Goal: Transaction & Acquisition: Purchase product/service

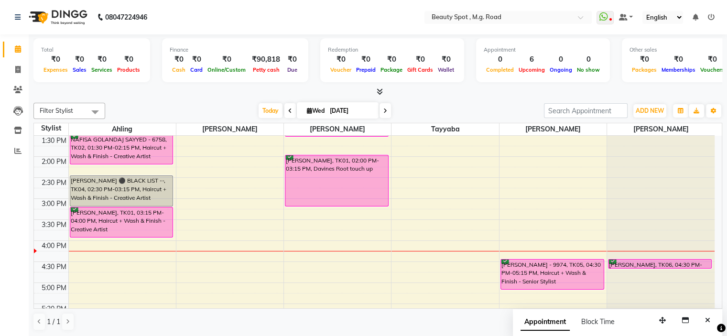
click at [351, 113] on input "[DATE]" at bounding box center [351, 111] width 48 height 14
select select "9"
select select "2025"
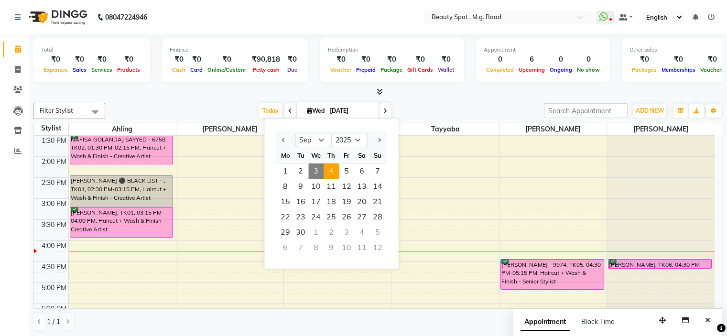
click at [333, 171] on span "4" at bounding box center [330, 170] width 15 height 15
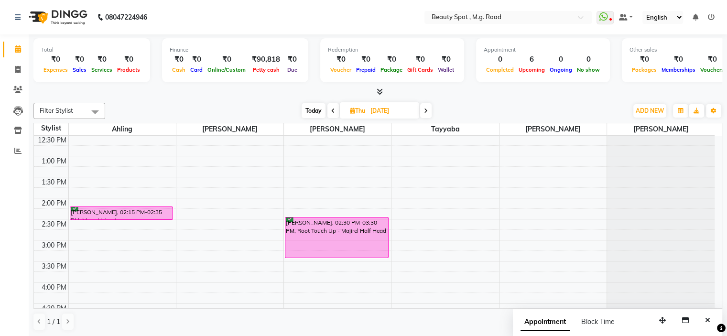
scroll to position [141, 0]
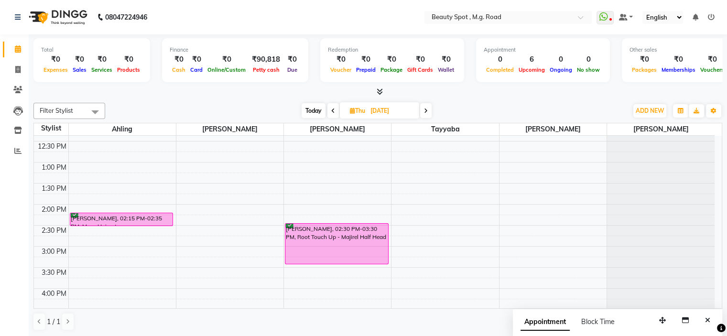
click at [426, 109] on icon at bounding box center [426, 111] width 4 height 6
type input "05-09-2025"
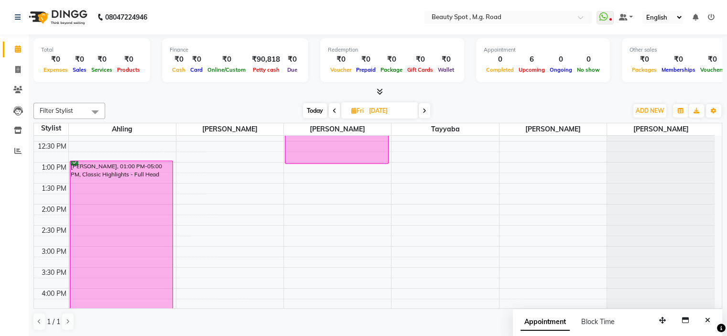
drag, startPoint x: 507, startPoint y: 103, endPoint x: 475, endPoint y: 114, distance: 34.5
click at [507, 104] on div "Today Fri 05-09-2025" at bounding box center [366, 111] width 513 height 14
click at [451, 105] on div "Today Fri 05-09-2025" at bounding box center [366, 111] width 513 height 14
click at [397, 109] on input "05-09-2025" at bounding box center [390, 111] width 48 height 14
select select "9"
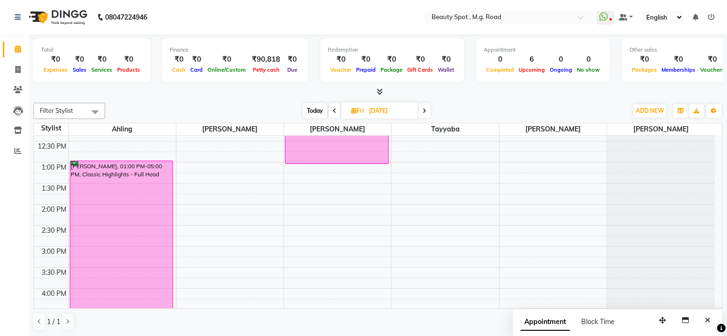
select select "2025"
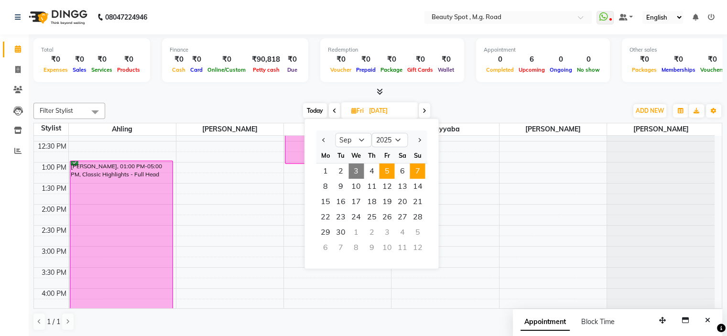
click at [418, 172] on span "7" at bounding box center [416, 170] width 15 height 15
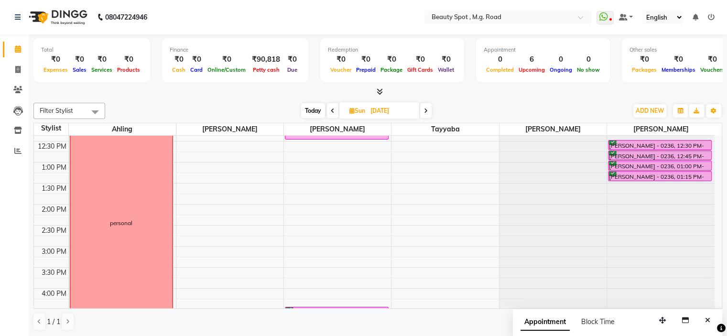
click at [313, 105] on span "Today" at bounding box center [313, 110] width 24 height 15
type input "[DATE]"
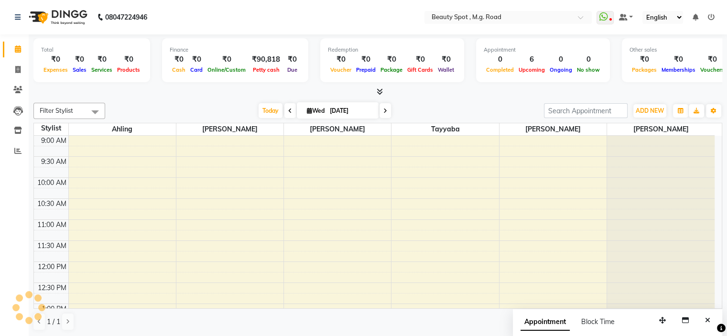
scroll to position [285, 0]
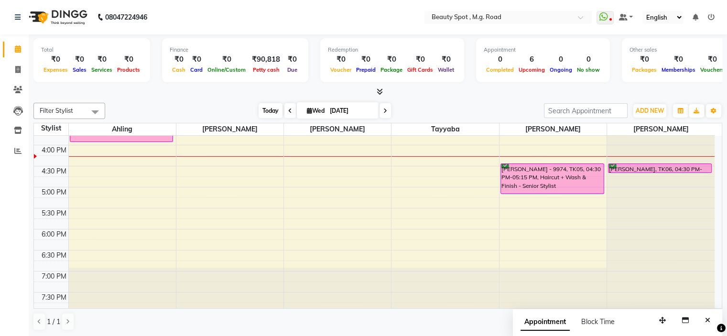
click at [271, 114] on span "Today" at bounding box center [270, 110] width 24 height 15
click at [188, 200] on div "9:00 AM 9:30 AM 10:00 AM 10:30 AM 11:00 AM 11:30 AM 12:00 PM 12:30 PM 1:00 PM 1…" at bounding box center [374, 82] width 680 height 462
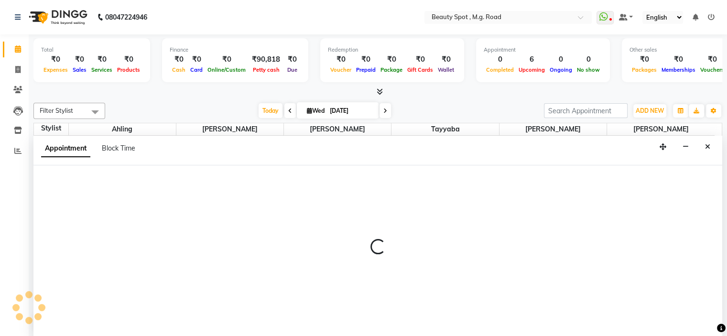
select select "63581"
select select "tentative"
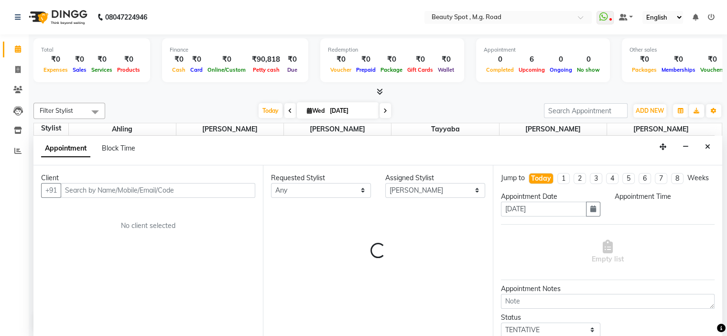
scroll to position [0, 0]
select select "1035"
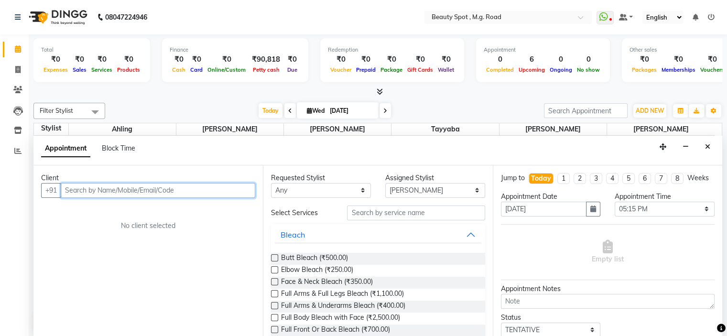
click at [175, 183] on input "text" at bounding box center [158, 190] width 194 height 15
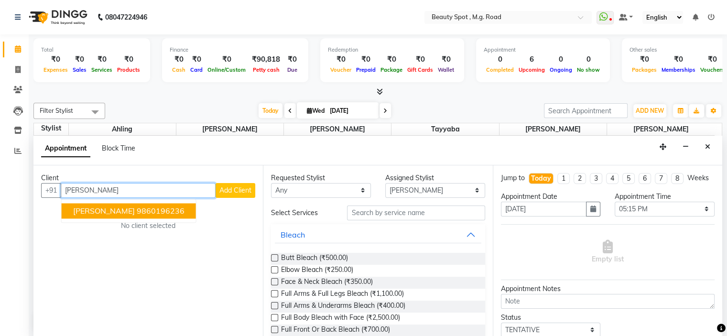
click at [182, 207] on button "KAVITA GARG 9860196236" at bounding box center [129, 210] width 134 height 15
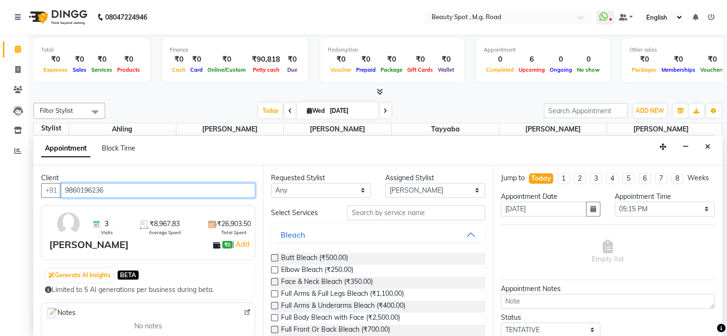
type input "9860196236"
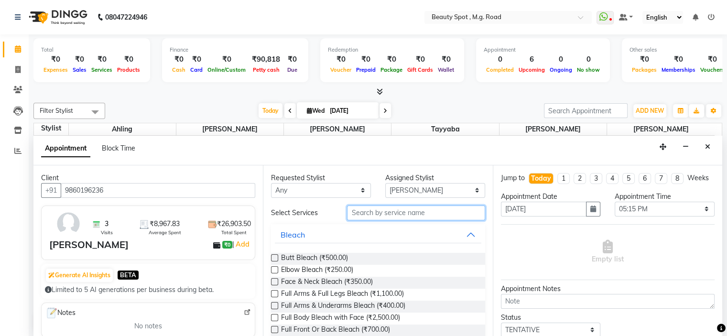
click at [369, 215] on input "text" at bounding box center [416, 212] width 138 height 15
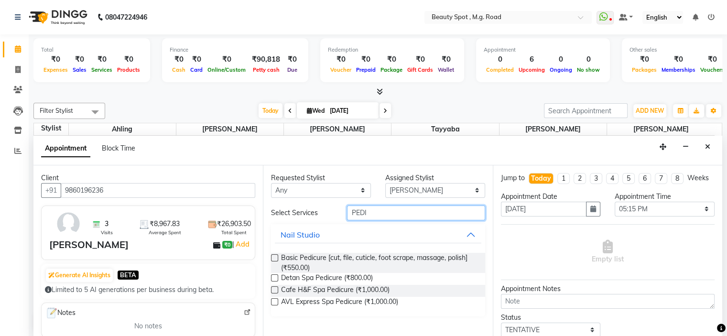
type input "PEDI"
click at [277, 288] on label at bounding box center [274, 289] width 7 height 7
click at [277, 288] on input "checkbox" at bounding box center [274, 291] width 6 height 6
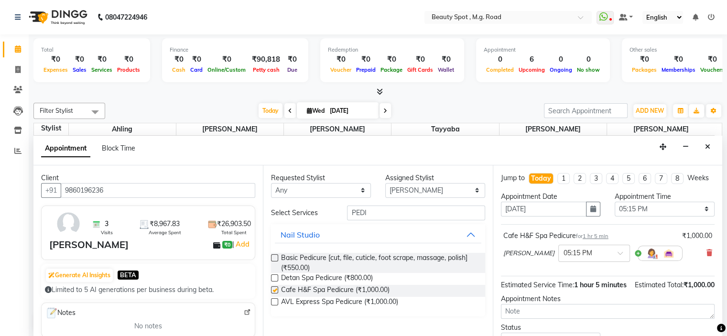
checkbox input "false"
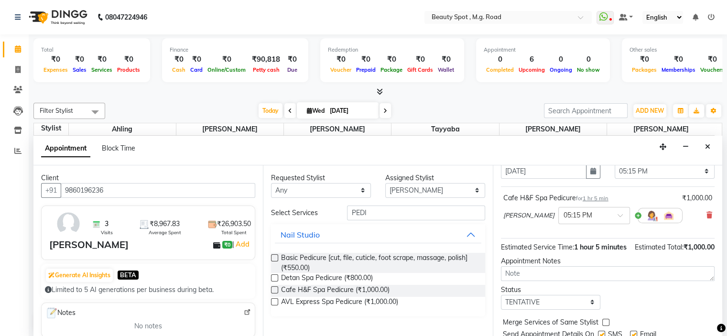
scroll to position [89, 0]
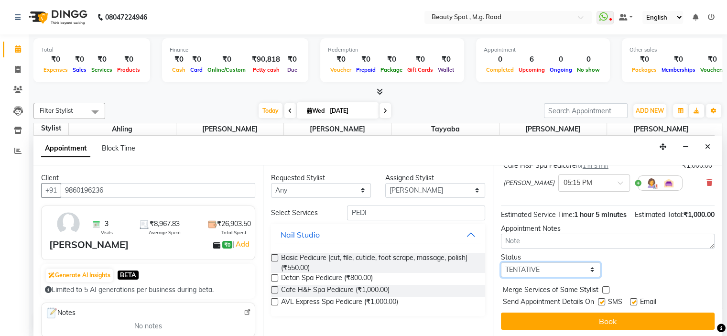
click at [537, 270] on select "Select TENTATIVE CONFIRM CHECK-IN UPCOMING" at bounding box center [551, 269] width 100 height 15
select select "confirm booking"
click at [501, 262] on select "Select TENTATIVE CONFIRM CHECK-IN UPCOMING" at bounding box center [551, 269] width 100 height 15
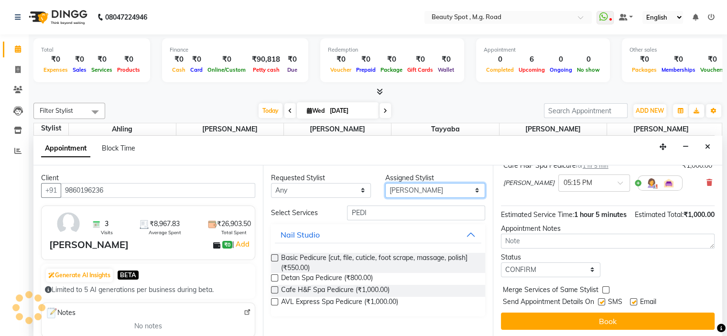
click at [426, 190] on select "Select Ahling Devika Sanu Sheela Tayyaba Yen" at bounding box center [435, 190] width 100 height 15
click at [385, 183] on select "Select Ahling Devika Sanu Sheela Tayyaba Yen" at bounding box center [435, 190] width 100 height 15
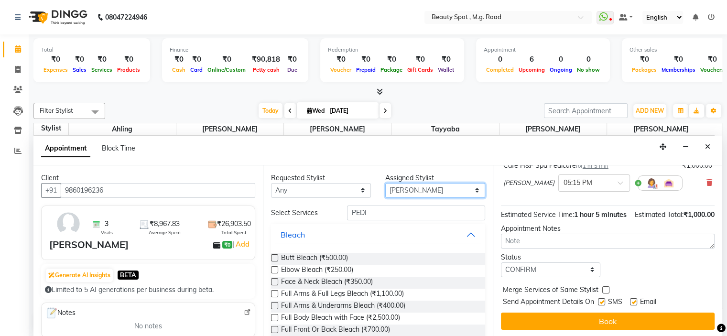
drag, startPoint x: 429, startPoint y: 187, endPoint x: 416, endPoint y: 189, distance: 13.0
click at [424, 187] on select "Select Ahling Devika Sanu Sheela Tayyaba Yen" at bounding box center [435, 190] width 100 height 15
select select "63580"
click at [385, 183] on select "Select Ahling Devika Sanu Sheela Tayyaba Yen" at bounding box center [435, 190] width 100 height 15
drag, startPoint x: 390, startPoint y: 215, endPoint x: 326, endPoint y: 222, distance: 63.9
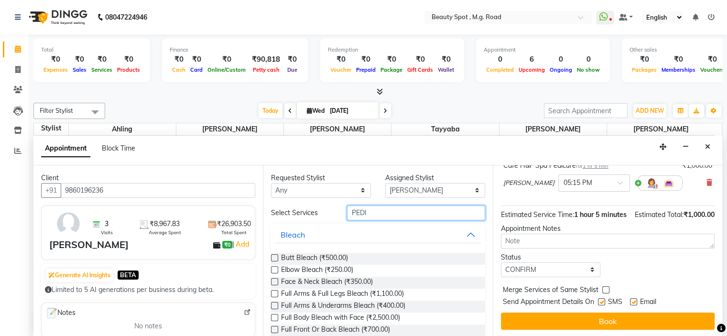
click at [403, 191] on select "Select Ahling Devika Sanu Sheela Tayyaba Yen" at bounding box center [435, 190] width 100 height 15
select select "70085"
click at [385, 183] on select "Select Ahling Devika Sanu Sheela Tayyaba Yen" at bounding box center [435, 190] width 100 height 15
click at [387, 211] on input "text" at bounding box center [416, 212] width 138 height 15
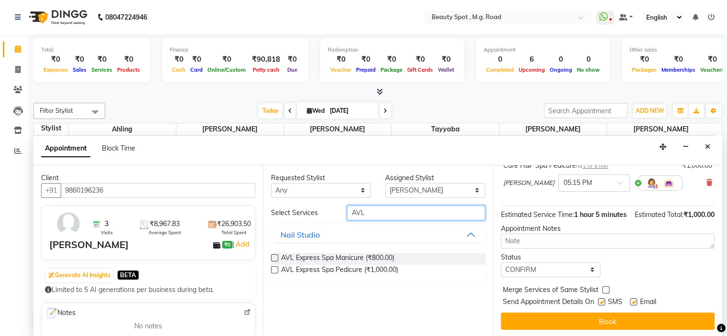
type input "AVL"
click at [275, 258] on label at bounding box center [274, 257] width 7 height 7
click at [275, 258] on input "checkbox" at bounding box center [274, 259] width 6 height 6
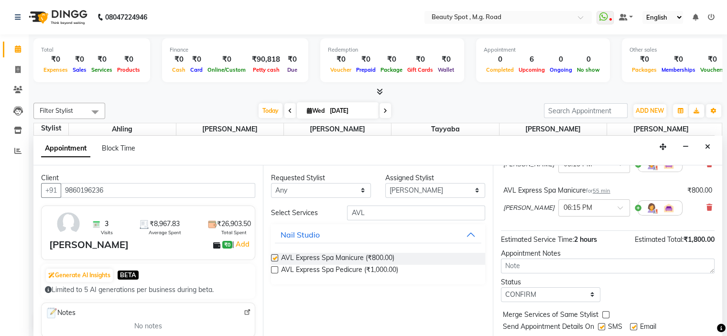
checkbox input "false"
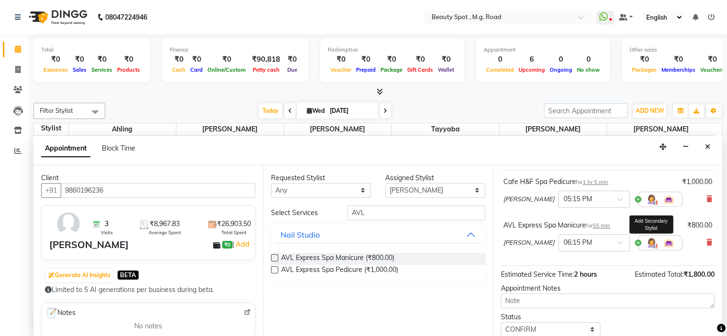
scroll to position [122, 0]
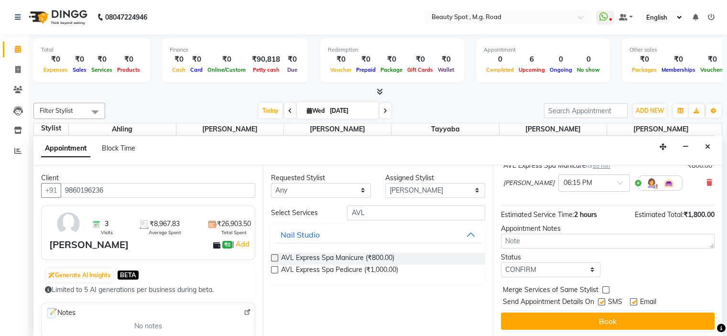
click at [624, 323] on button "Book" at bounding box center [608, 320] width 214 height 17
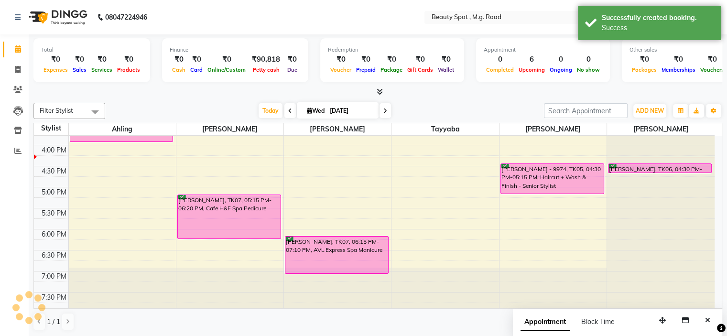
scroll to position [0, 0]
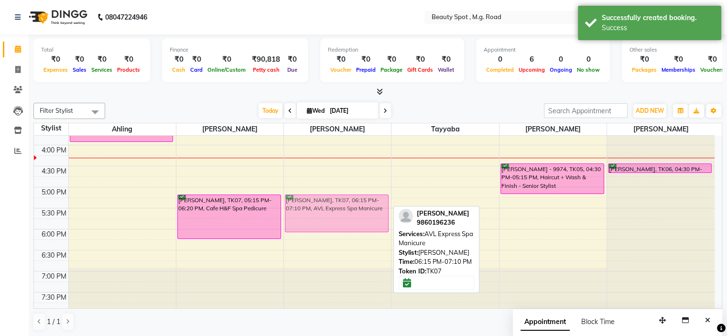
drag, startPoint x: 366, startPoint y: 254, endPoint x: 364, endPoint y: 213, distance: 41.2
click at [364, 213] on div "NAFISA GOLANDAJ SAYYED - 6758, TK02, 12:00 PM-01:35 PM, Global Colour - Majirel…" at bounding box center [337, 82] width 107 height 462
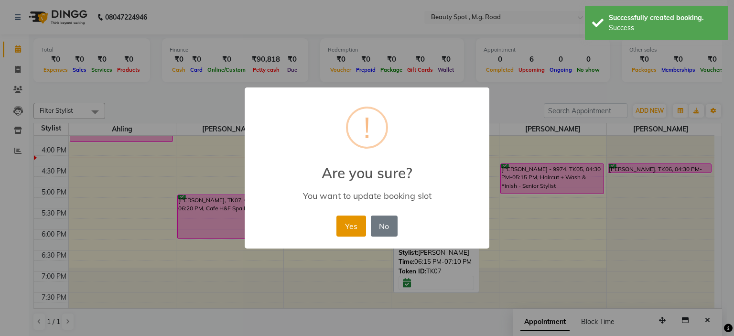
click at [350, 221] on button "Yes" at bounding box center [350, 225] width 29 height 21
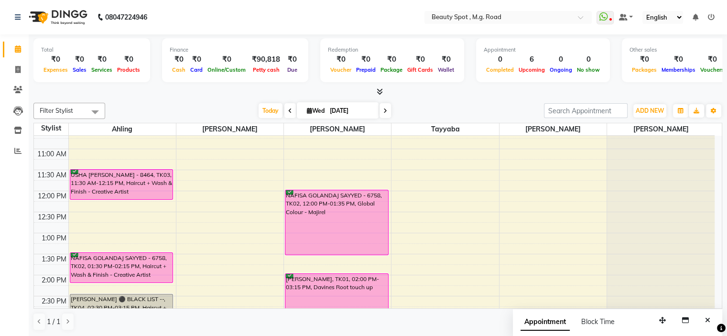
scroll to position [94, 0]
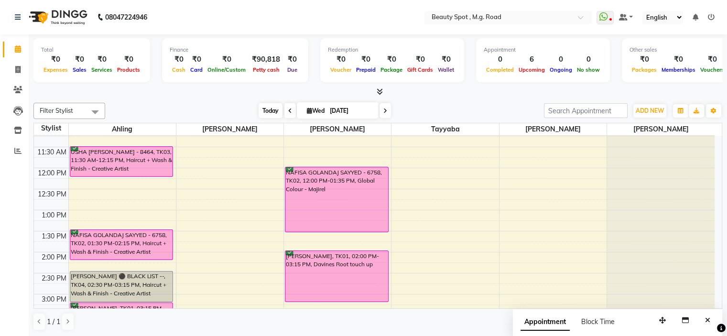
click at [274, 108] on span "Today" at bounding box center [270, 110] width 24 height 15
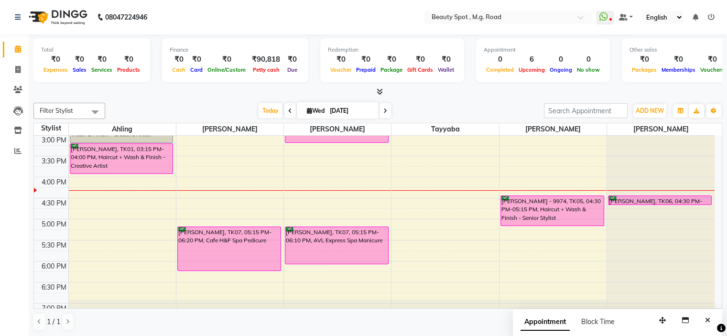
scroll to position [237, 0]
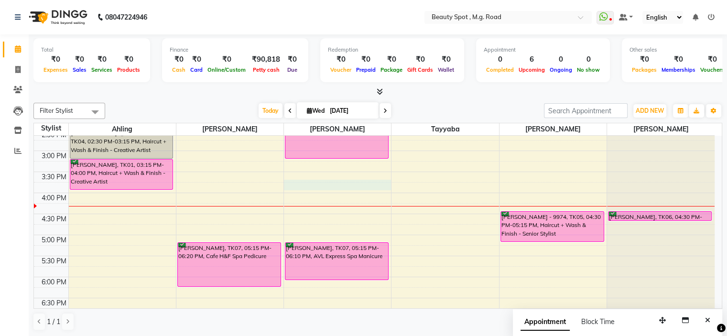
click at [291, 183] on div "9:00 AM 9:30 AM 10:00 AM 10:30 AM 11:00 AM 11:30 AM 12:00 PM 12:30 PM 1:00 PM 1…" at bounding box center [374, 130] width 680 height 462
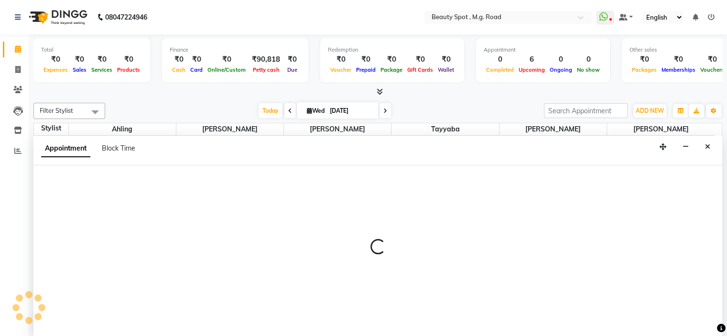
select select "70085"
select select "945"
select select "tentative"
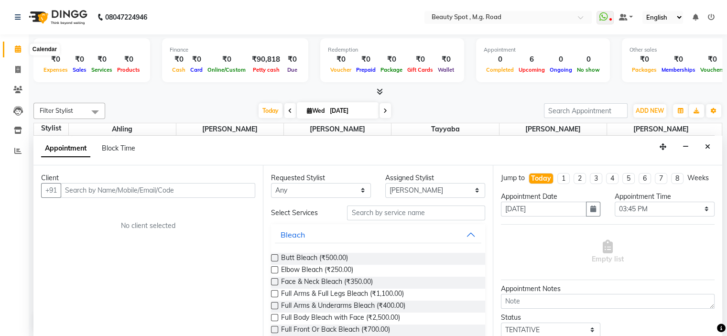
click at [17, 46] on icon at bounding box center [18, 48] width 6 height 7
click at [15, 68] on icon at bounding box center [17, 69] width 5 height 7
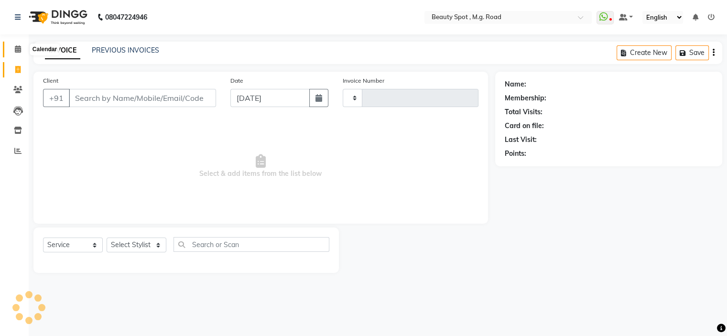
click at [15, 45] on icon at bounding box center [18, 48] width 6 height 7
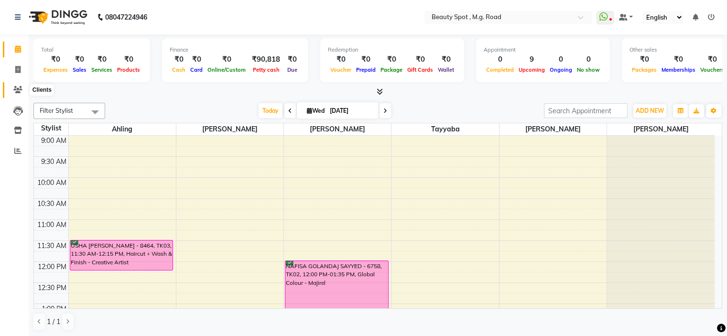
click at [17, 88] on icon at bounding box center [17, 89] width 9 height 7
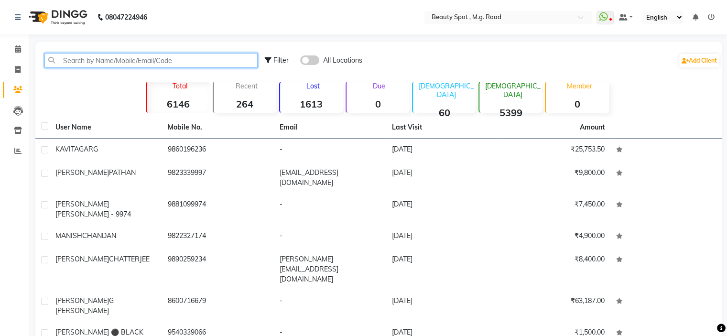
click at [106, 61] on input "text" at bounding box center [150, 60] width 213 height 15
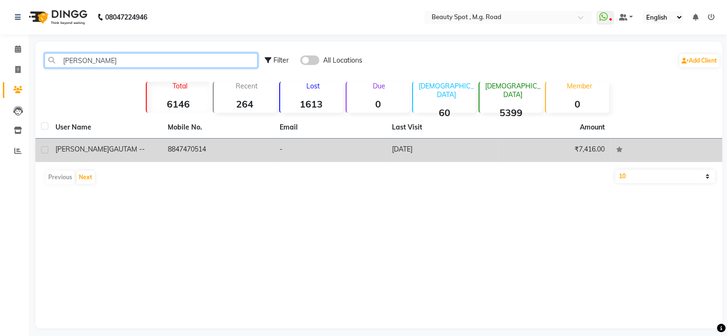
type input "ANITA GA"
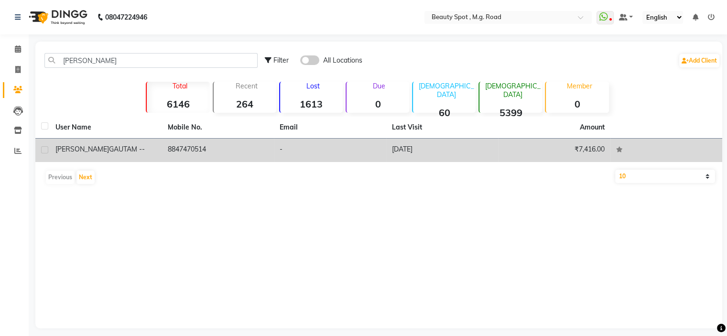
click at [109, 149] on span "GAUTAM --" at bounding box center [127, 149] width 36 height 9
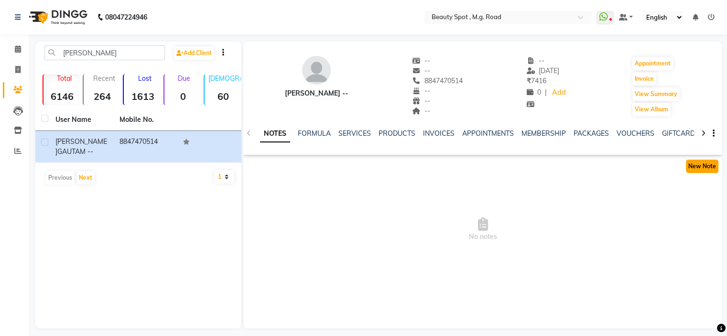
click at [703, 168] on button "New Note" at bounding box center [702, 166] width 32 height 13
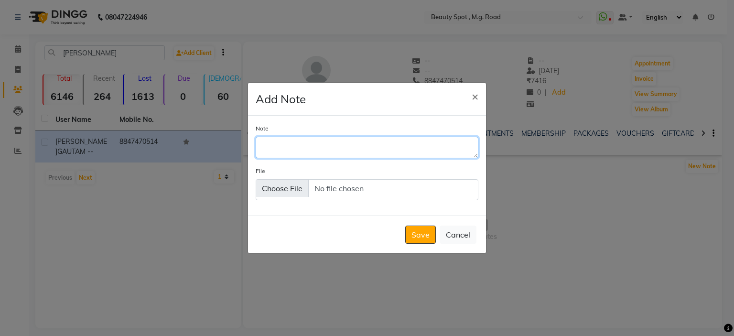
click at [317, 146] on textarea "Note" at bounding box center [367, 147] width 223 height 21
click at [344, 147] on textarea "CYSTEINE QUOTAION 8500" at bounding box center [367, 147] width 223 height 21
click at [348, 147] on textarea "CYSTEINE QUOTAION RS8500" at bounding box center [367, 147] width 223 height 21
click at [356, 146] on textarea "CYSTEINE QUOTAION RS8500" at bounding box center [367, 147] width 223 height 21
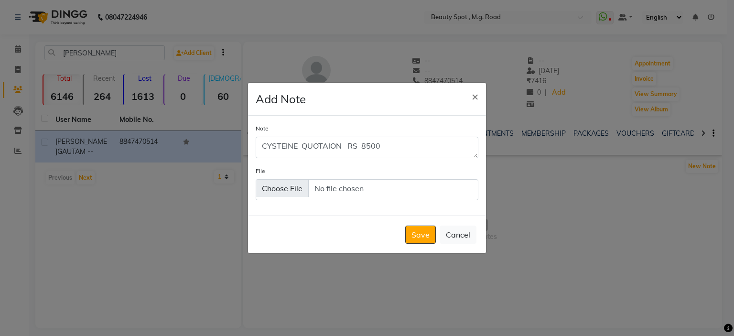
click at [450, 165] on div "Note CYSTEINE QUOTAION RS 8500 File" at bounding box center [367, 166] width 238 height 100
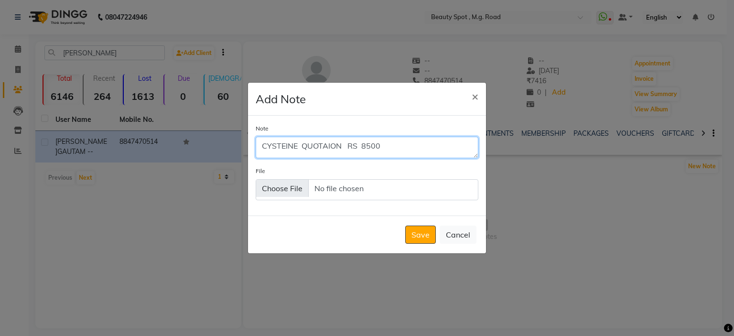
click at [379, 145] on textarea "CYSTEINE QUOTAION RS 8500" at bounding box center [367, 147] width 223 height 21
type textarea "CYSTEINE QUOTAION RS 8500/-"
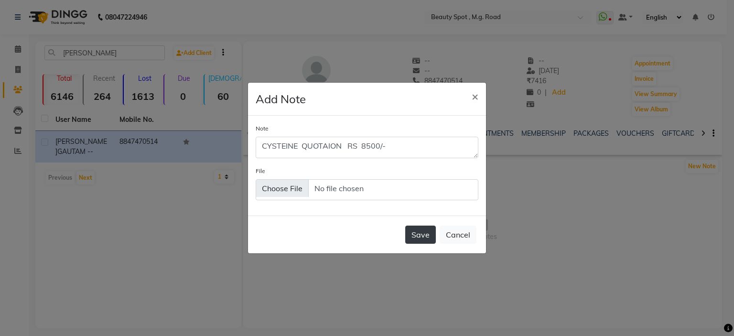
click at [422, 237] on button "Save" at bounding box center [420, 235] width 31 height 18
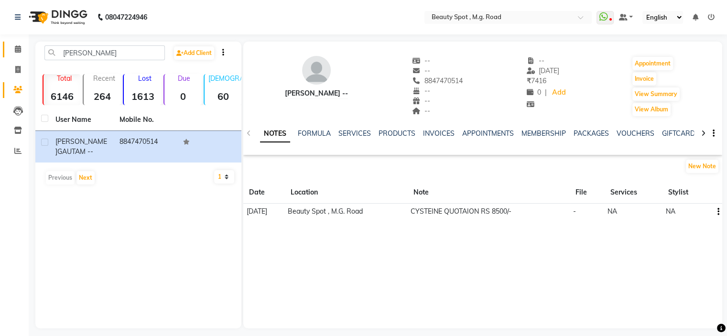
click at [17, 48] on icon at bounding box center [18, 48] width 6 height 7
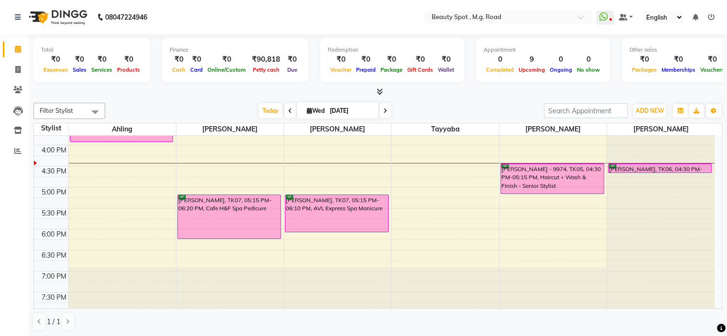
scroll to position [237, 0]
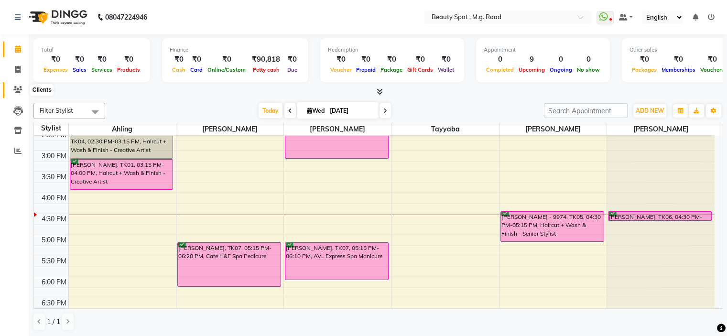
click at [19, 88] on icon at bounding box center [17, 89] width 9 height 7
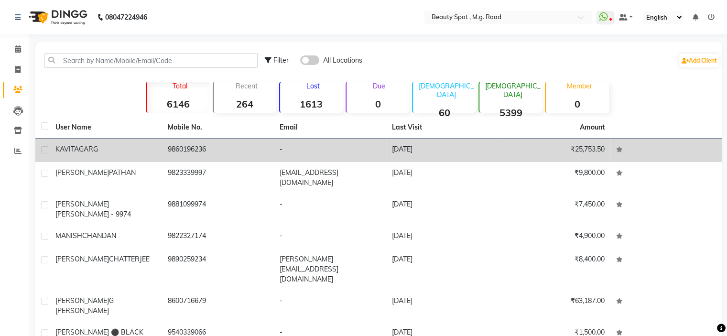
click at [97, 149] on span "GARG" at bounding box center [88, 149] width 19 height 9
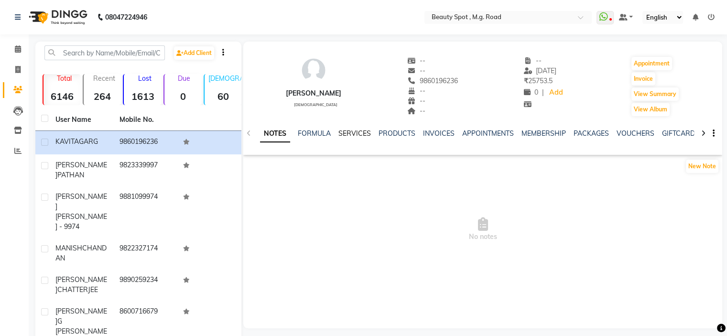
click at [356, 131] on link "SERVICES" at bounding box center [354, 133] width 32 height 9
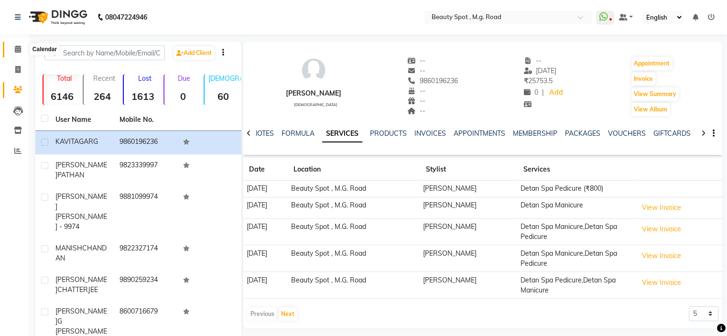
click at [15, 48] on icon at bounding box center [18, 48] width 6 height 7
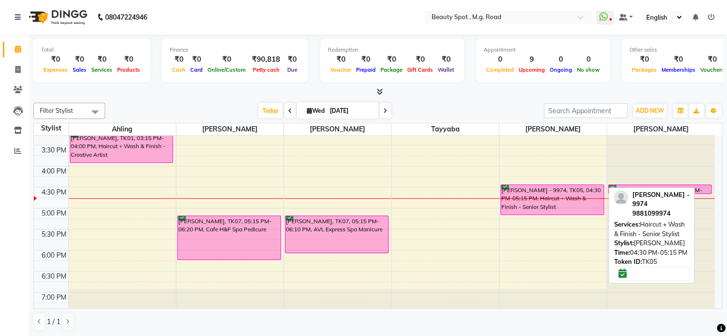
scroll to position [285, 0]
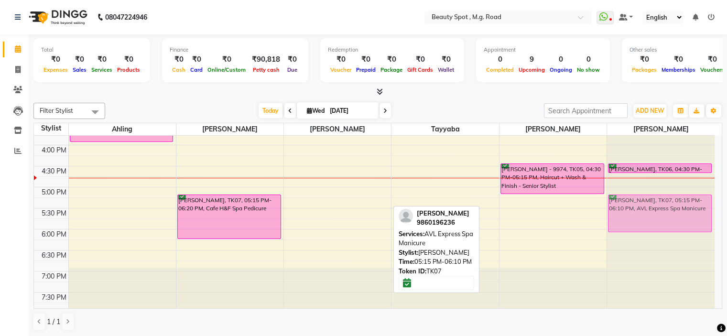
drag, startPoint x: 330, startPoint y: 217, endPoint x: 656, endPoint y: 216, distance: 326.3
click at [656, 216] on tr "USHA BADRI POONAWALLA - 8464, TK03, 11:30 AM-12:15 PM, Haircut + Wash & Finish …" at bounding box center [374, 82] width 680 height 462
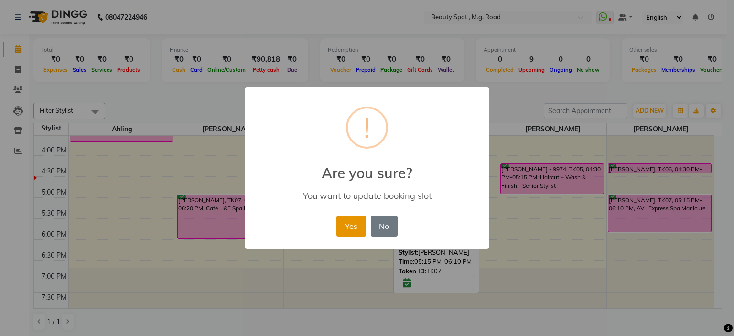
click at [350, 222] on button "Yes" at bounding box center [350, 225] width 29 height 21
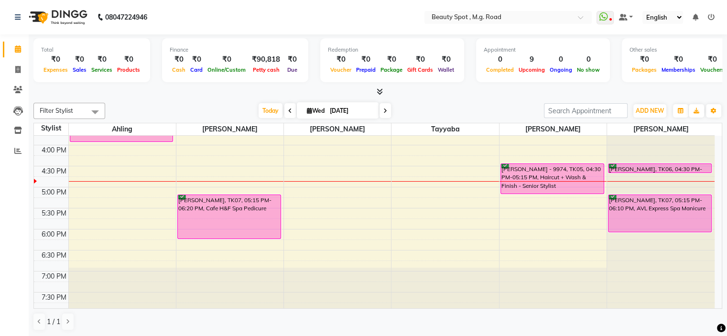
click at [384, 108] on icon at bounding box center [385, 111] width 4 height 6
type input "[DATE]"
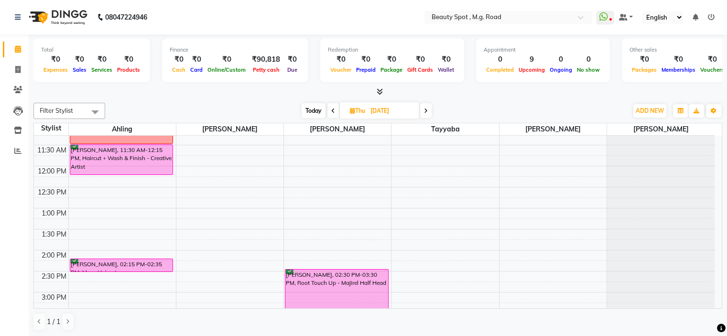
scroll to position [48, 0]
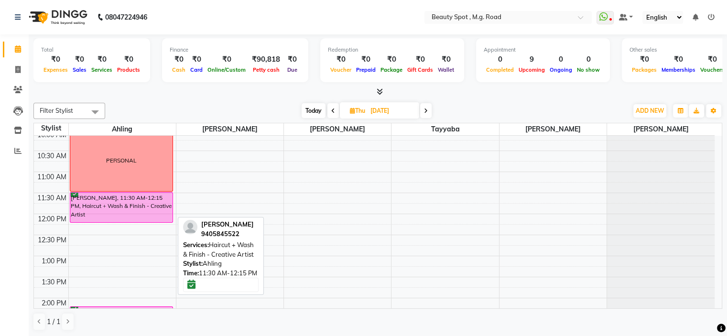
click at [140, 215] on div "[PERSON_NAME], 11:30 AM-12:15 PM, Haircut + Wash & Finish - Creative Artist" at bounding box center [121, 208] width 103 height 30
click at [140, 210] on div "[PERSON_NAME], 11:30 AM-12:15 PM, Haircut + Wash & Finish - Creative Artist" at bounding box center [121, 208] width 103 height 30
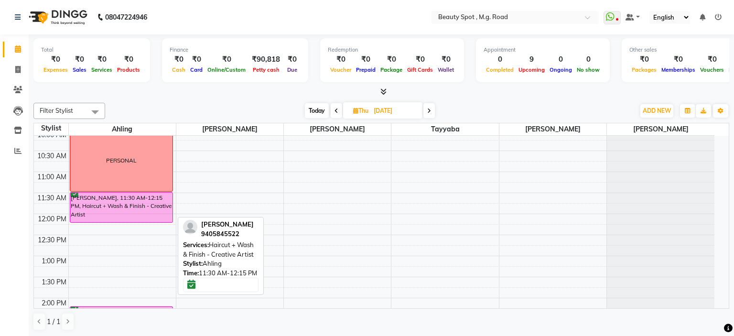
select select "6"
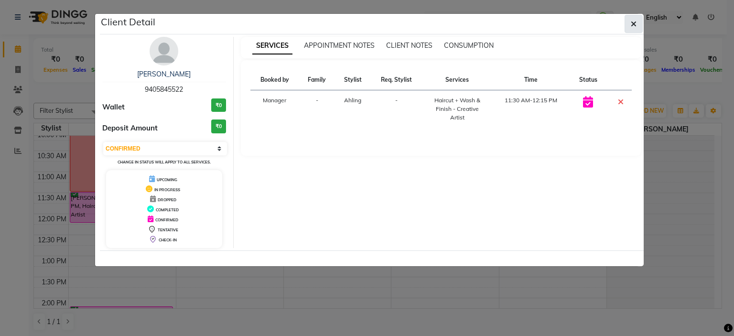
click at [634, 23] on icon "button" at bounding box center [634, 24] width 6 height 8
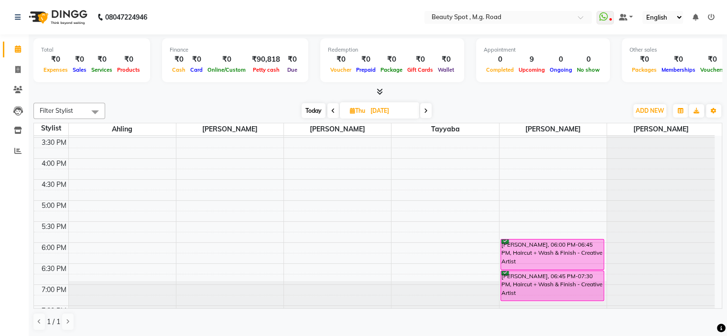
scroll to position [285, 0]
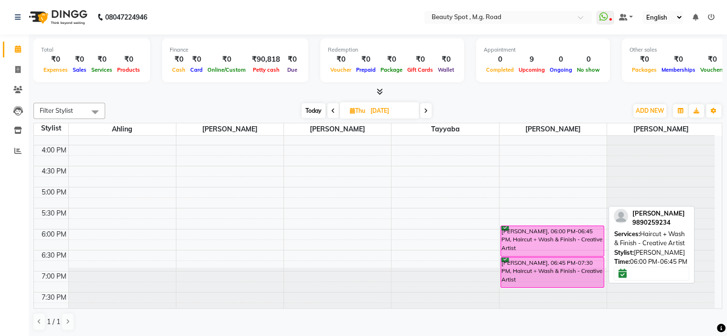
click at [544, 238] on div "[PERSON_NAME], 06:00 PM-06:45 PM, Haircut + Wash & Finish - Creative Artist" at bounding box center [552, 241] width 103 height 30
select select "6"
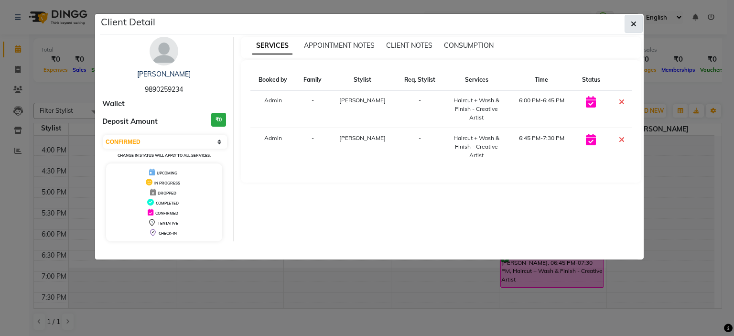
click at [633, 21] on icon "button" at bounding box center [634, 24] width 6 height 8
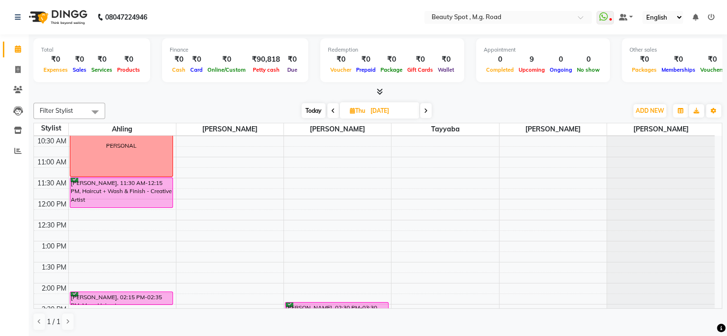
scroll to position [0, 0]
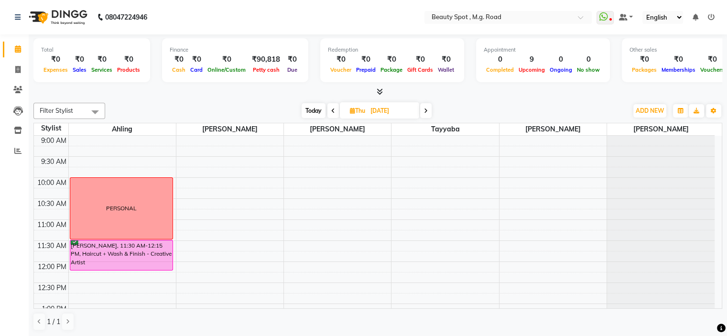
click at [428, 109] on icon at bounding box center [426, 111] width 4 height 6
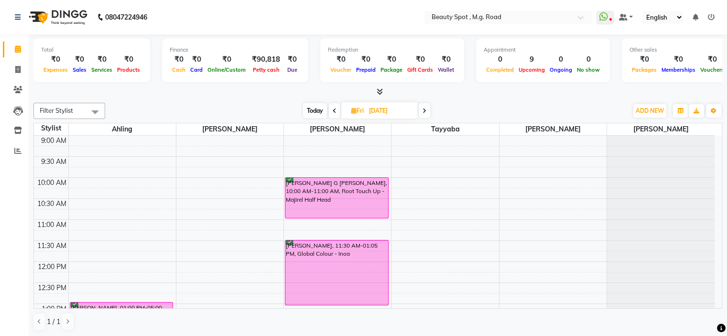
click at [312, 107] on span "Today" at bounding box center [315, 110] width 24 height 15
type input "[DATE]"
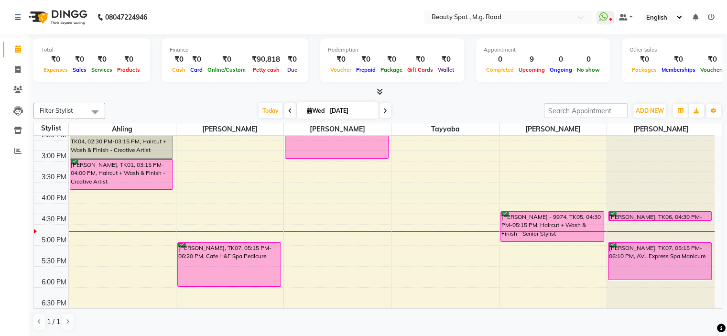
scroll to position [189, 0]
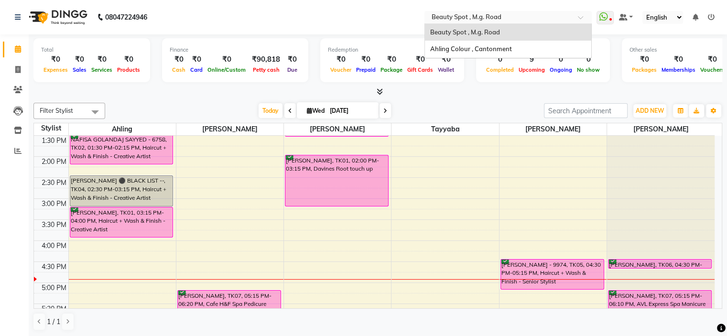
click at [463, 13] on input "text" at bounding box center [498, 18] width 139 height 10
click at [462, 49] on span "Ahling Colour , Cantonment" at bounding box center [471, 49] width 82 height 8
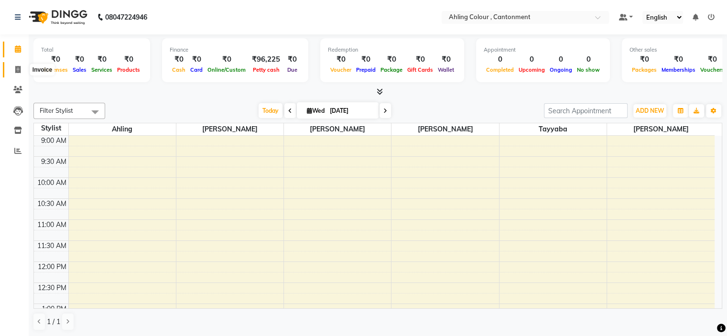
click at [17, 69] on icon at bounding box center [17, 69] width 5 height 7
select select "7830"
select select "service"
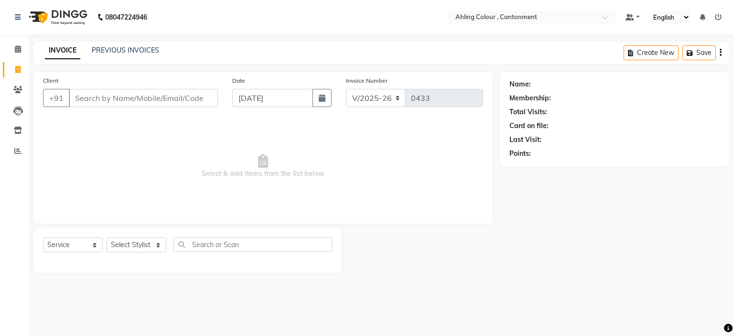
click at [117, 104] on input "Client" at bounding box center [143, 98] width 149 height 18
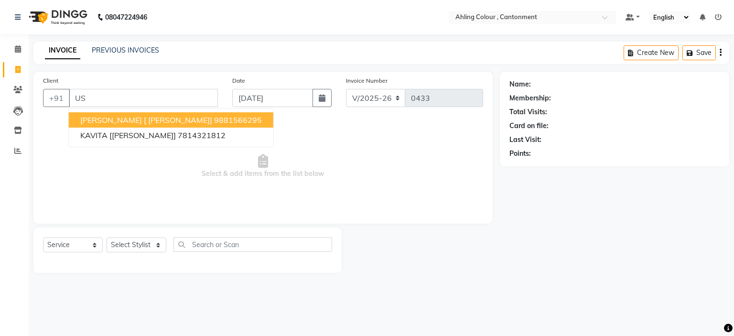
type input "U"
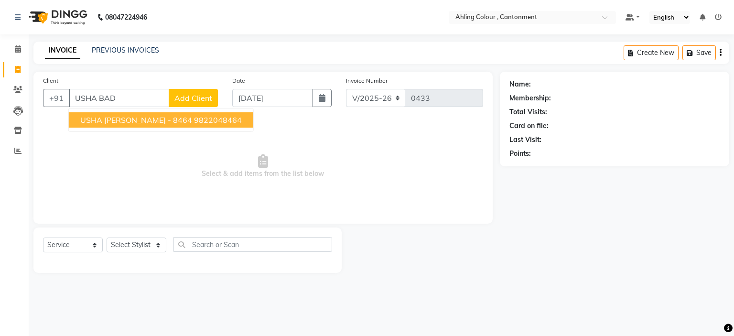
click at [126, 118] on span "USHA [PERSON_NAME] - 8464" at bounding box center [136, 120] width 112 height 10
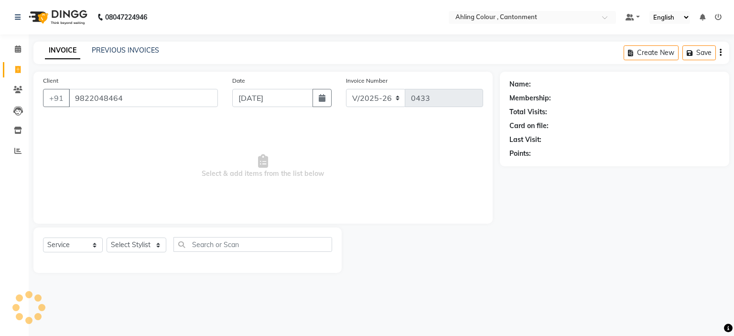
type input "9822048464"
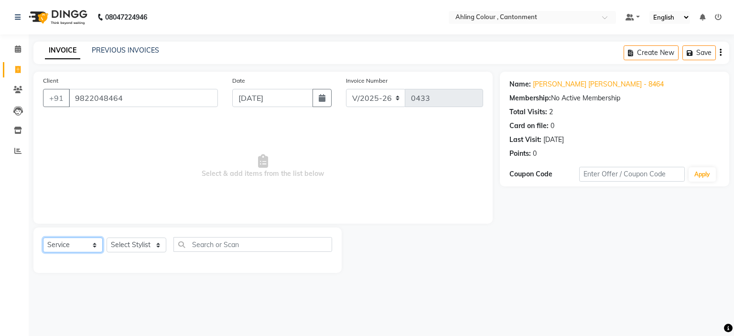
click at [54, 246] on select "Select Service Product Membership Package Voucher Prepaid Gift Card" at bounding box center [73, 244] width 60 height 15
select select "product"
click at [43, 238] on select "Select Service Product Membership Package Voucher Prepaid Gift Card" at bounding box center [73, 244] width 60 height 15
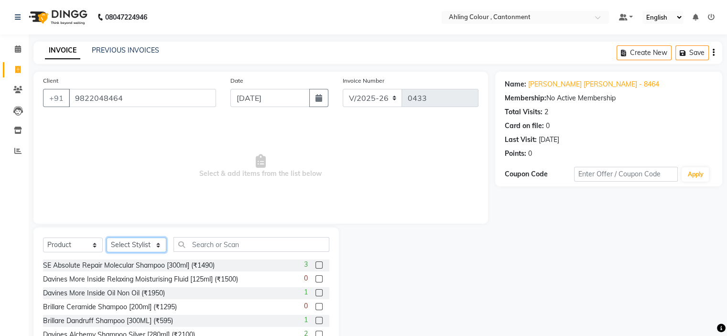
click at [136, 244] on select "Select Stylist Ahling Devika Sanu Sheela Tayyaba Yen" at bounding box center [137, 244] width 60 height 15
select select "72146"
click at [107, 238] on select "Select Stylist Ahling Devika Sanu Sheela Tayyaba Yen" at bounding box center [137, 244] width 60 height 15
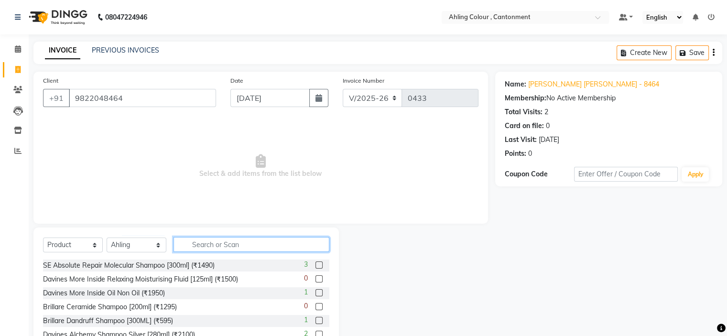
click at [214, 244] on input "text" at bounding box center [251, 244] width 156 height 15
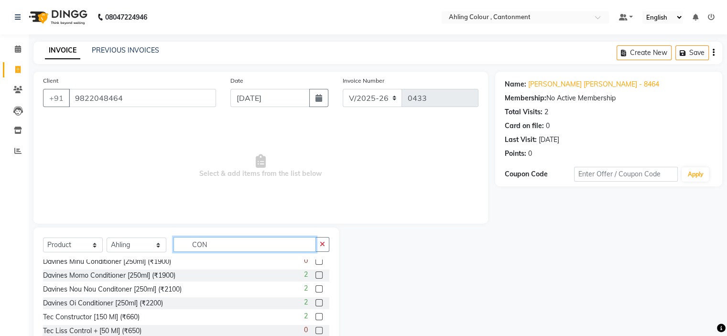
scroll to position [84, 0]
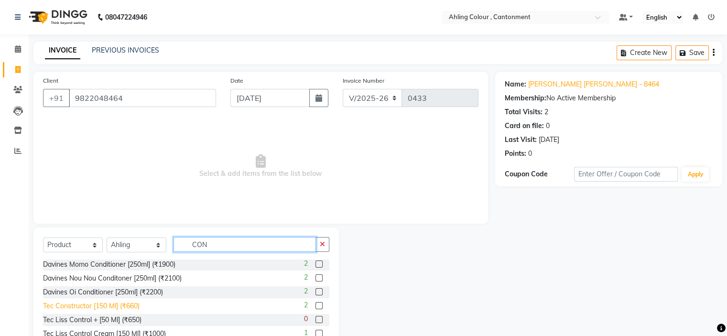
type input "CON"
click at [134, 307] on div "Tec Constructor [150 Ml] (₹660)" at bounding box center [91, 306] width 97 height 10
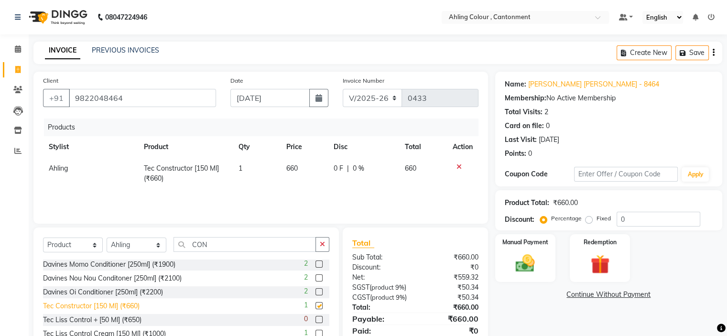
checkbox input "false"
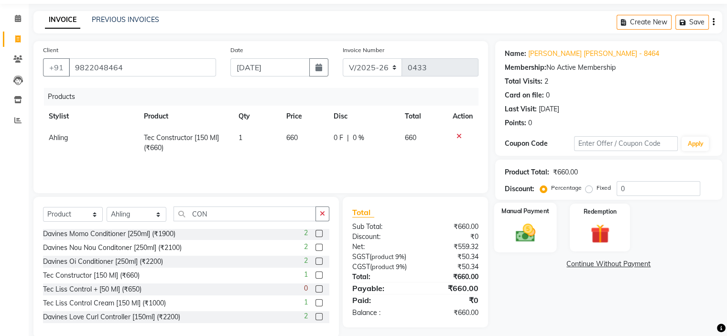
scroll to position [47, 0]
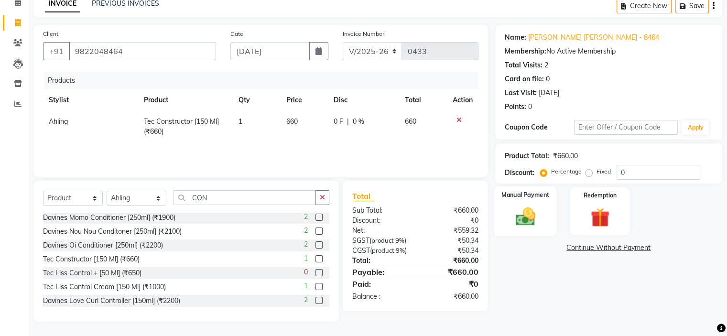
click at [527, 218] on img at bounding box center [525, 216] width 32 height 23
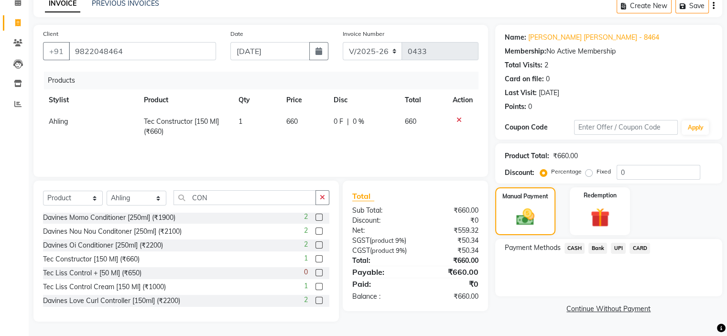
click at [574, 247] on span "CASH" at bounding box center [574, 248] width 21 height 11
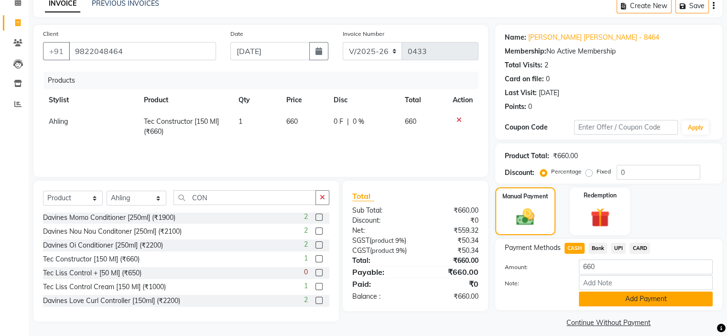
click at [606, 298] on button "Add Payment" at bounding box center [646, 298] width 134 height 15
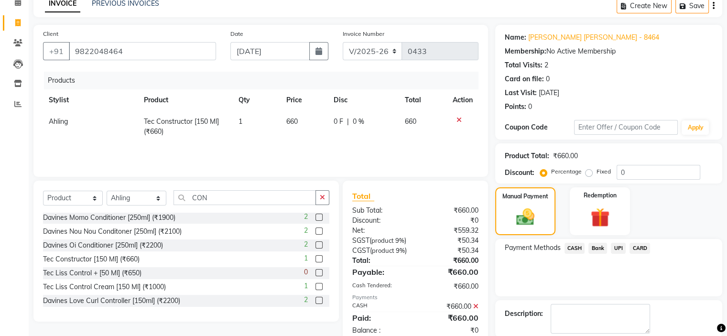
scroll to position [80, 0]
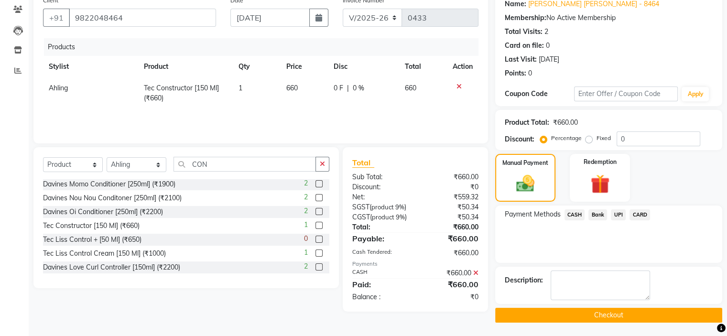
click at [597, 313] on button "Checkout" at bounding box center [608, 315] width 227 height 15
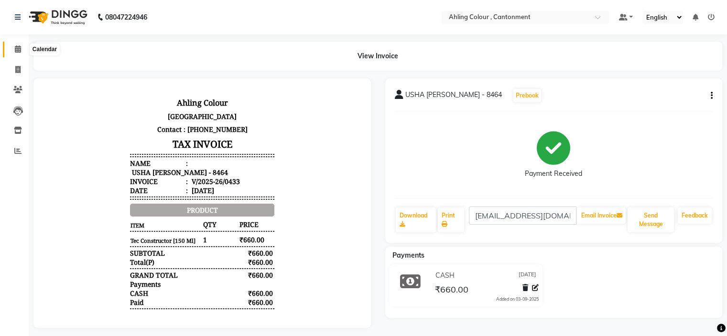
click at [16, 47] on icon at bounding box center [18, 48] width 6 height 7
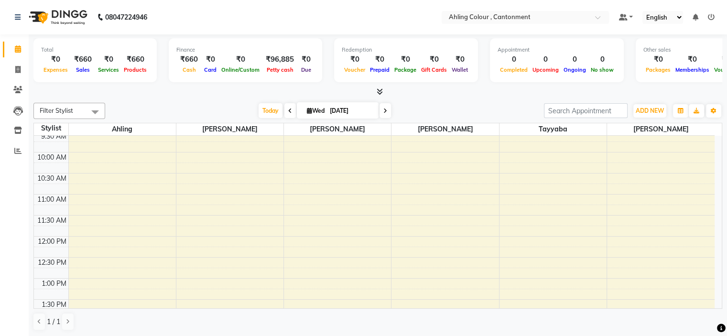
scroll to position [48, 0]
click at [11, 69] on span at bounding box center [18, 70] width 17 height 11
select select "7830"
select select "service"
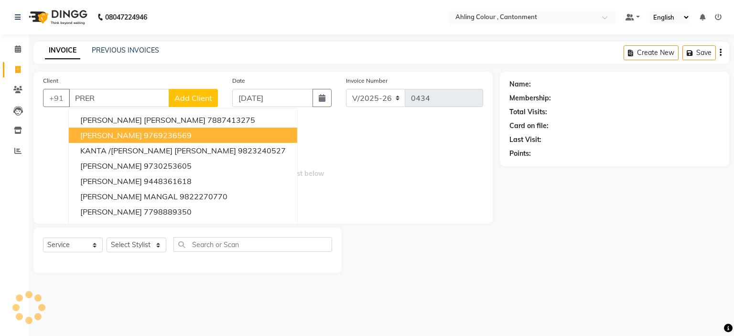
click at [86, 131] on span "[PERSON_NAME]" at bounding box center [111, 135] width 62 height 10
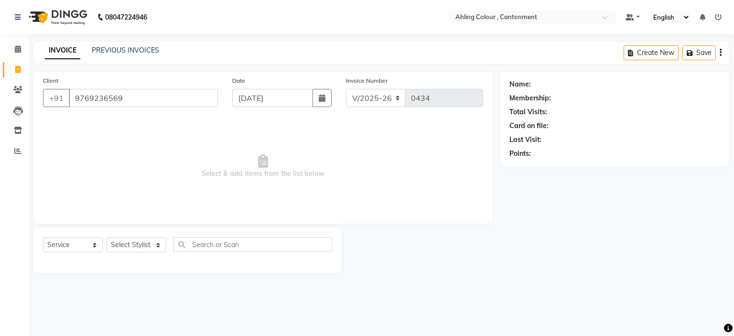
type input "9769236569"
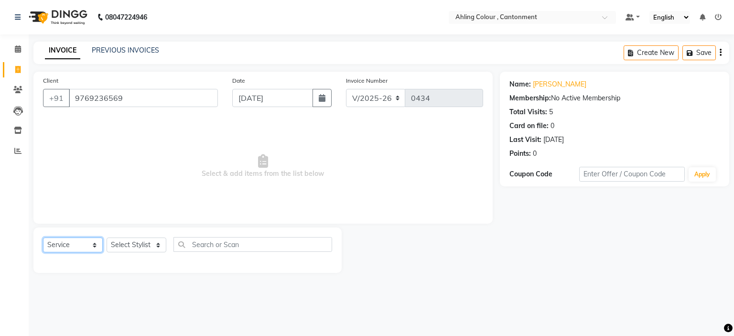
click at [67, 243] on select "Select Service Product Membership Package Voucher Prepaid Gift Card" at bounding box center [73, 244] width 60 height 15
select select "product"
click at [43, 238] on select "Select Service Product Membership Package Voucher Prepaid Gift Card" at bounding box center [73, 244] width 60 height 15
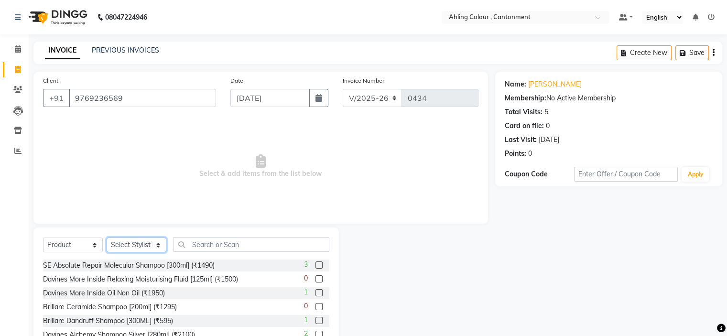
click at [131, 244] on select "Select Stylist Ahling Devika Sanu Sheela Tayyaba Yen" at bounding box center [137, 244] width 60 height 15
select select "72146"
click at [107, 238] on select "Select Stylist Ahling Devika Sanu Sheela Tayyaba Yen" at bounding box center [137, 244] width 60 height 15
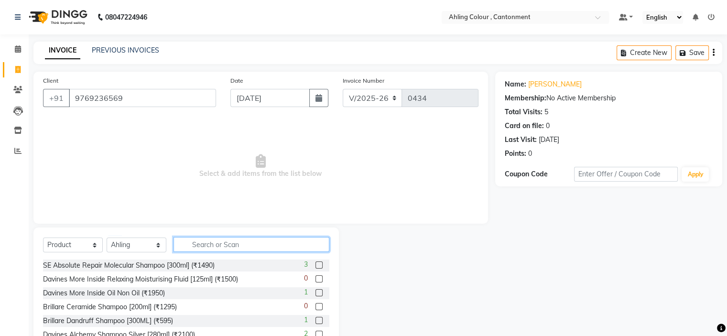
click at [213, 247] on input "text" at bounding box center [251, 244] width 156 height 15
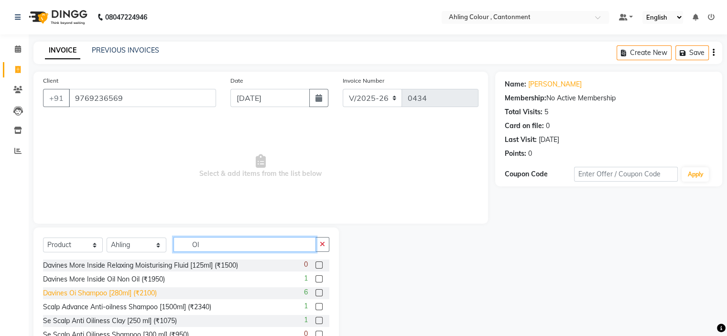
scroll to position [48, 0]
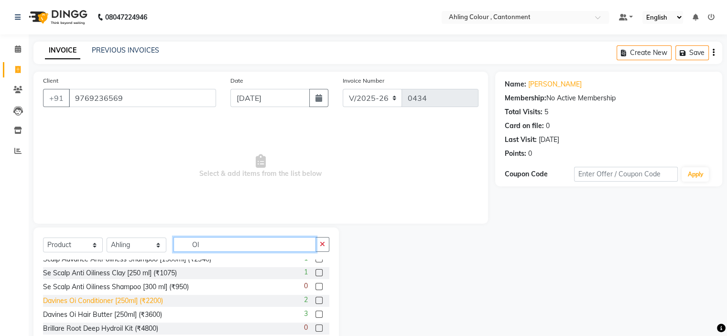
type input "OI"
click at [109, 301] on div "Davines Oi Conditioner [250ml] (₹2200)" at bounding box center [103, 301] width 120 height 10
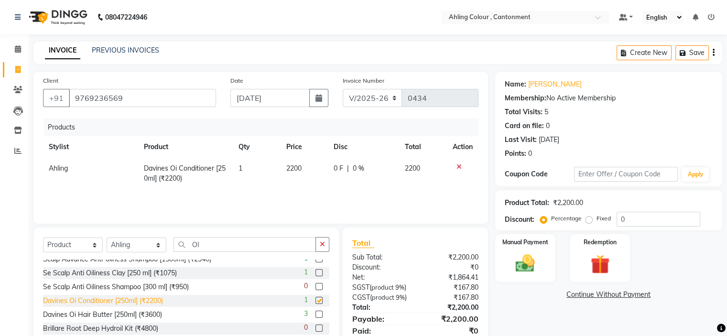
checkbox input "false"
click at [645, 224] on input "0" at bounding box center [658, 219] width 84 height 15
type input "5"
click at [533, 297] on link "Continue Without Payment" at bounding box center [608, 295] width 223 height 10
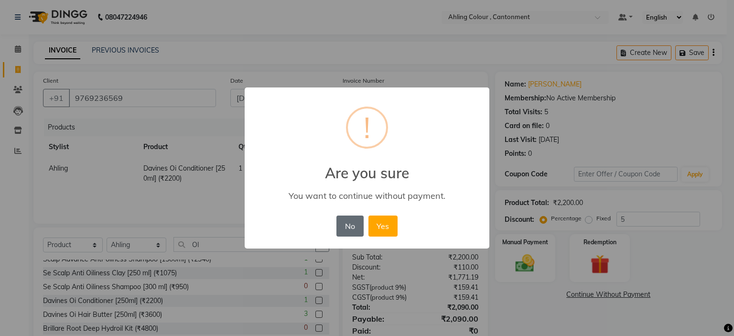
click at [355, 226] on button "No" at bounding box center [349, 225] width 27 height 21
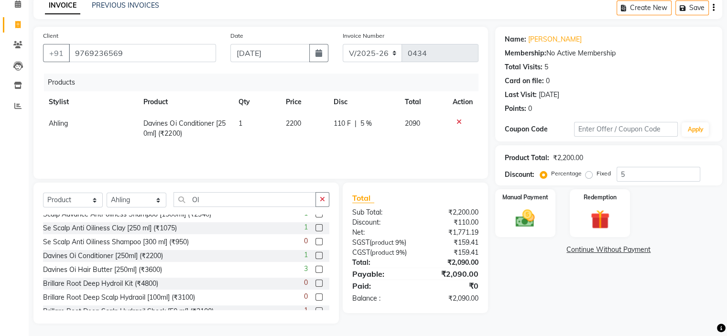
scroll to position [47, 0]
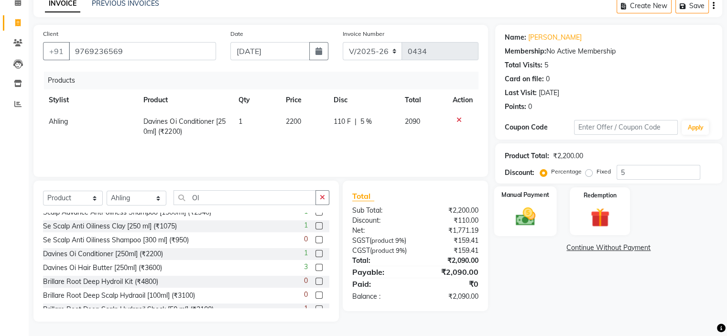
click at [521, 214] on img at bounding box center [525, 216] width 32 height 23
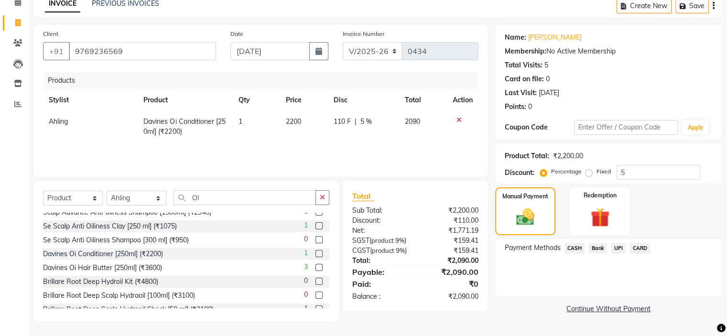
click at [619, 247] on span "UPI" at bounding box center [618, 248] width 15 height 11
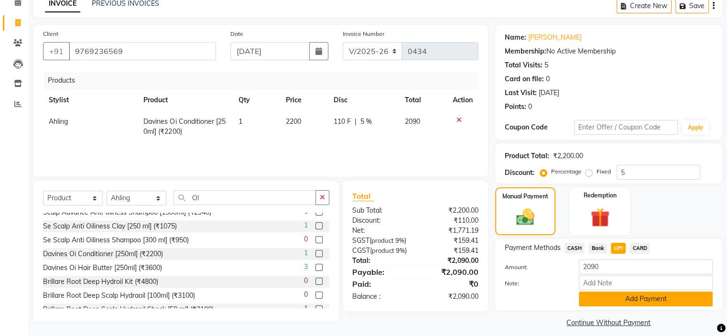
click at [615, 301] on button "Add Payment" at bounding box center [646, 298] width 134 height 15
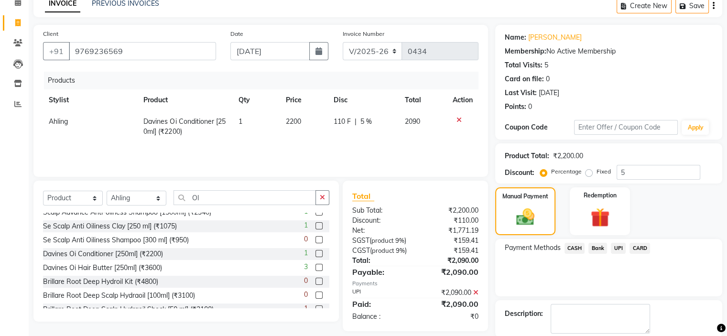
scroll to position [80, 0]
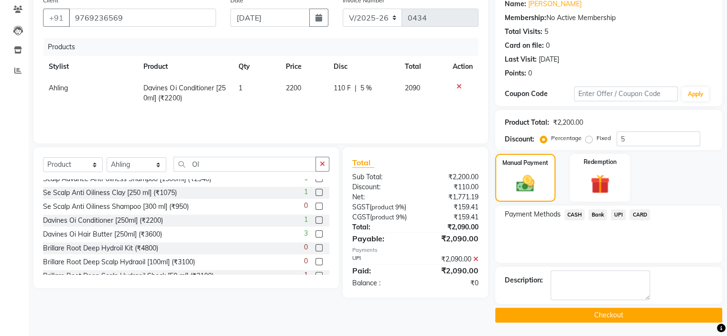
click at [611, 312] on button "Checkout" at bounding box center [608, 315] width 227 height 15
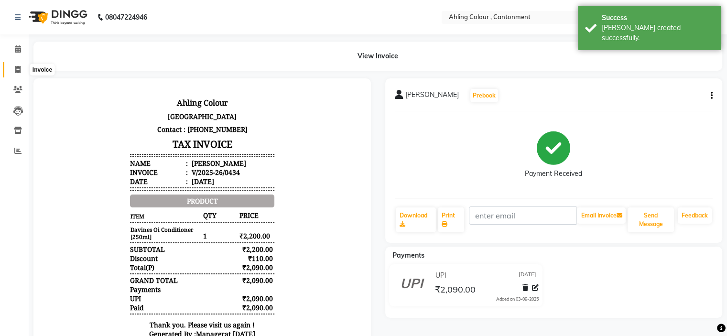
click at [17, 70] on icon at bounding box center [17, 69] width 5 height 7
select select "7830"
select select "service"
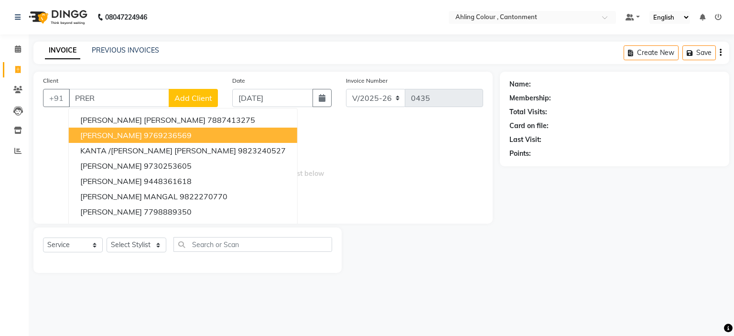
click at [110, 135] on span "[PERSON_NAME]" at bounding box center [111, 135] width 62 height 10
type input "9769236569"
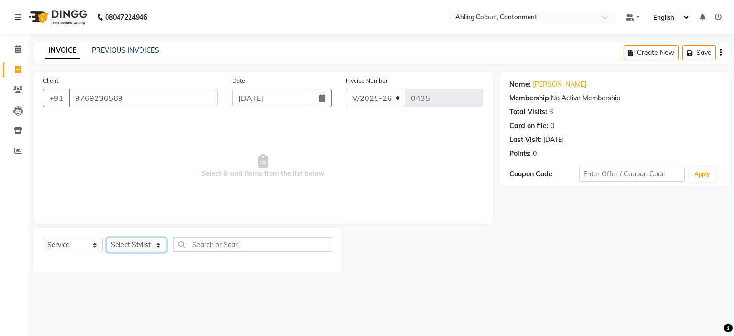
click at [141, 242] on select "Select Stylist Ahling Devika Sanu Sheela Tayyaba Yen" at bounding box center [137, 244] width 60 height 15
click at [107, 238] on select "Select Stylist Ahling Devika Sanu Sheela Tayyaba Yen" at bounding box center [137, 244] width 60 height 15
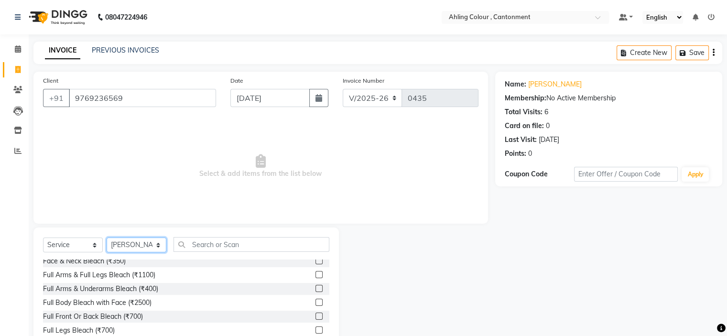
scroll to position [48, 0]
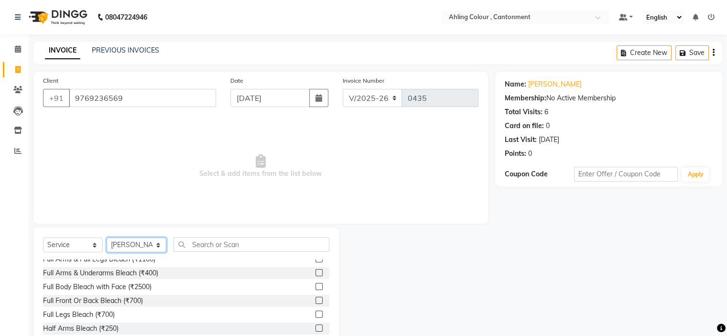
click at [149, 250] on select "Select Stylist Ahling Devika Sanu Sheela Tayyaba Yen" at bounding box center [137, 244] width 60 height 15
select select "72145"
click at [107, 238] on select "Select Stylist Ahling Devika Sanu Sheela Tayyaba Yen" at bounding box center [137, 244] width 60 height 15
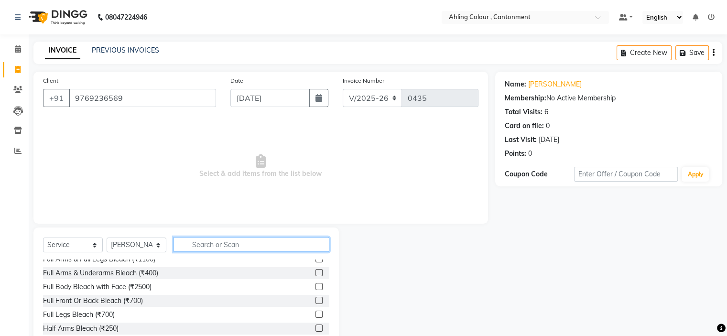
click at [231, 242] on input "text" at bounding box center [251, 244] width 156 height 15
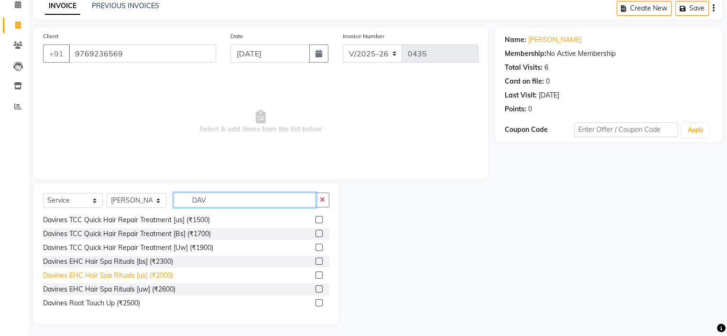
scroll to position [47, 0]
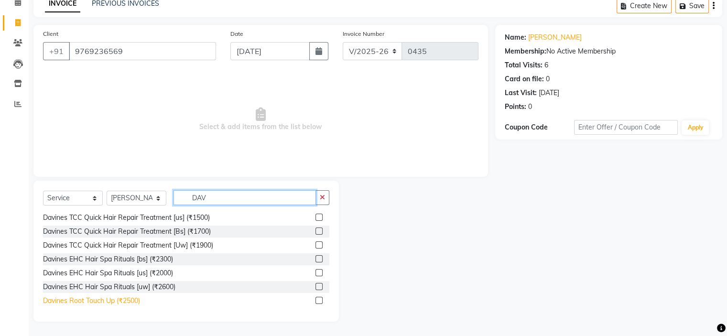
type input "DAV"
click at [114, 302] on div "Davines Root Touch Up (₹2500)" at bounding box center [91, 301] width 97 height 10
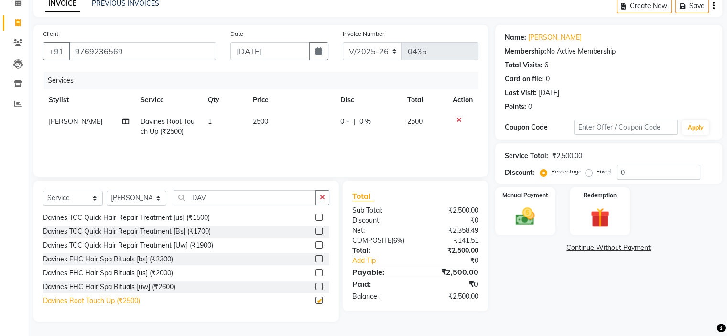
checkbox input "false"
click at [212, 200] on input "DAV" at bounding box center [244, 197] width 142 height 15
type input "D"
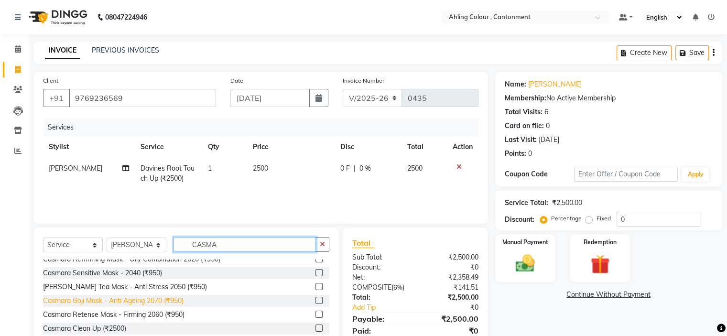
scroll to position [96, 0]
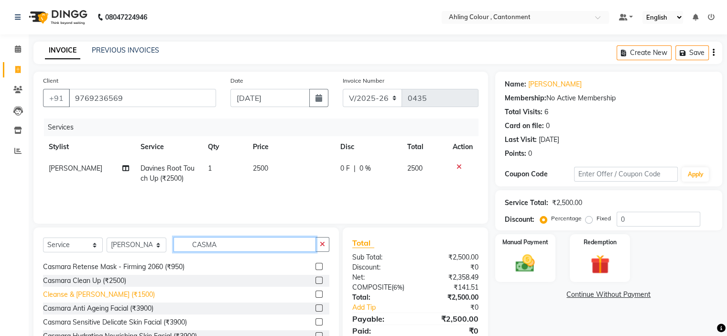
type input "CASMA"
click at [92, 296] on div "Cleanse & Casmara Peel (₹1500)" at bounding box center [99, 295] width 112 height 10
checkbox input "false"
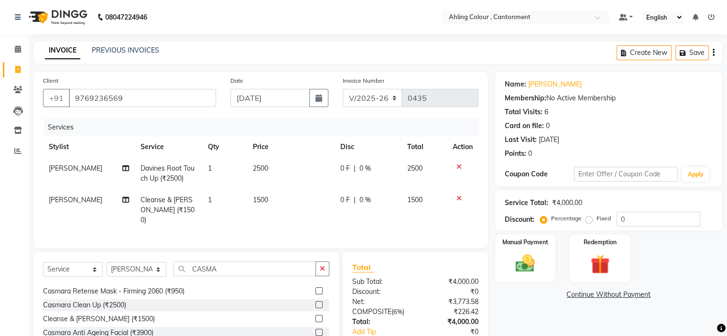
scroll to position [48, 0]
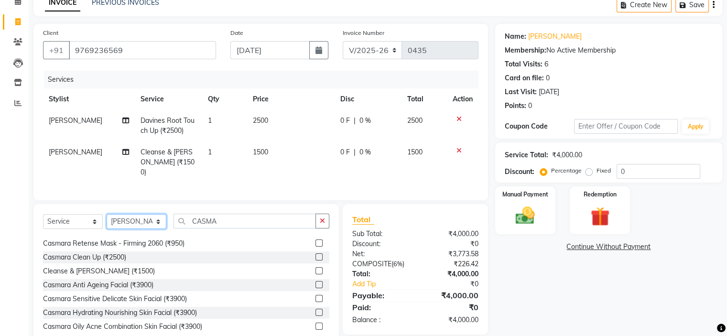
click at [151, 222] on select "Select Stylist Ahling Devika Sanu Sheela Tayyaba Yen" at bounding box center [137, 221] width 60 height 15
select select "72146"
click at [107, 214] on select "Select Stylist Ahling Devika Sanu Sheela Tayyaba Yen" at bounding box center [137, 221] width 60 height 15
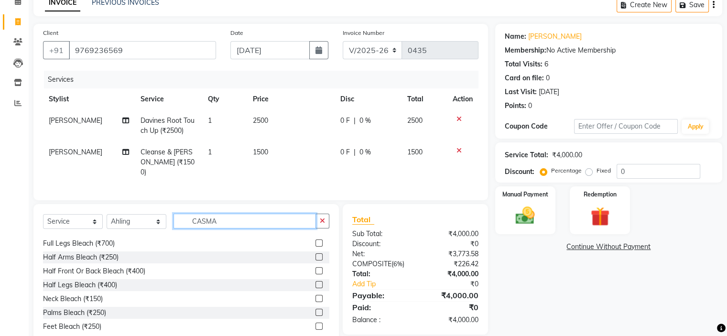
click at [237, 219] on input "CASMA" at bounding box center [244, 221] width 142 height 15
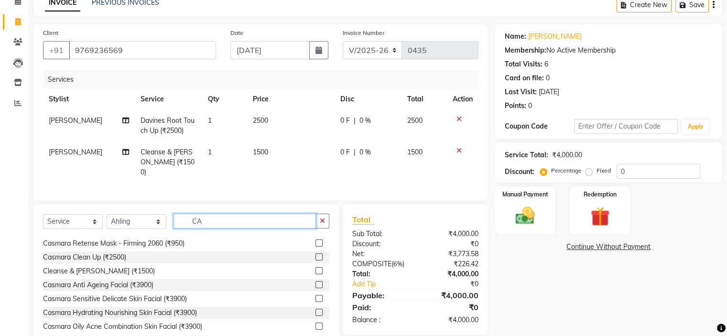
type input "C"
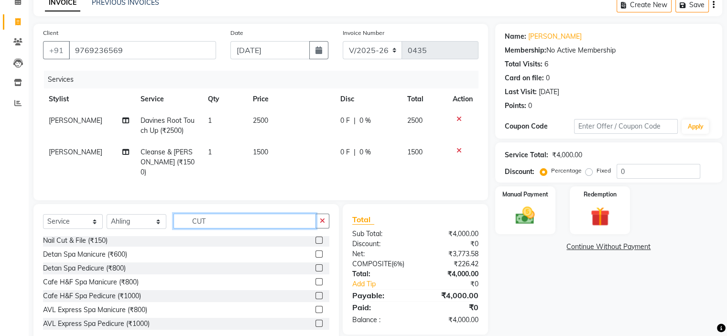
scroll to position [29, 0]
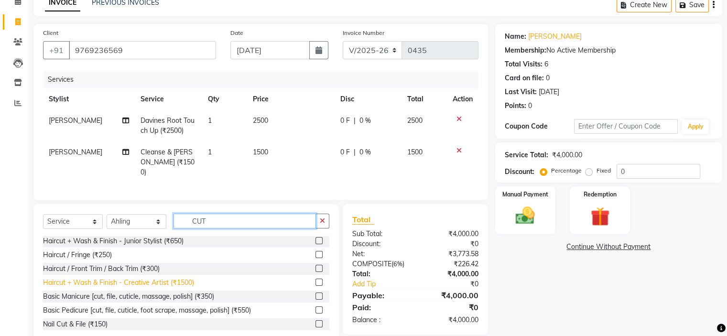
type input "CUT"
click at [151, 278] on div "Haircut + Wash & Finish - Creative Artist (₹1500)" at bounding box center [118, 283] width 151 height 10
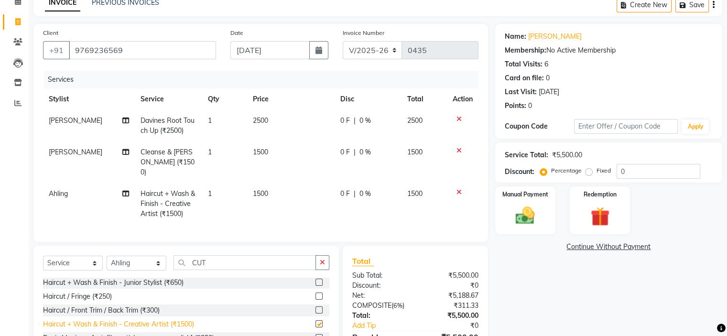
checkbox input "false"
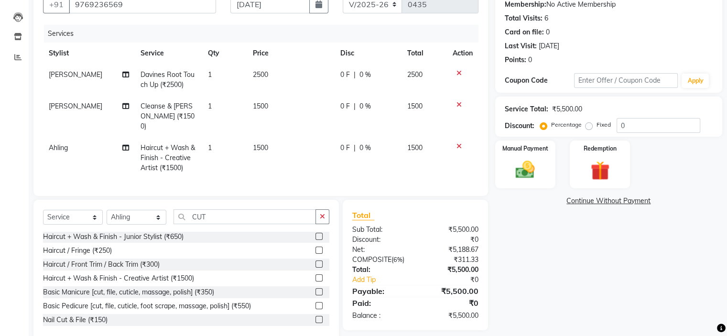
scroll to position [96, 0]
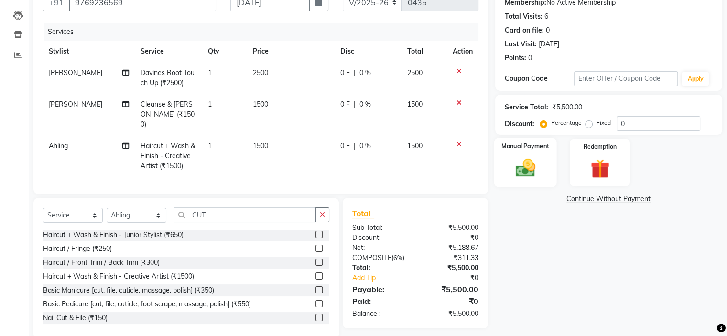
click at [524, 170] on img at bounding box center [525, 168] width 32 height 23
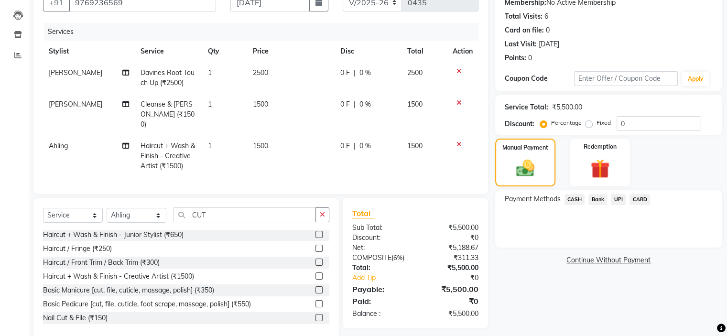
click at [617, 197] on span "UPI" at bounding box center [618, 199] width 15 height 11
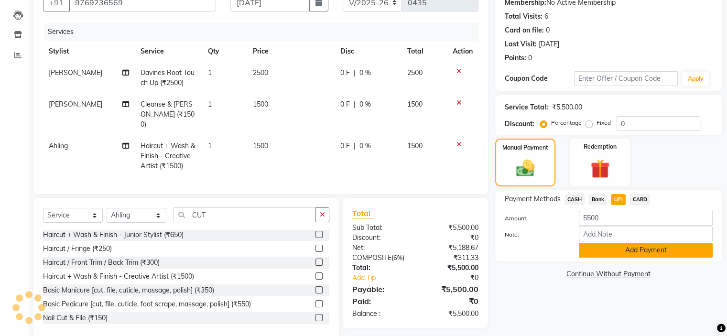
click at [614, 252] on button "Add Payment" at bounding box center [646, 250] width 134 height 15
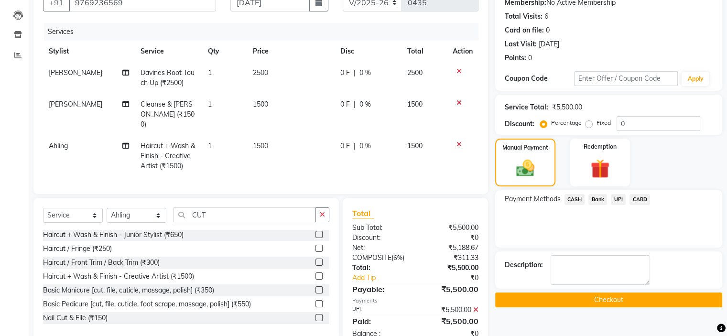
click at [605, 301] on button "Checkout" at bounding box center [608, 299] width 227 height 15
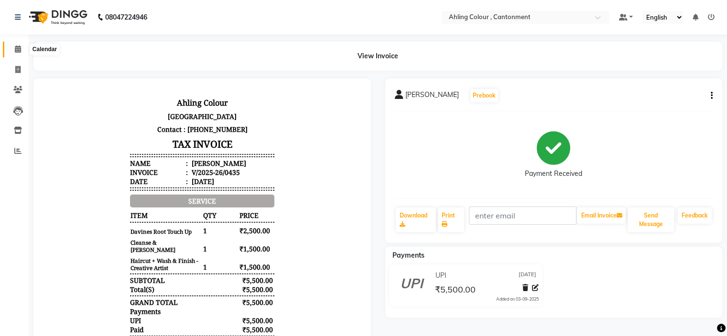
click at [17, 52] on icon at bounding box center [18, 48] width 6 height 7
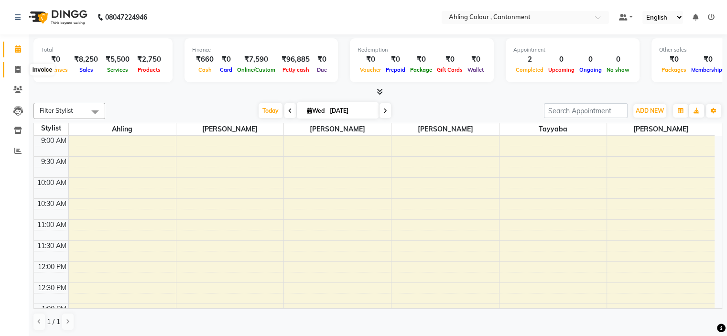
click at [17, 68] on icon at bounding box center [17, 69] width 5 height 7
select select "7830"
select select "service"
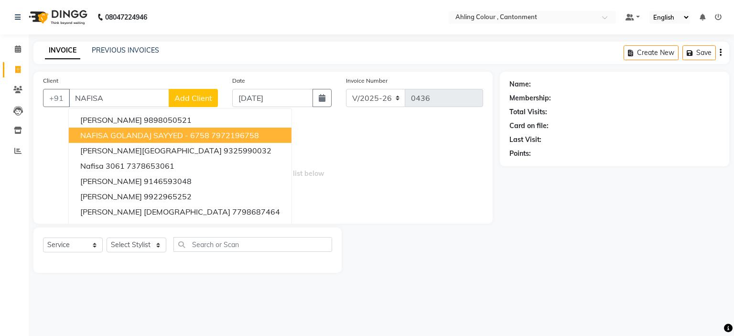
click at [164, 134] on span "NAFISA GOLANDAJ SAYYED - 6758" at bounding box center [144, 135] width 129 height 10
type input "7972196758"
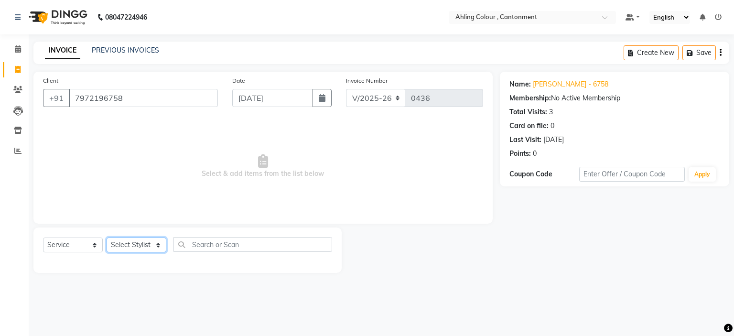
click at [151, 242] on select "Select Stylist Ahling Devika Sanu Sheela Tayyaba Yen" at bounding box center [137, 244] width 60 height 15
select select "72145"
click at [107, 238] on select "Select Stylist Ahling Devika Sanu Sheela Tayyaba Yen" at bounding box center [137, 244] width 60 height 15
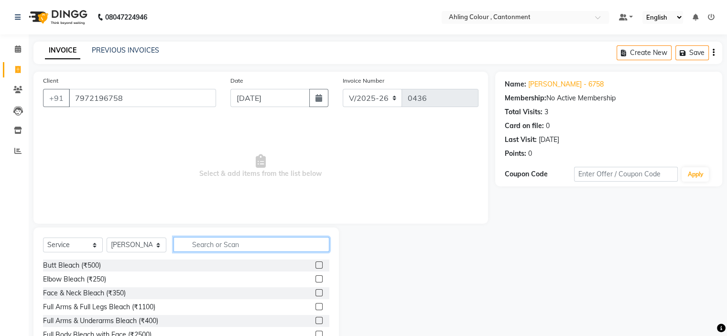
click at [203, 244] on input "text" at bounding box center [251, 244] width 156 height 15
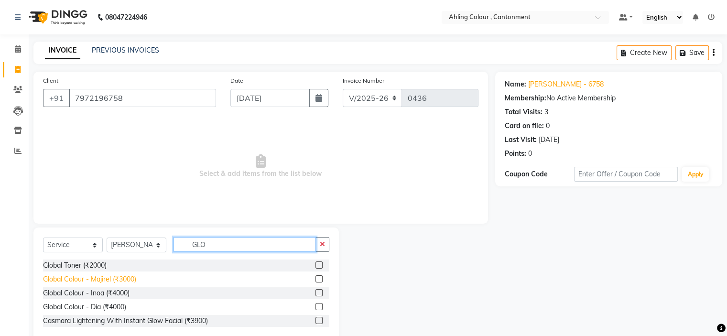
type input "GLO"
click at [124, 279] on div "Global Colour - Majirel (₹3000)" at bounding box center [89, 279] width 93 height 10
checkbox input "false"
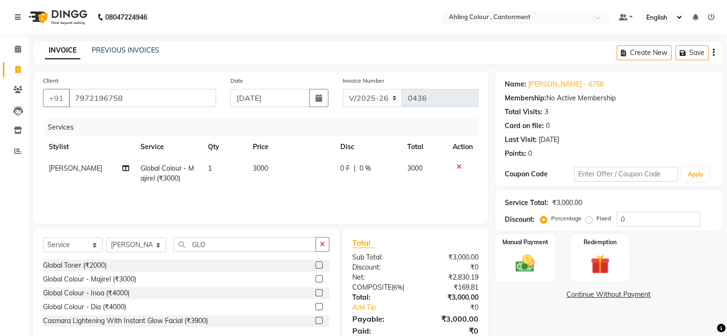
click at [258, 168] on span "3000" at bounding box center [260, 168] width 15 height 9
select select "72145"
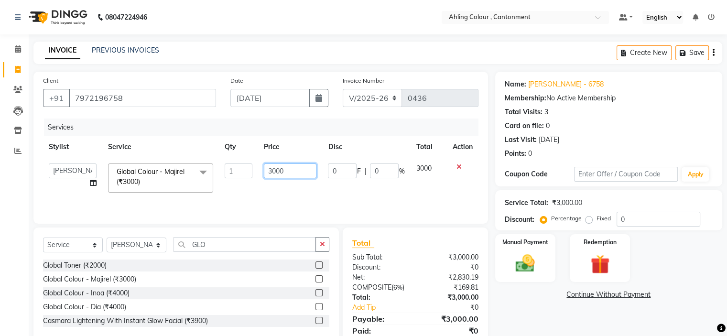
click at [277, 169] on input "3000" at bounding box center [290, 170] width 53 height 15
type input "3500"
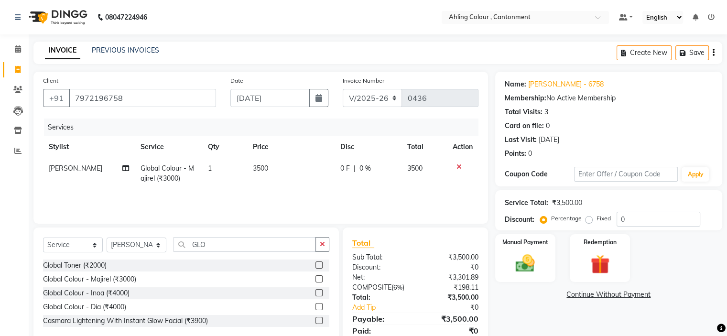
click at [407, 188] on tr "Sheela Global Colour - Majirel (₹3000) 1 3500 0 F | 0 % 3500" at bounding box center [260, 174] width 435 height 32
click at [206, 246] on input "GLO" at bounding box center [244, 244] width 142 height 15
type input "G"
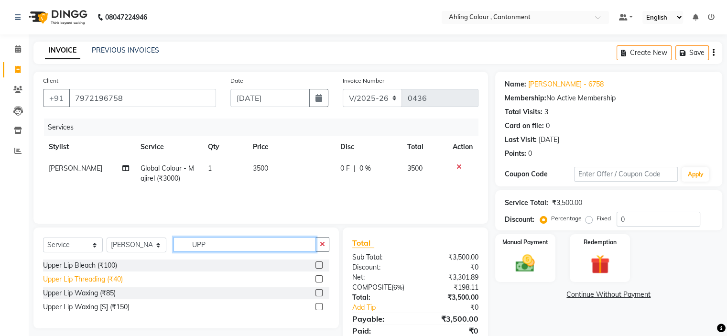
type input "UPP"
click at [115, 280] on div "Upper Lip Threading (₹40)" at bounding box center [83, 279] width 80 height 10
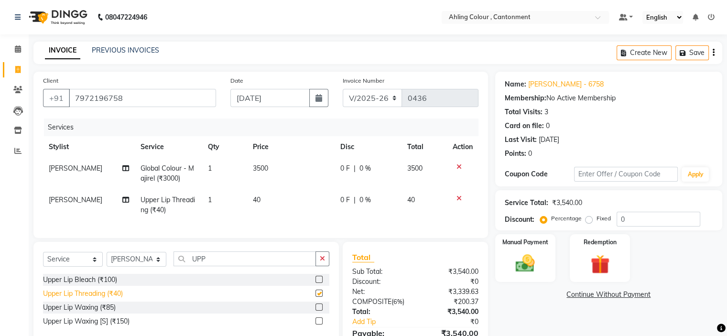
checkbox input "false"
click at [138, 267] on select "Select Stylist Ahling Devika Sanu Sheela Tayyaba Yen" at bounding box center [137, 259] width 60 height 15
select select "72146"
click at [107, 260] on select "Select Stylist Ahling Devika Sanu Sheela Tayyaba Yen" at bounding box center [137, 259] width 60 height 15
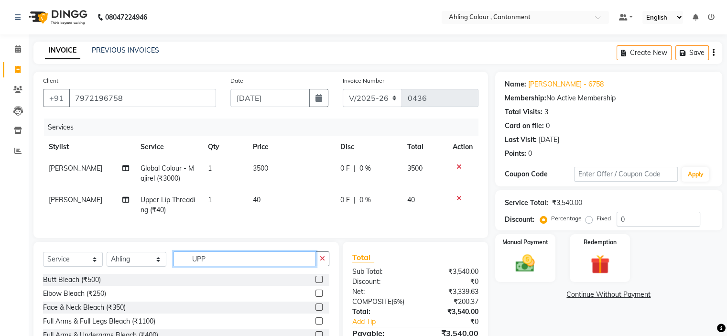
click at [212, 265] on input "UPP" at bounding box center [244, 258] width 142 height 15
type input "U"
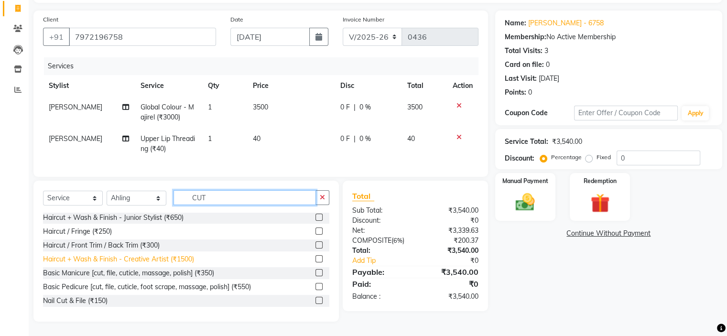
type input "CUT"
click at [138, 258] on div "Haircut + Wash & Finish - Creative Artist (₹1500)" at bounding box center [118, 259] width 151 height 10
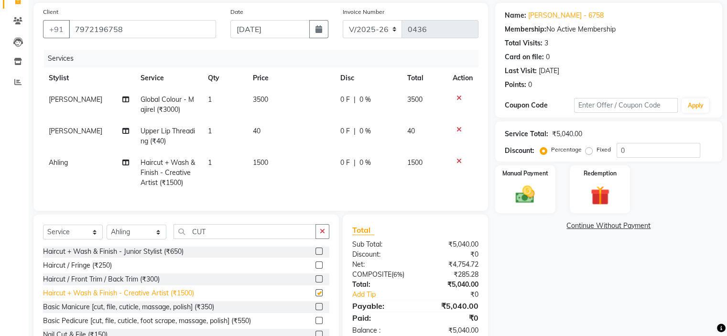
checkbox input "false"
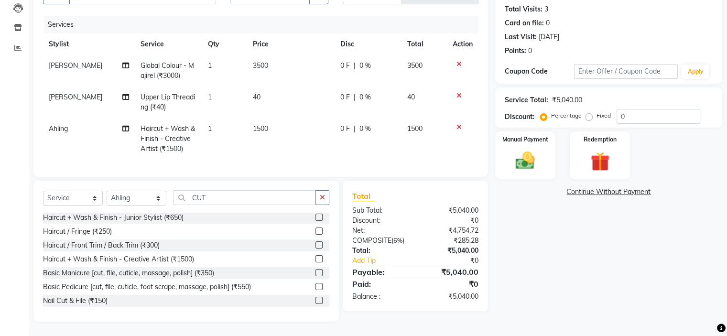
scroll to position [110, 0]
click at [526, 155] on img at bounding box center [525, 161] width 32 height 23
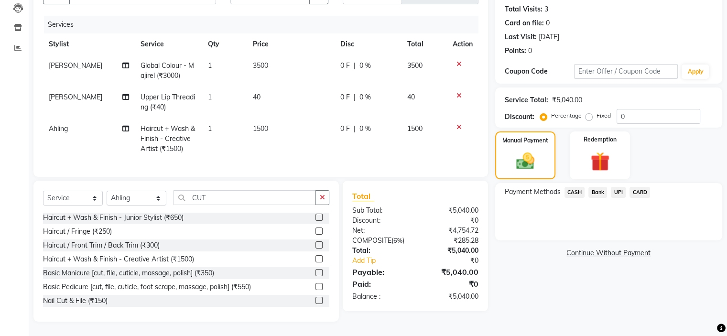
click at [615, 187] on span "UPI" at bounding box center [618, 192] width 15 height 11
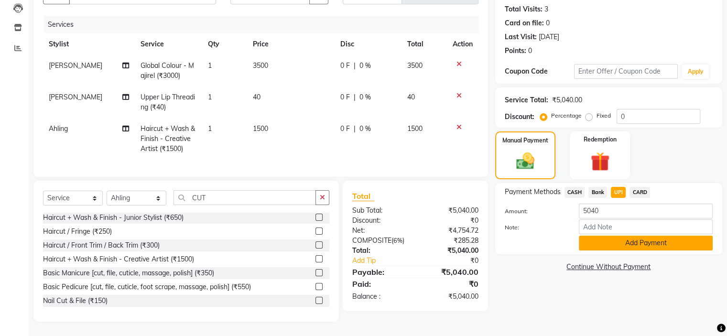
click at [624, 236] on button "Add Payment" at bounding box center [646, 243] width 134 height 15
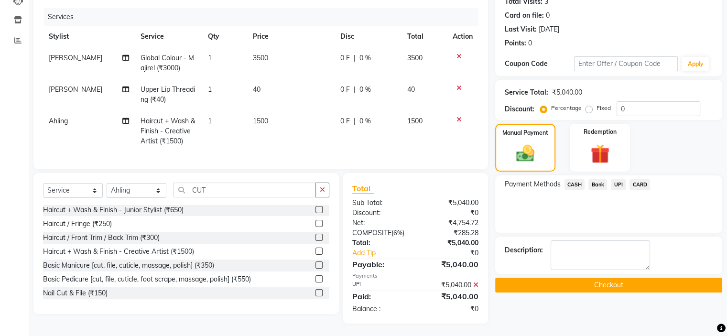
click at [616, 286] on button "Checkout" at bounding box center [608, 285] width 227 height 15
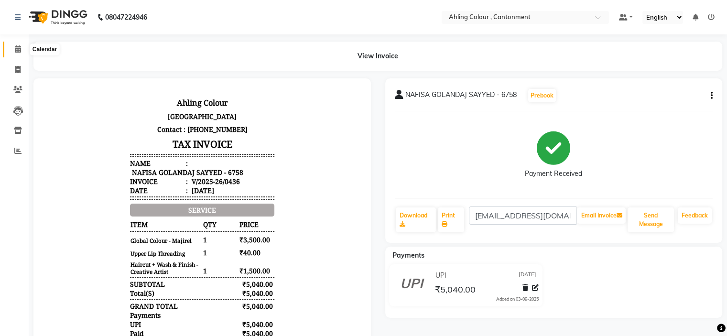
click at [16, 48] on icon at bounding box center [18, 48] width 6 height 7
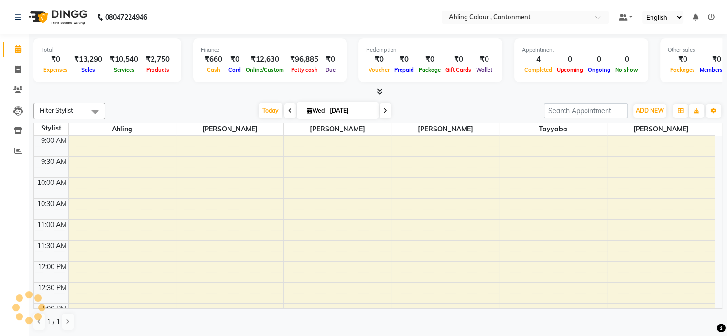
scroll to position [267, 0]
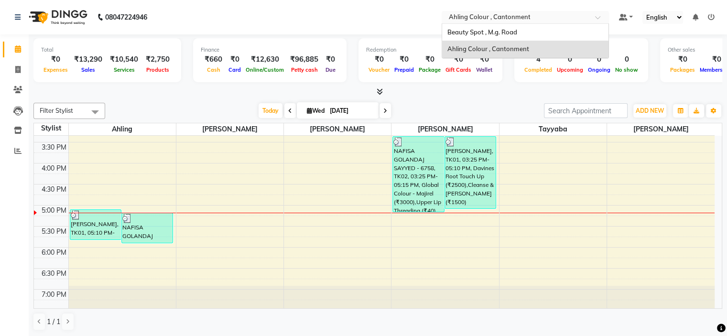
click at [536, 14] on input "text" at bounding box center [515, 18] width 139 height 10
click at [527, 32] on div "Beauty Spot , M.g. Road" at bounding box center [525, 32] width 166 height 17
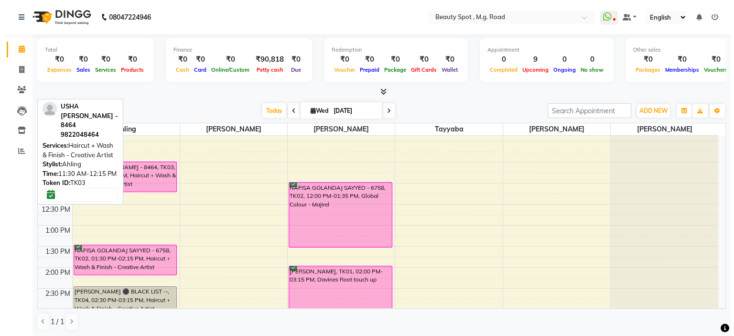
scroll to position [96, 0]
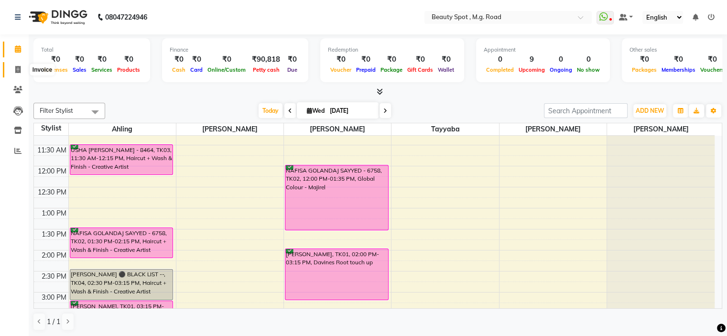
click at [18, 68] on icon at bounding box center [17, 69] width 5 height 7
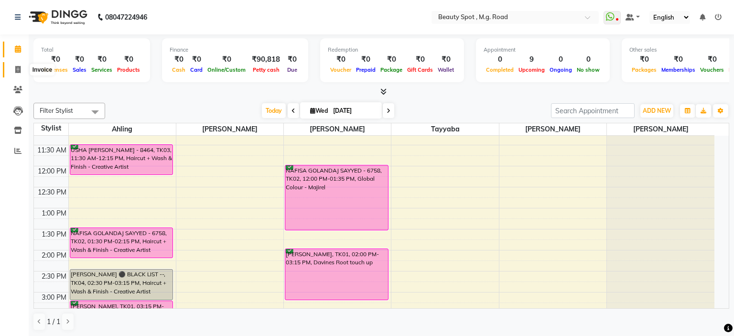
select select "service"
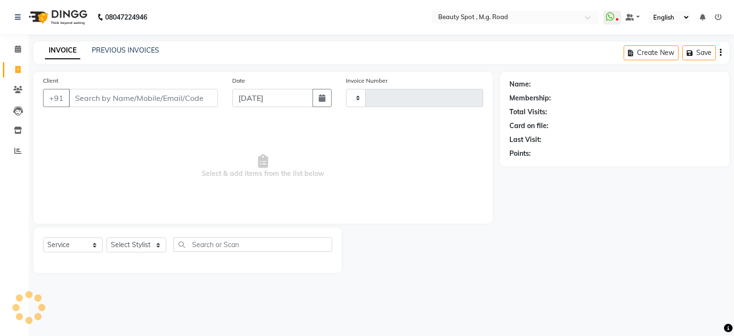
type input "0705"
select select "7357"
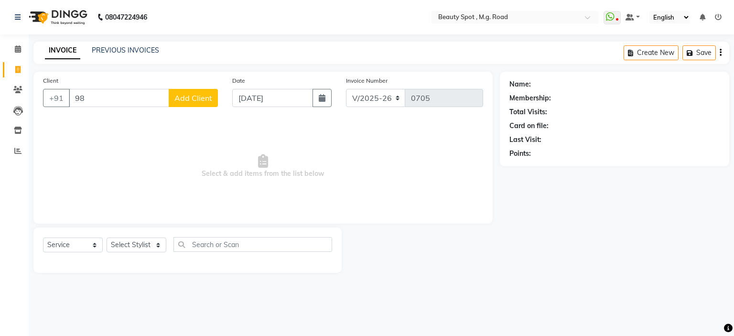
type input "9"
click at [17, 87] on icon at bounding box center [17, 89] width 9 height 7
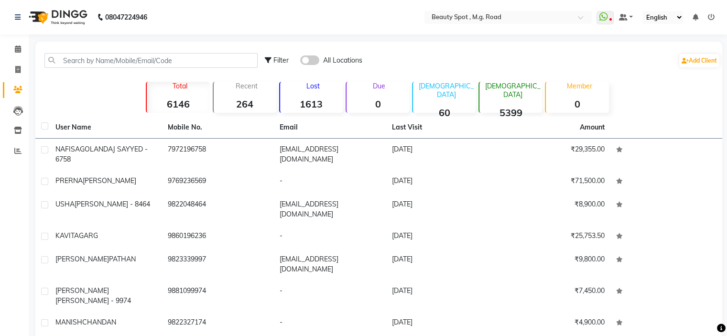
click at [312, 59] on span at bounding box center [309, 60] width 19 height 10
click at [300, 62] on input "checkbox" at bounding box center [300, 62] width 0 height 0
click at [702, 56] on link "Add Client" at bounding box center [699, 60] width 40 height 13
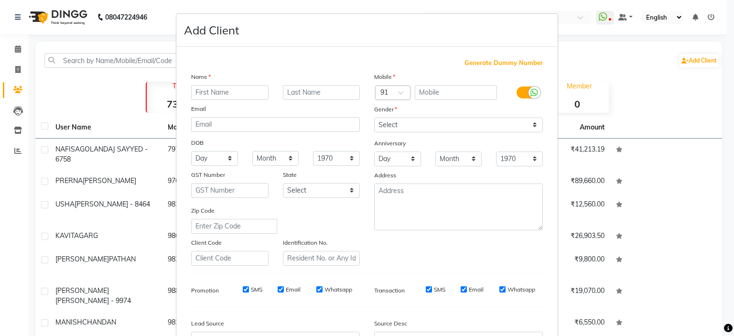
click at [247, 93] on input "text" at bounding box center [229, 92] width 77 height 15
type input "s"
type input "SANGEETA 0357"
click at [448, 93] on input "text" at bounding box center [456, 92] width 83 height 15
type input "9822400357"
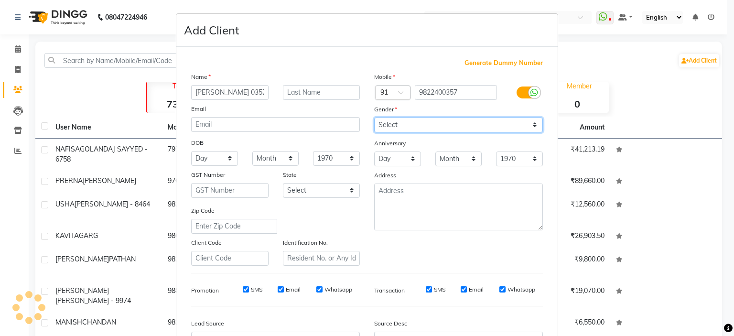
click at [417, 122] on select "Select Male Female Other Prefer Not To Say" at bounding box center [458, 125] width 169 height 15
select select "[DEMOGRAPHIC_DATA]"
click at [374, 118] on select "Select Male Female Other Prefer Not To Say" at bounding box center [458, 125] width 169 height 15
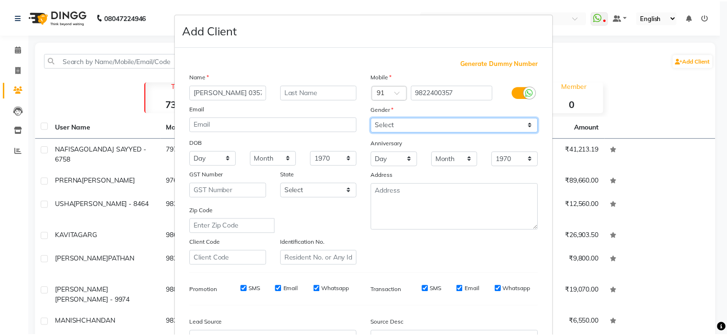
scroll to position [96, 0]
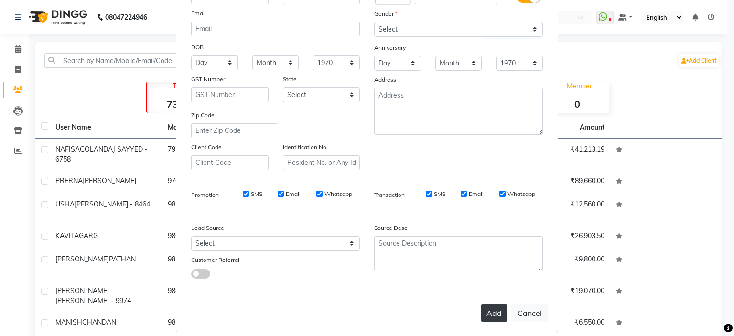
click at [483, 313] on button "Add" at bounding box center [494, 312] width 27 height 17
select select
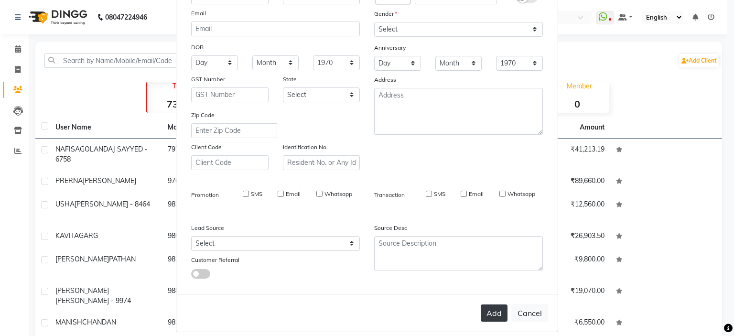
select select
checkbox input "false"
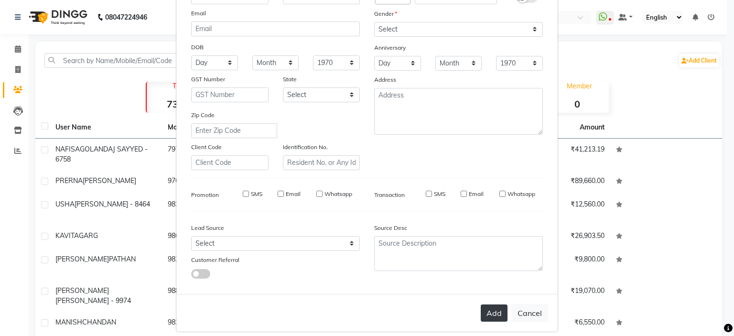
checkbox input "false"
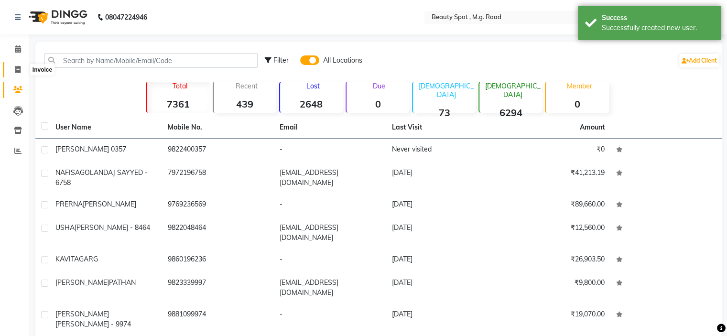
click at [16, 65] on span at bounding box center [18, 70] width 17 height 11
select select "7357"
select select "service"
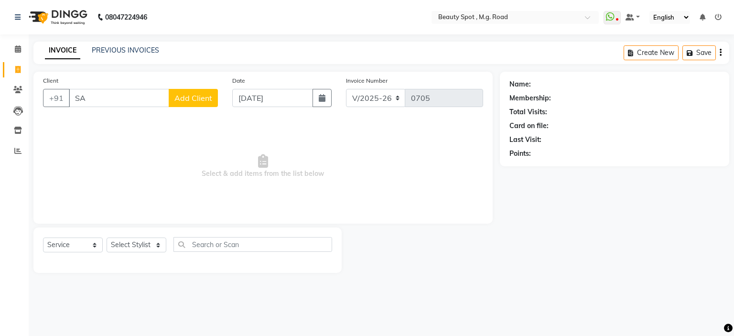
type input "S"
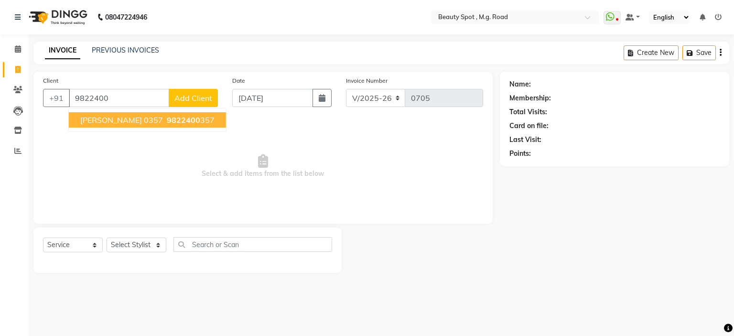
click at [106, 122] on span "SANGEETA 0357" at bounding box center [121, 120] width 83 height 10
type input "9822400357"
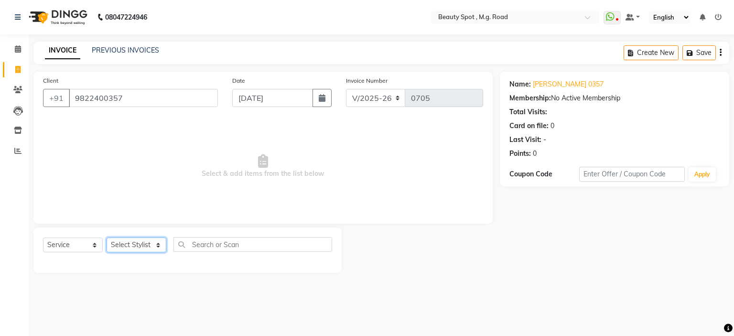
click at [146, 243] on select "Select Stylist Ahling Devika Manager Sanu Sheela Tayyaba Yen" at bounding box center [137, 244] width 60 height 15
select select "63580"
click at [107, 238] on select "Select Stylist Ahling Devika Manager Sanu Sheela Tayyaba Yen" at bounding box center [137, 244] width 60 height 15
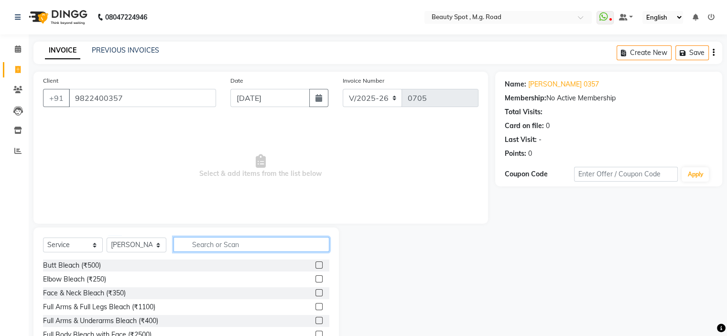
click at [236, 246] on input "text" at bounding box center [251, 244] width 156 height 15
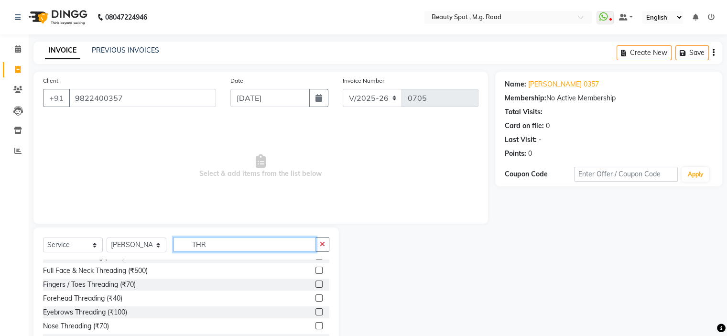
scroll to position [48, 0]
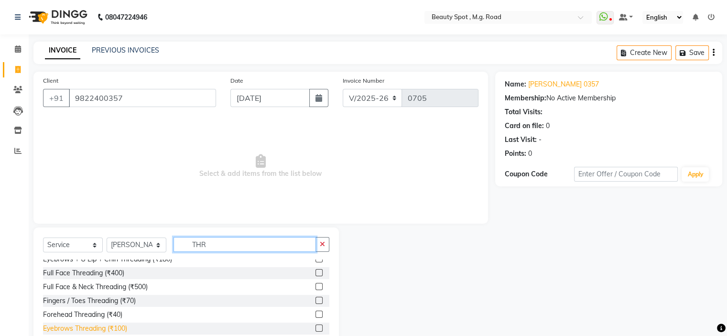
type input "THR"
click at [93, 330] on div "Eyebrows Threading (₹100)" at bounding box center [85, 328] width 84 height 10
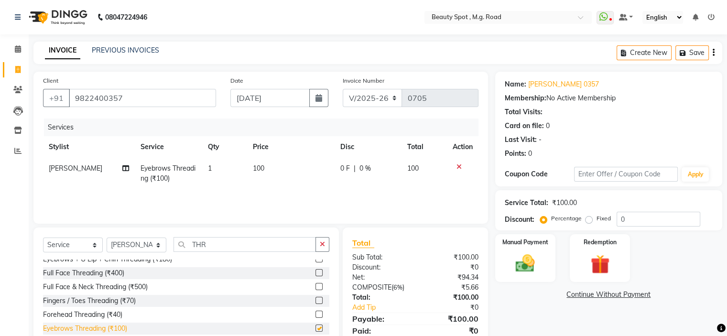
checkbox input "false"
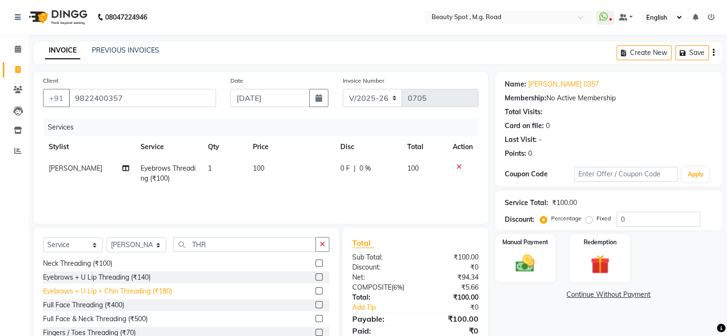
scroll to position [0, 0]
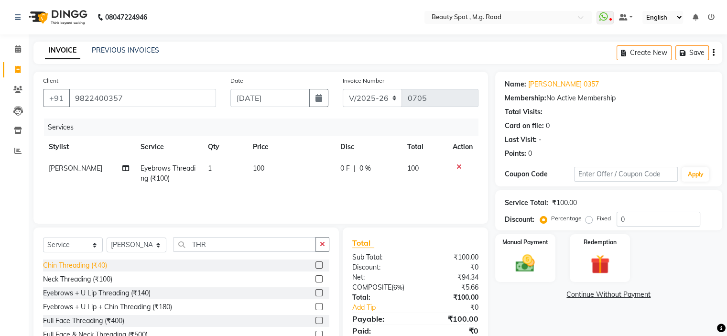
click at [80, 266] on div "Chin Threading (₹40)" at bounding box center [75, 265] width 64 height 10
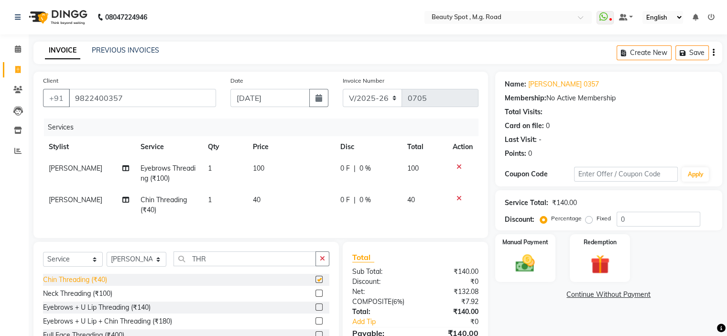
checkbox input "false"
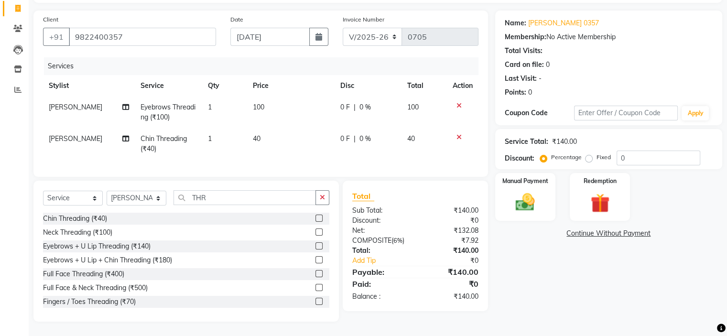
scroll to position [69, 0]
click at [525, 194] on img at bounding box center [525, 202] width 32 height 23
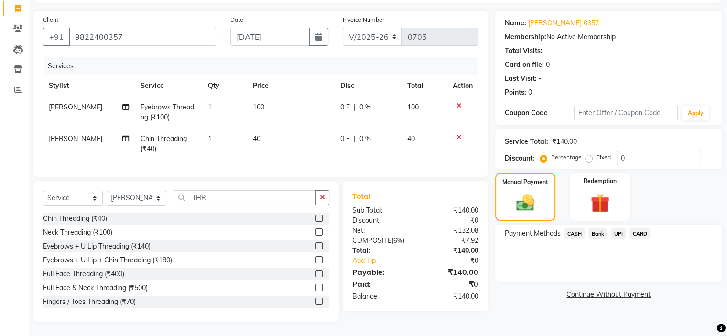
click at [575, 228] on span "CASH" at bounding box center [574, 233] width 21 height 11
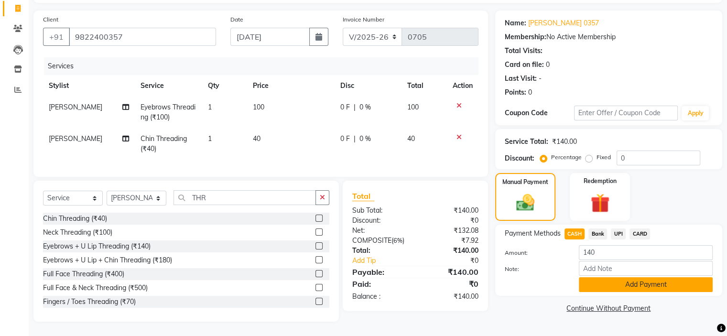
click at [629, 282] on button "Add Payment" at bounding box center [646, 284] width 134 height 15
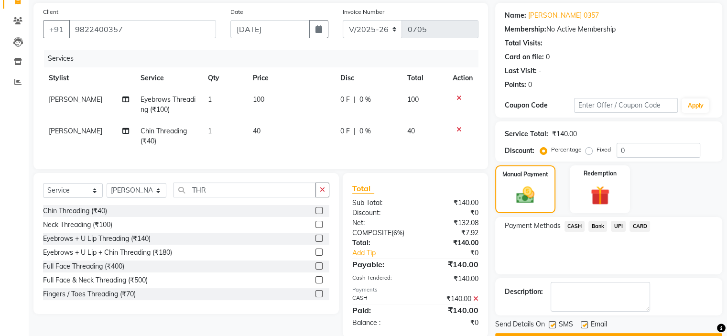
scroll to position [94, 0]
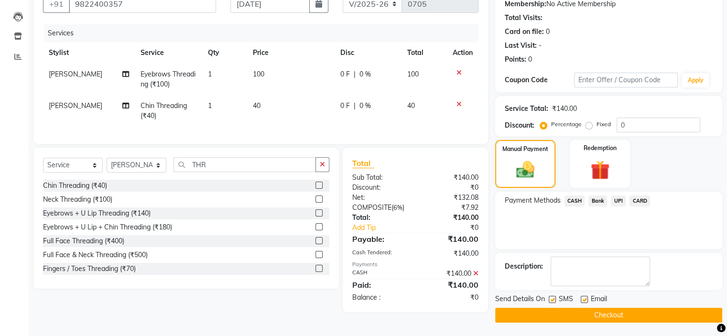
click at [598, 314] on button "Checkout" at bounding box center [608, 315] width 227 height 15
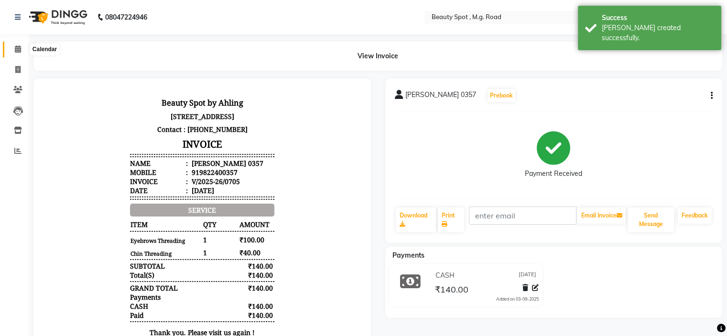
click at [18, 47] on icon at bounding box center [18, 48] width 6 height 7
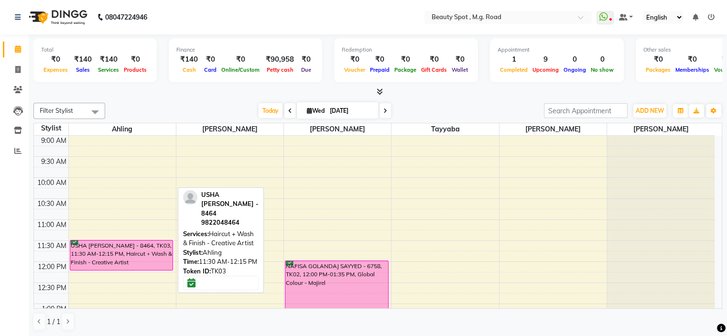
click at [90, 246] on div "USHA [PERSON_NAME] - 8464, TK03, 11:30 AM-12:15 PM, Haircut + Wash & Finish - C…" at bounding box center [121, 255] width 103 height 30
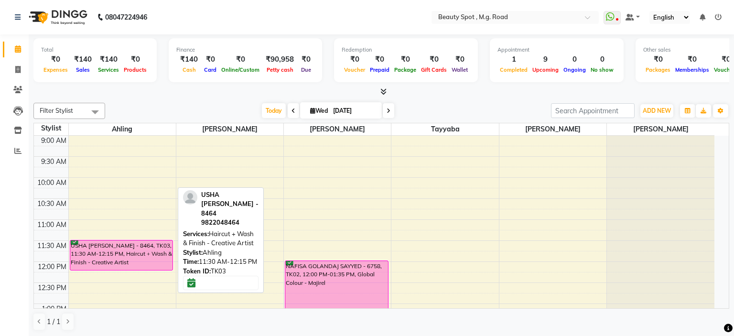
select select "6"
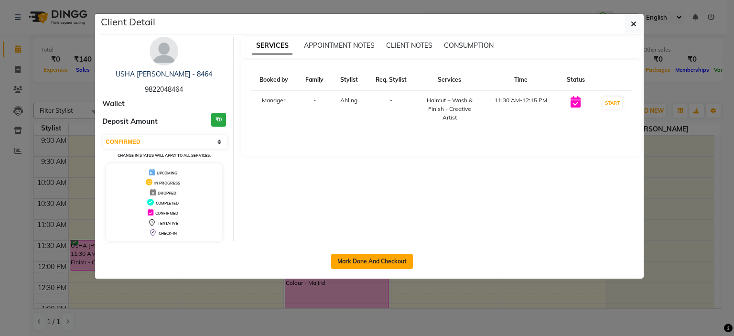
click at [363, 258] on button "Mark Done And Checkout" at bounding box center [372, 261] width 82 height 15
select select "service"
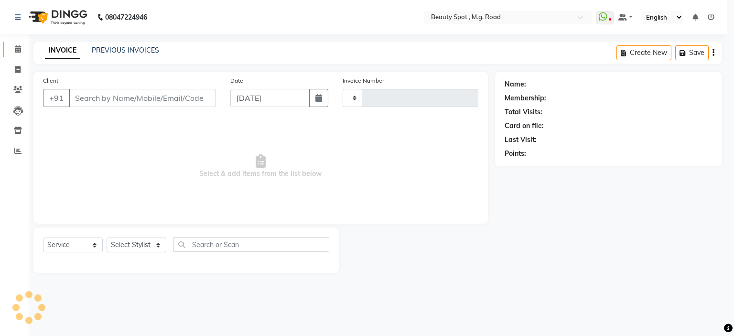
type input "0706"
select select "7357"
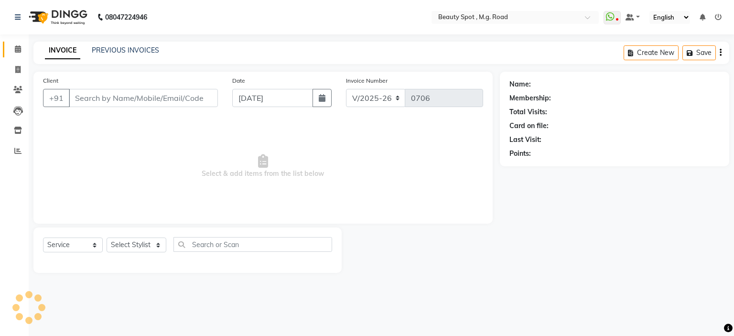
type input "9822048464"
select select "71897"
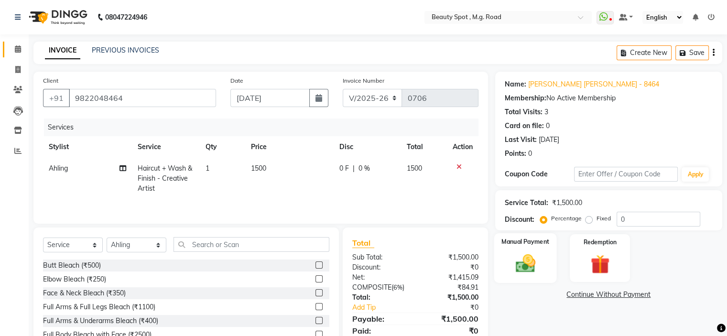
scroll to position [47, 0]
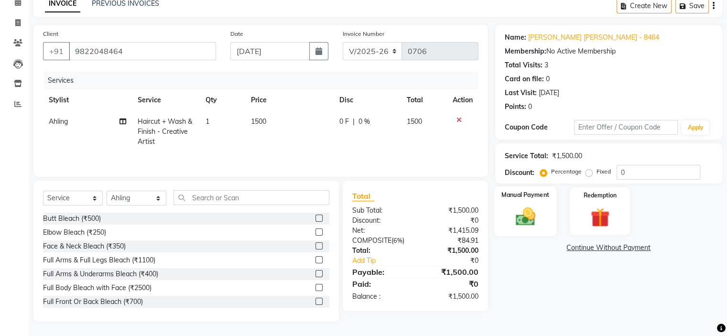
click at [529, 214] on img at bounding box center [525, 216] width 32 height 23
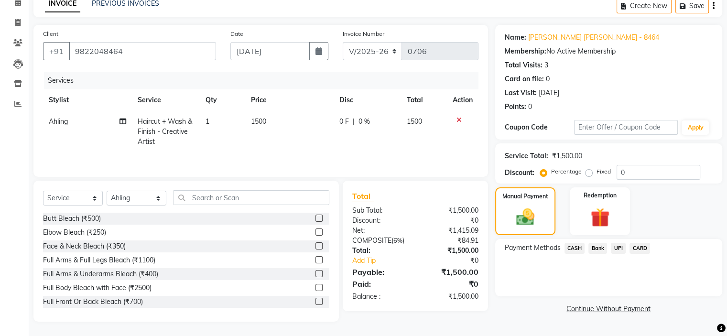
click at [577, 244] on span "CASH" at bounding box center [574, 248] width 21 height 11
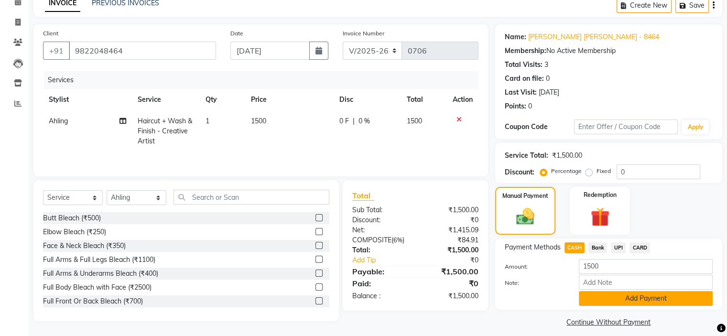
click at [621, 291] on button "Add Payment" at bounding box center [646, 298] width 134 height 15
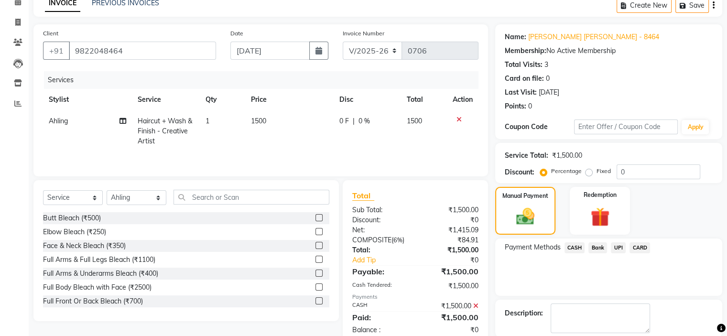
scroll to position [94, 0]
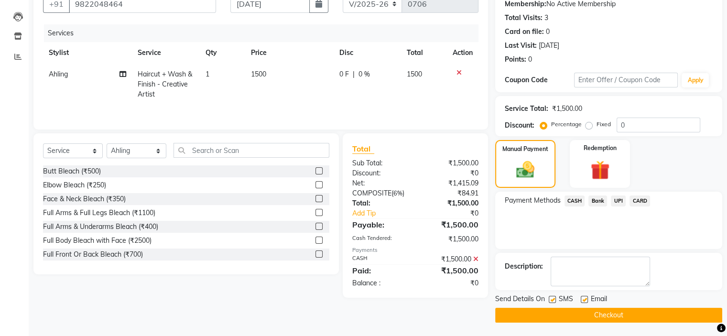
click at [562, 316] on button "Checkout" at bounding box center [608, 315] width 227 height 15
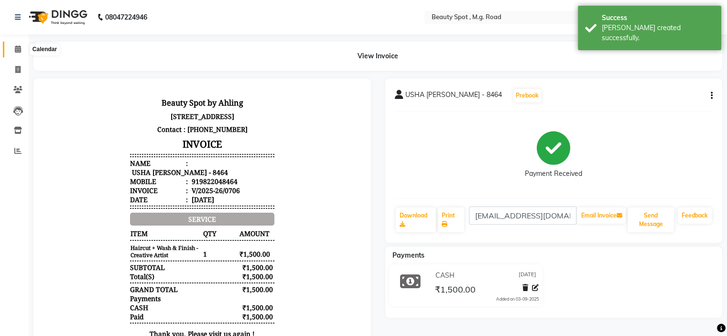
click at [17, 48] on icon at bounding box center [18, 48] width 6 height 7
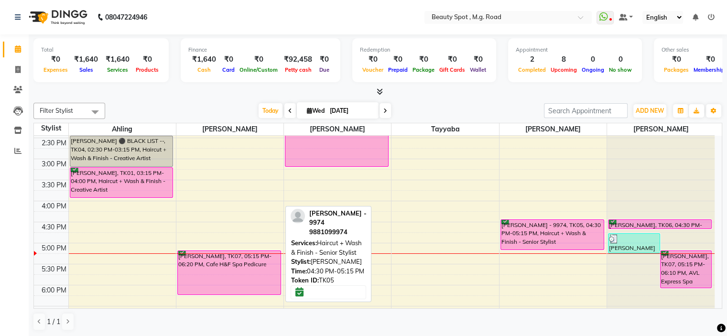
scroll to position [239, 0]
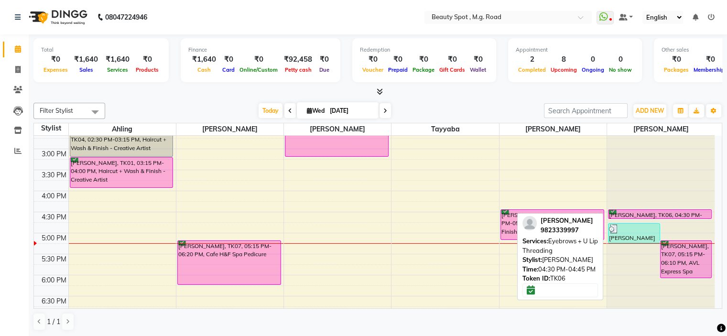
click at [684, 212] on div "[PERSON_NAME], TK06, 04:30 PM-04:45 PM, Eyebrows + U Lip Threading" at bounding box center [659, 214] width 103 height 9
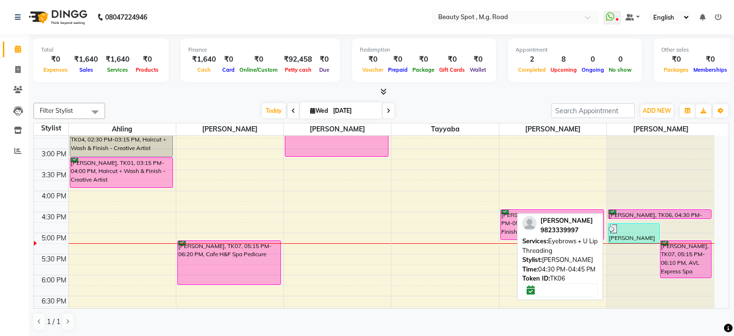
select select "6"
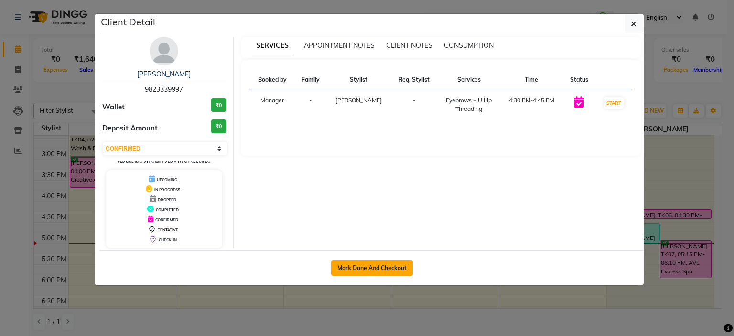
click at [352, 265] on button "Mark Done And Checkout" at bounding box center [372, 267] width 82 height 15
select select "service"
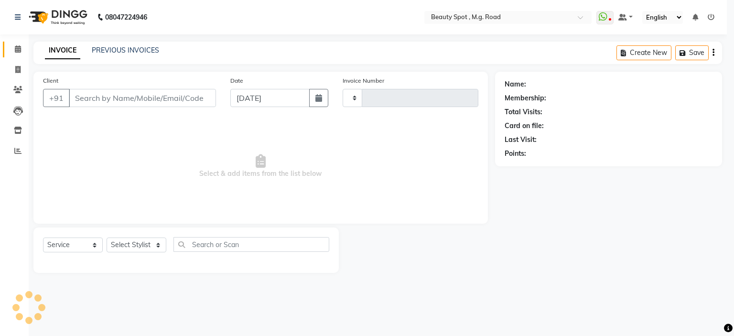
type input "0707"
select select "7357"
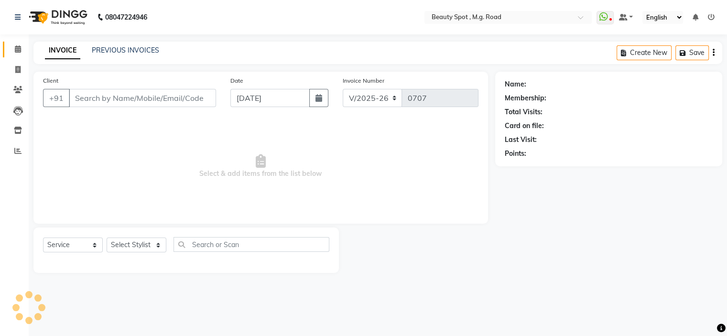
type input "9823339997"
select select "63580"
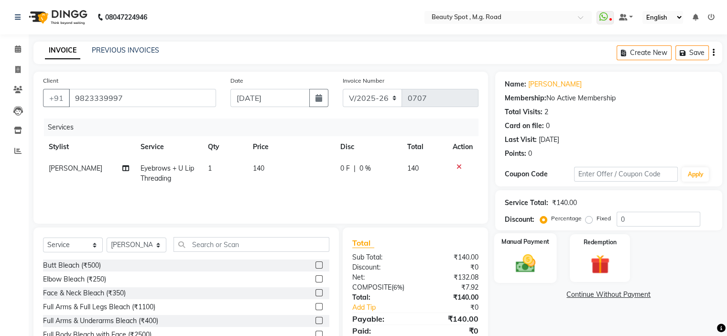
click at [533, 265] on img at bounding box center [525, 263] width 32 height 23
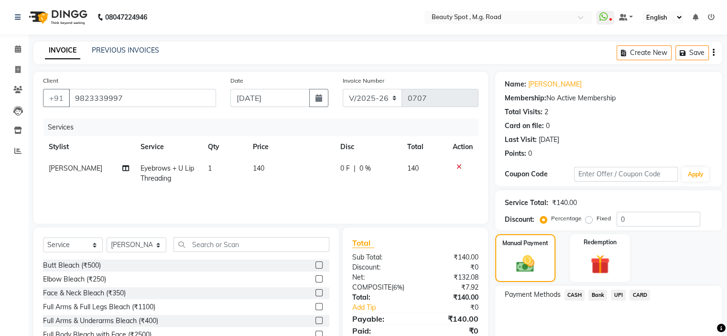
click at [637, 296] on span "CARD" at bounding box center [639, 295] width 21 height 11
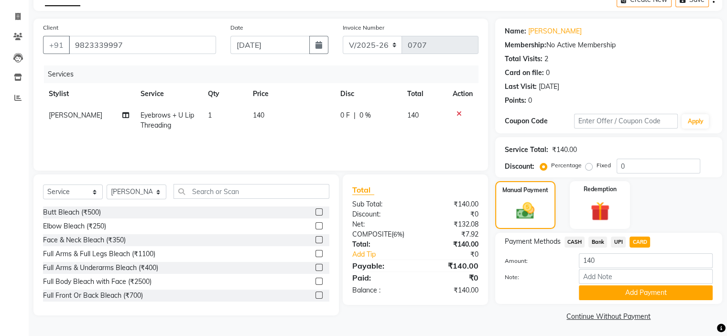
scroll to position [55, 0]
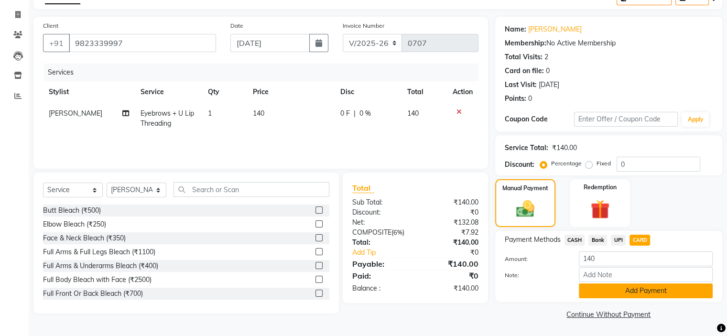
click at [635, 290] on button "Add Payment" at bounding box center [646, 290] width 134 height 15
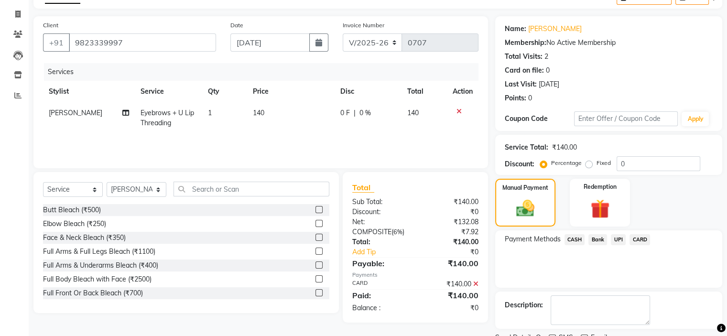
scroll to position [94, 0]
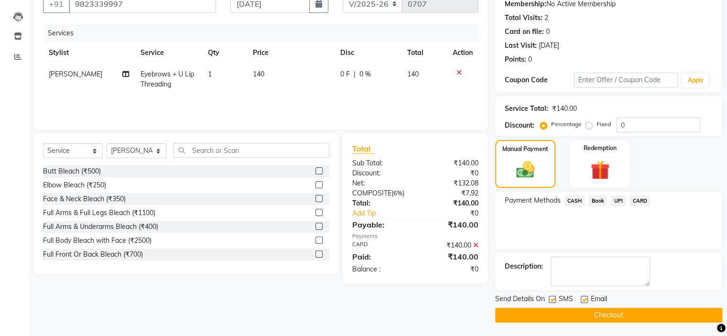
click at [619, 314] on button "Checkout" at bounding box center [608, 315] width 227 height 15
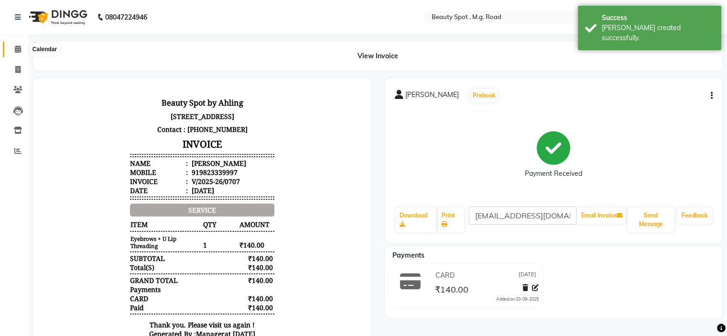
click at [17, 47] on icon at bounding box center [18, 48] width 6 height 7
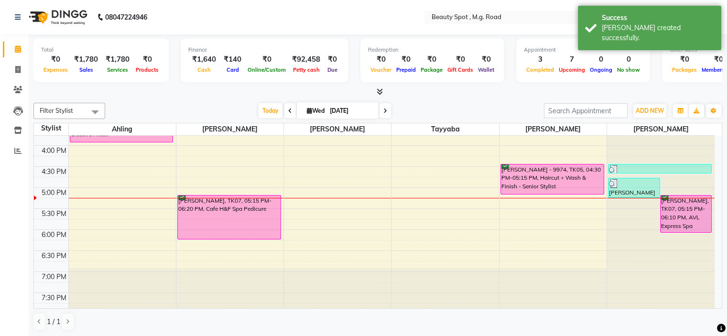
scroll to position [285, 0]
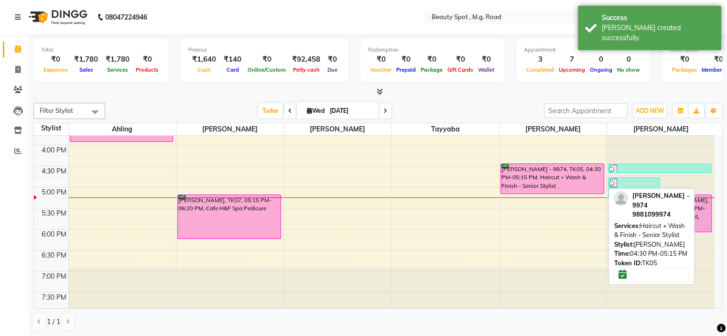
click at [570, 170] on div "[PERSON_NAME] - 9974, TK05, 04:30 PM-05:15 PM, Haircut + Wash & Finish - Senior…" at bounding box center [552, 179] width 103 height 30
select select "6"
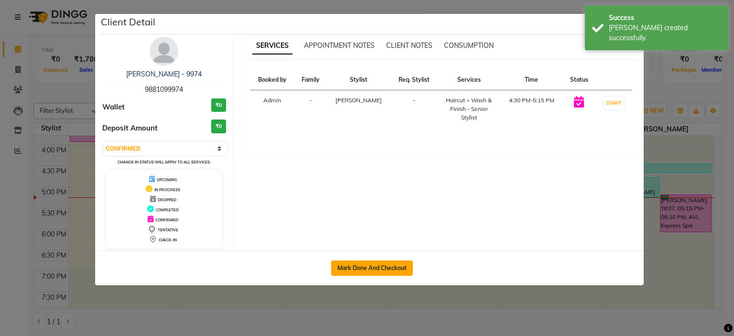
click at [372, 263] on button "Mark Done And Checkout" at bounding box center [372, 267] width 82 height 15
select select "service"
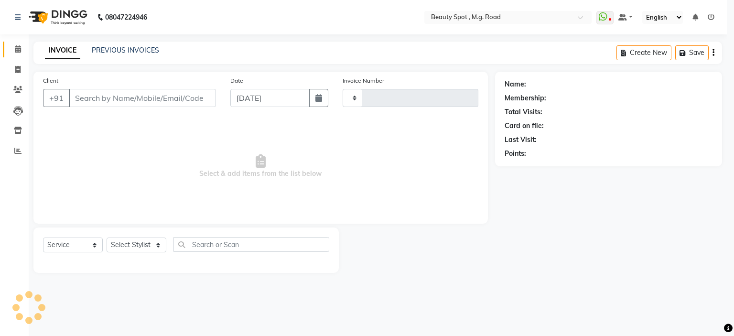
type input "0708"
select select "7357"
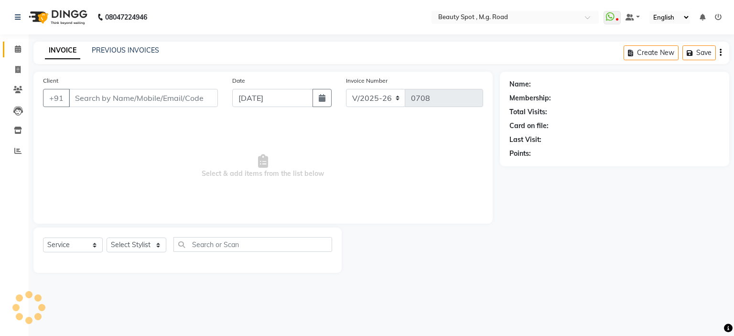
type input "9881099974"
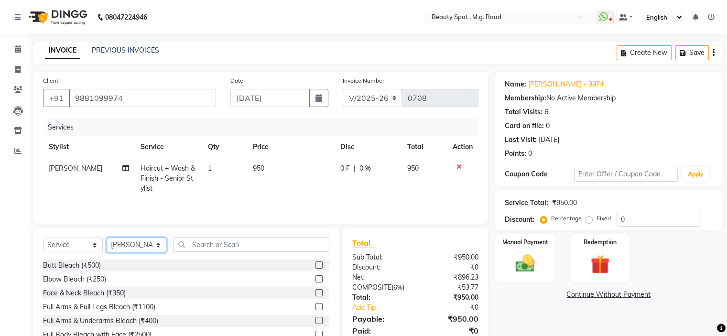
click at [133, 246] on select "Select Stylist Ahling Devika Manager Sanu Sheela Tayyaba Yen" at bounding box center [137, 244] width 60 height 15
select select "70085"
click at [107, 238] on select "Select Stylist Ahling Devika Manager Sanu Sheela Tayyaba Yen" at bounding box center [137, 244] width 60 height 15
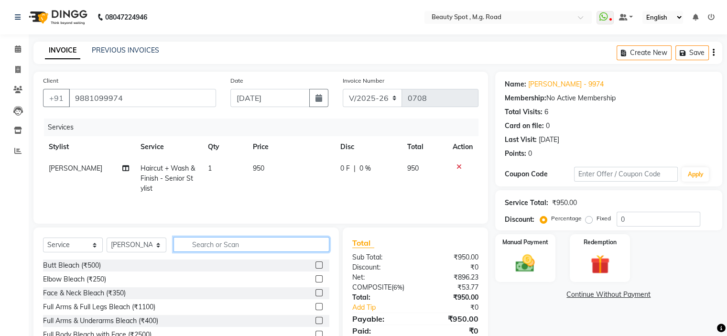
click at [257, 244] on input "text" at bounding box center [251, 244] width 156 height 15
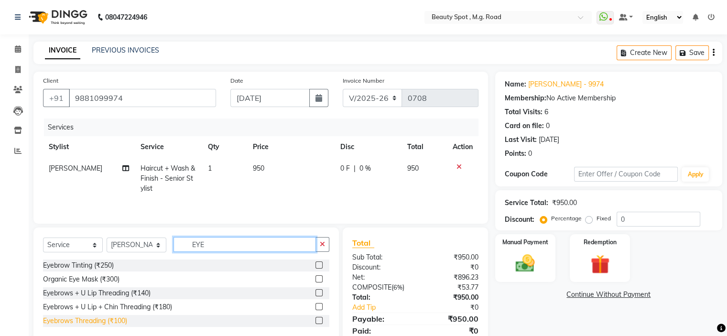
type input "EYE"
click at [103, 319] on div "Eyebrows Threading (₹100)" at bounding box center [85, 321] width 84 height 10
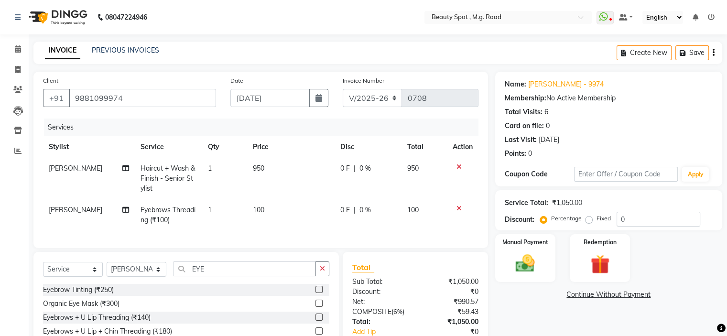
checkbox input "false"
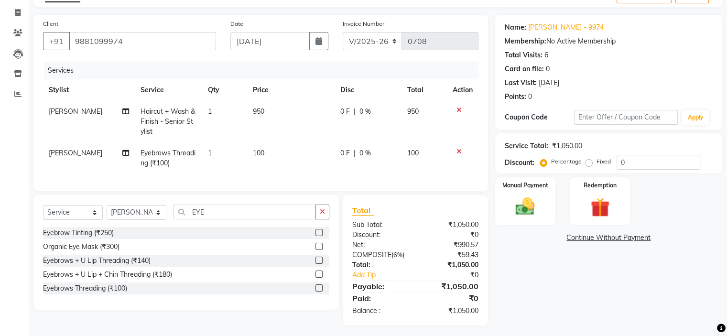
scroll to position [68, 0]
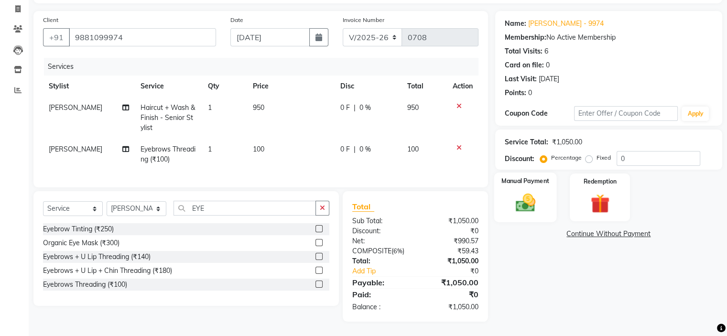
click at [524, 199] on img at bounding box center [525, 203] width 32 height 23
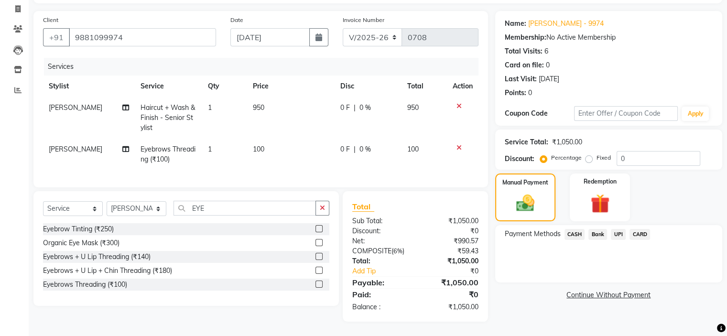
click at [572, 229] on span "CASH" at bounding box center [574, 234] width 21 height 11
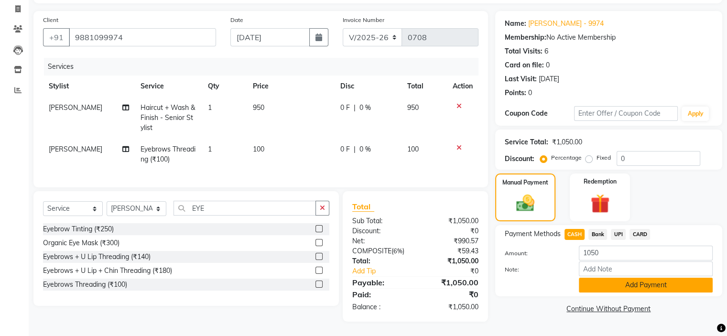
click at [595, 282] on button "Add Payment" at bounding box center [646, 285] width 134 height 15
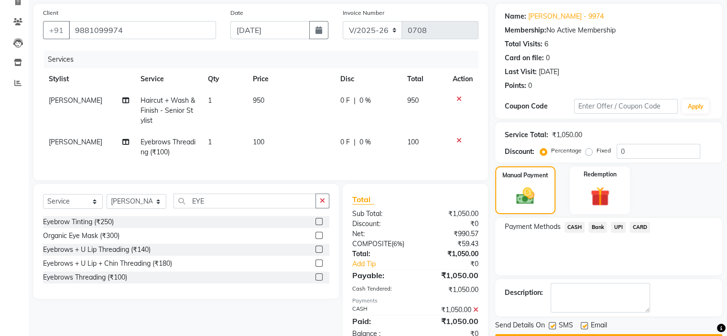
scroll to position [102, 0]
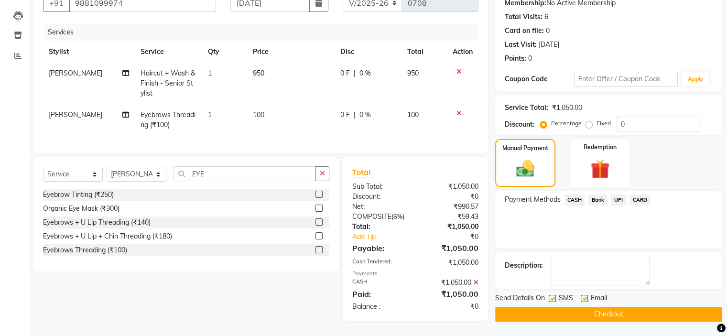
click at [592, 307] on button "Checkout" at bounding box center [608, 314] width 227 height 15
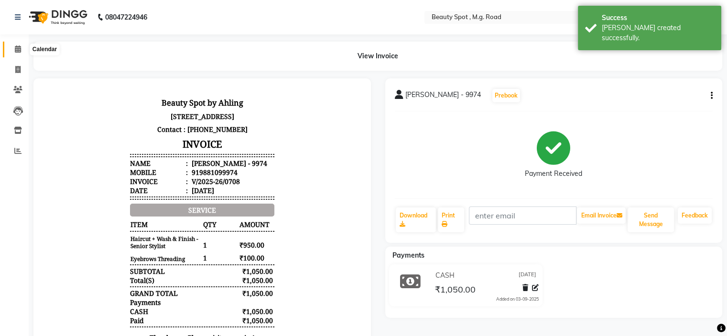
click at [18, 49] on icon at bounding box center [18, 48] width 6 height 7
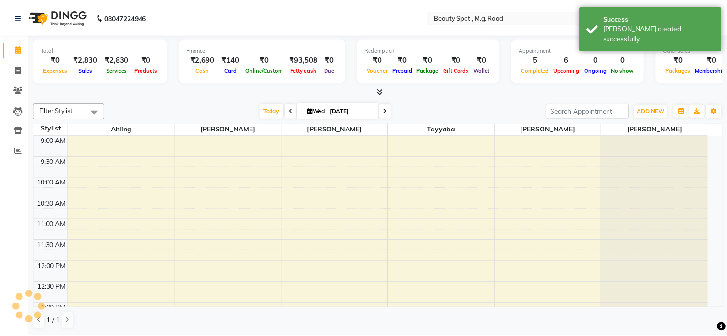
scroll to position [267, 0]
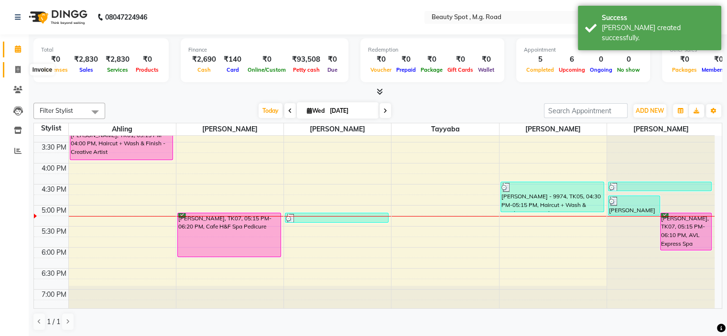
click at [18, 69] on icon at bounding box center [17, 69] width 5 height 7
select select "7357"
select select "service"
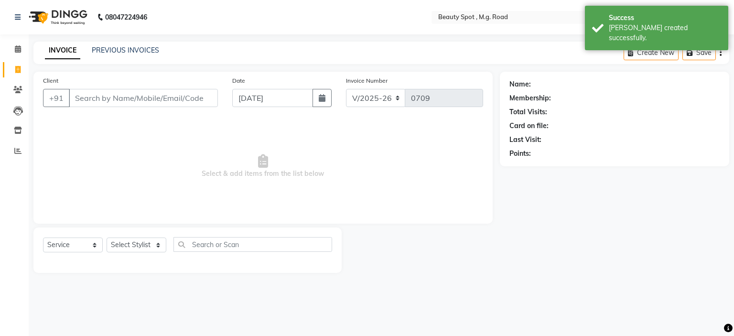
click at [97, 92] on input "Client" at bounding box center [143, 98] width 149 height 18
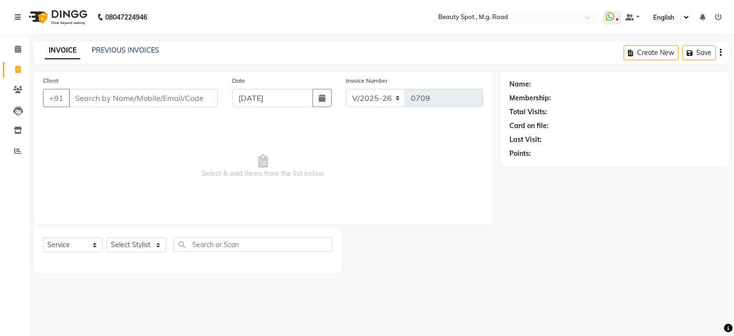
type input "A"
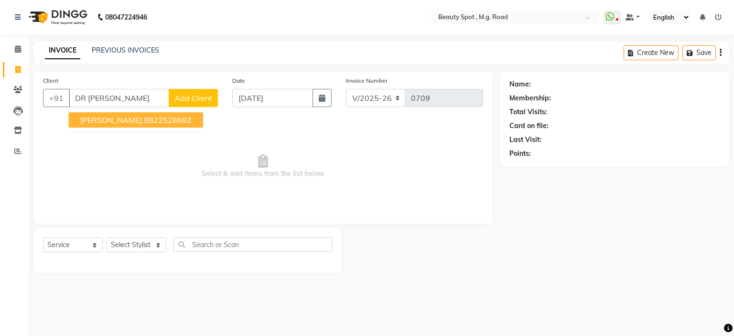
click at [115, 122] on span "DR ADITI KHIRID" at bounding box center [111, 120] width 62 height 10
type input "9822528682"
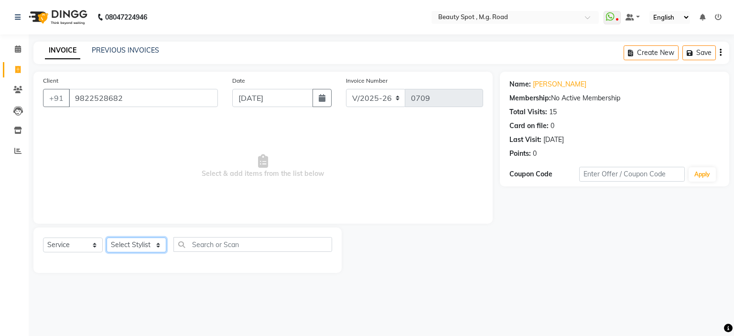
click at [151, 247] on select "Select Stylist Ahling Devika Manager Sanu Sheela Tayyaba Yen" at bounding box center [137, 244] width 60 height 15
select select "63580"
click at [107, 238] on select "Select Stylist Ahling Devika Manager Sanu Sheela Tayyaba Yen" at bounding box center [137, 244] width 60 height 15
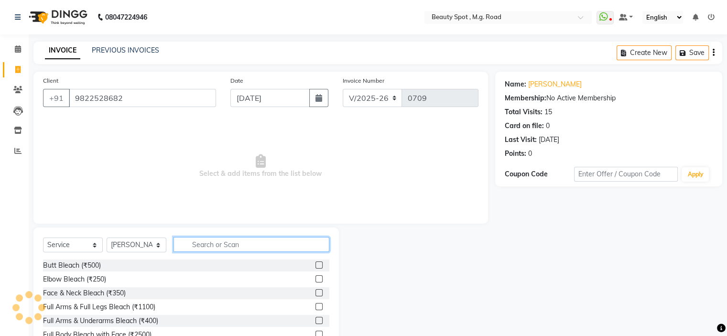
click at [204, 245] on input "text" at bounding box center [251, 244] width 156 height 15
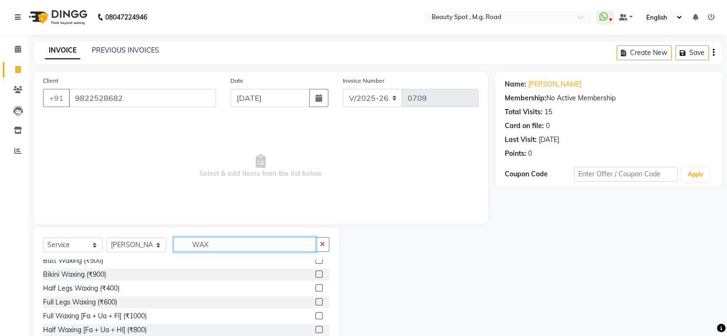
scroll to position [573, 0]
type input "WAX"
click at [78, 302] on div "Full Legs Waxing (₹600)" at bounding box center [80, 302] width 74 height 10
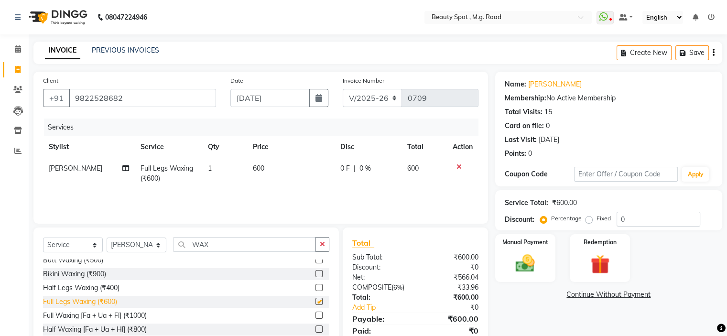
checkbox input "false"
click at [253, 246] on input "WAX" at bounding box center [244, 244] width 142 height 15
type input "W"
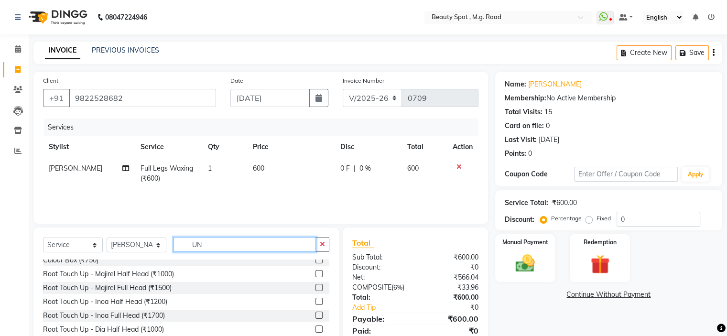
scroll to position [43, 0]
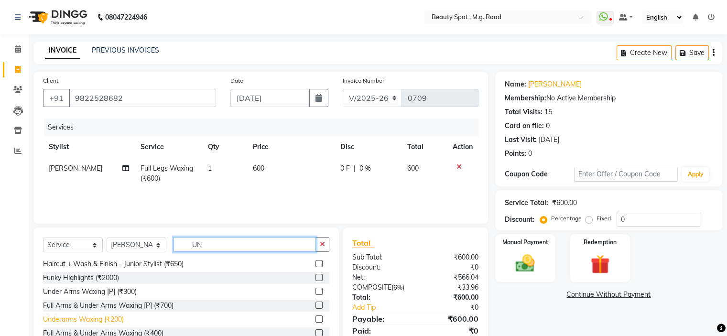
type input "UN"
click at [103, 321] on div "Underarms Waxing (₹200)" at bounding box center [83, 319] width 81 height 10
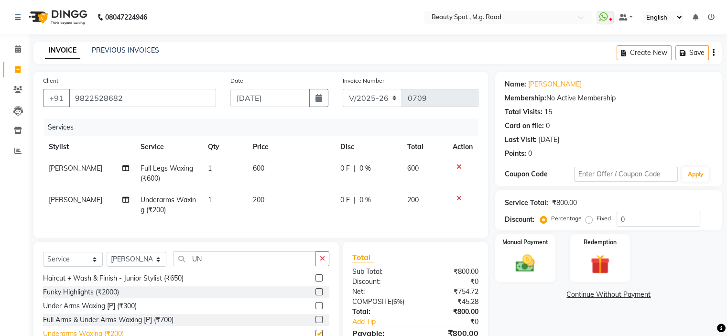
checkbox input "false"
click at [248, 263] on input "UN" at bounding box center [244, 258] width 142 height 15
type input "U"
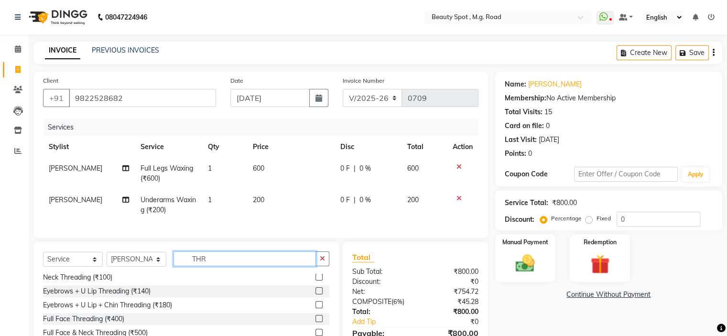
scroll to position [0, 0]
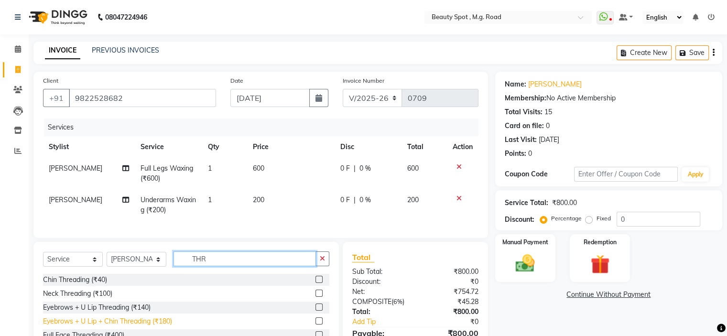
type input "THR"
click at [138, 326] on div "Eyebrows + U Lip + Chin Threading (₹180)" at bounding box center [107, 321] width 129 height 10
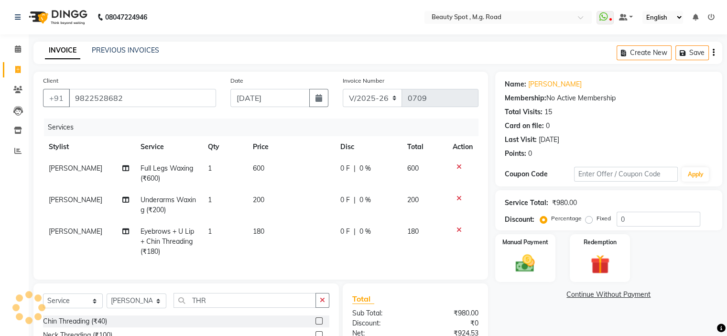
checkbox input "false"
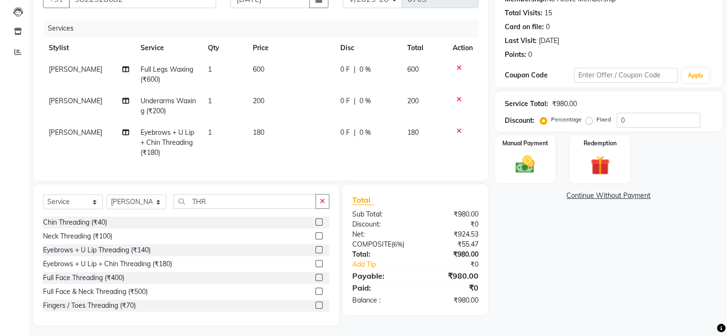
scroll to position [110, 0]
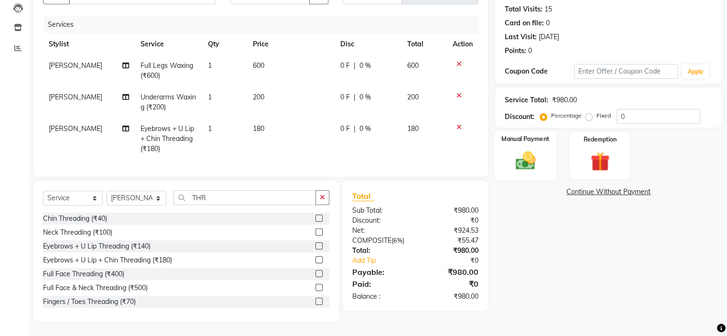
click at [520, 152] on img at bounding box center [525, 161] width 32 height 23
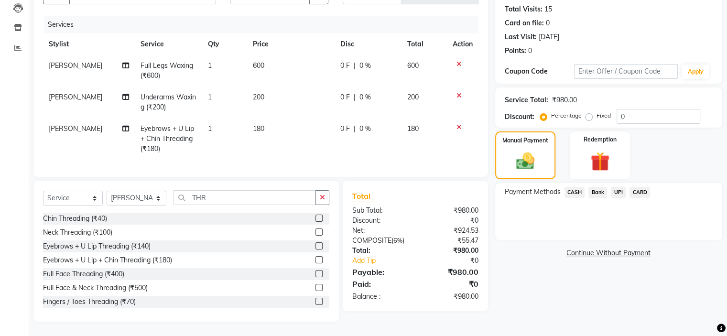
click at [578, 187] on span "CASH" at bounding box center [574, 192] width 21 height 11
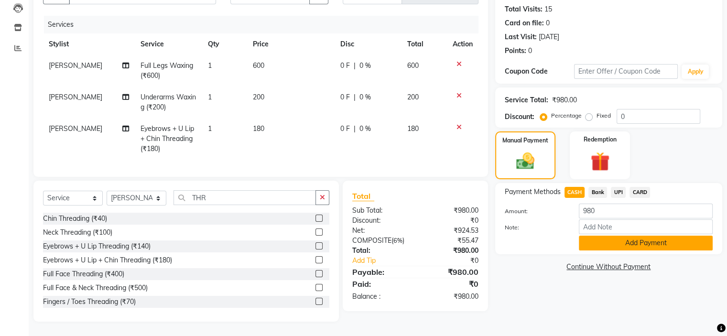
click at [638, 236] on button "Add Payment" at bounding box center [646, 243] width 134 height 15
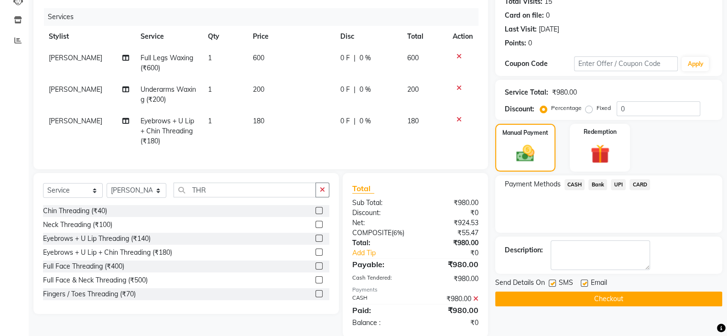
click at [570, 298] on button "Checkout" at bounding box center [608, 298] width 227 height 15
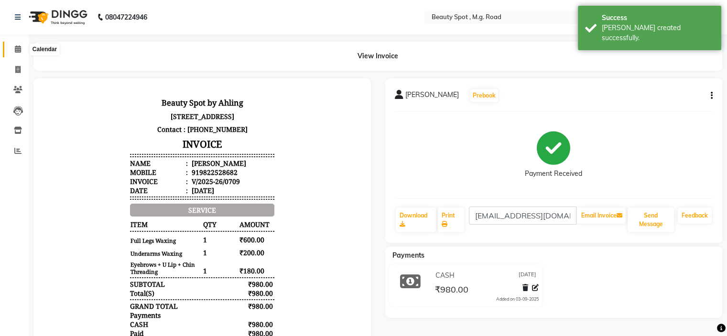
click at [16, 49] on icon at bounding box center [18, 48] width 6 height 7
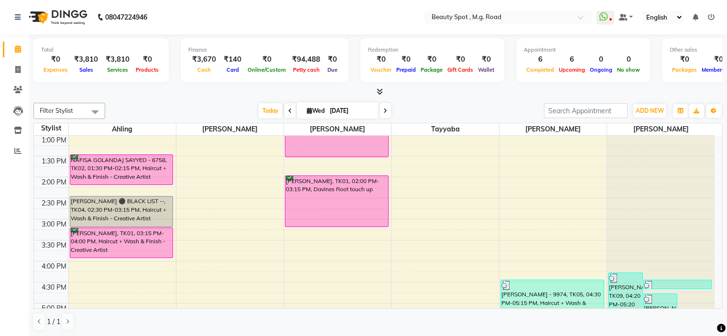
scroll to position [239, 0]
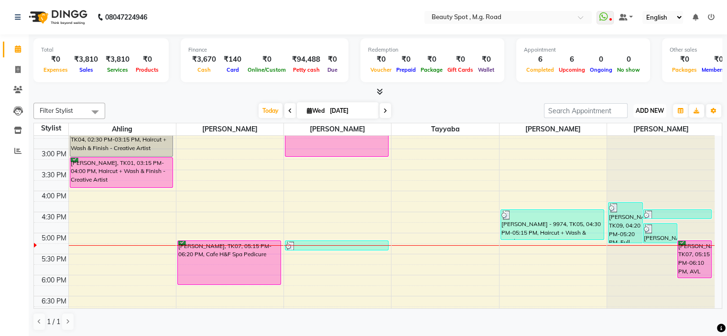
click at [649, 109] on span "ADD NEW" at bounding box center [649, 110] width 28 height 7
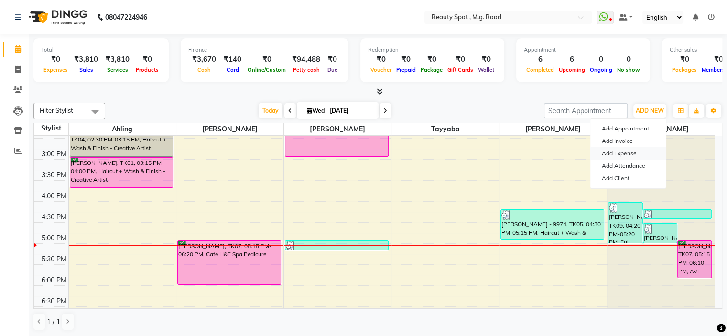
click at [629, 152] on link "Add Expense" at bounding box center [627, 153] width 75 height 12
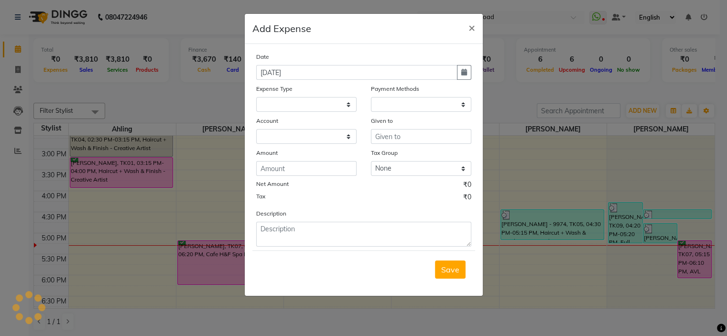
select select
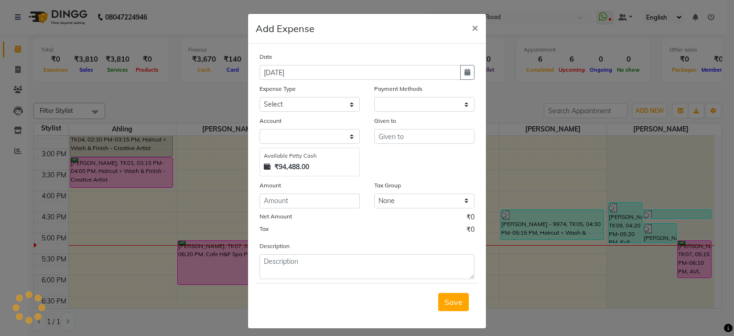
select select "1"
select select "6458"
click at [397, 141] on input "text" at bounding box center [424, 136] width 100 height 15
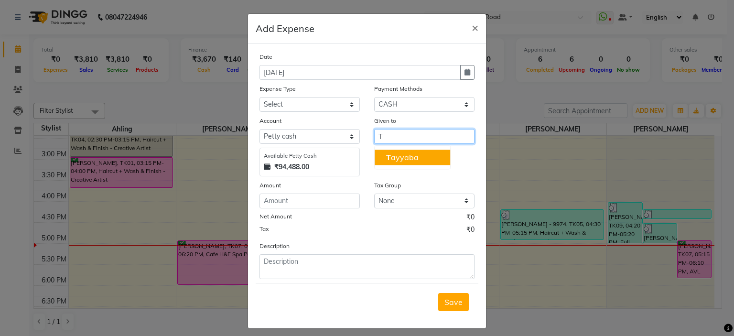
click at [400, 158] on ngb-highlight "T ayyaba" at bounding box center [402, 157] width 32 height 10
type input "Tayyaba"
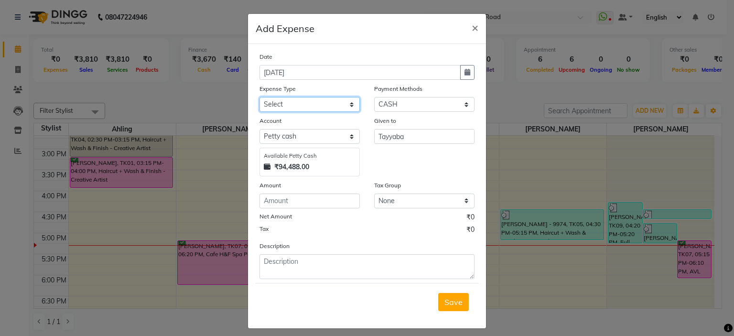
click at [273, 106] on select "Select Advance Salary Bank charges Bank Deposit Car maintenance Cash transfer t…" at bounding box center [309, 104] width 100 height 15
select select "21322"
click at [259, 98] on select "Select Advance Salary Bank charges Bank Deposit Car maintenance Cash transfer t…" at bounding box center [309, 104] width 100 height 15
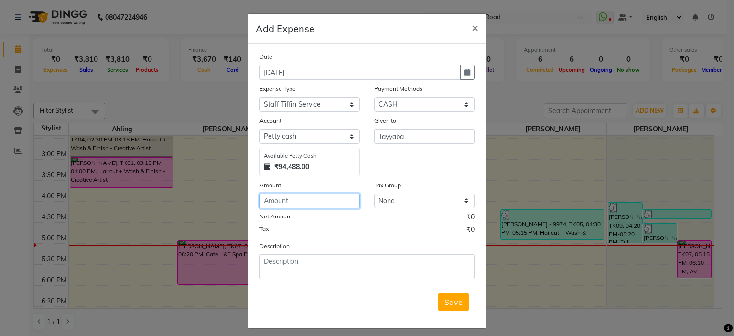
click at [297, 204] on input "number" at bounding box center [309, 201] width 100 height 15
type input "70"
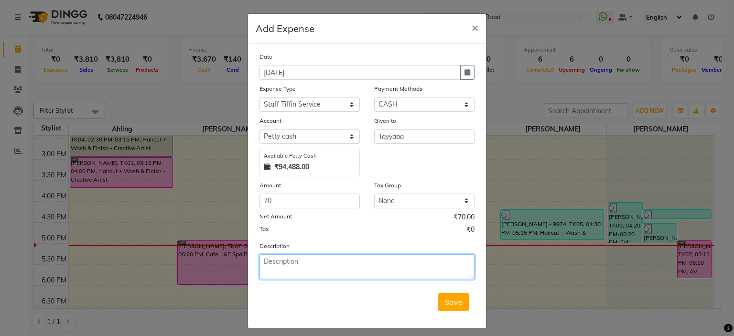
click at [304, 264] on textarea at bounding box center [366, 266] width 215 height 25
type textarea "1 TIFFIN"
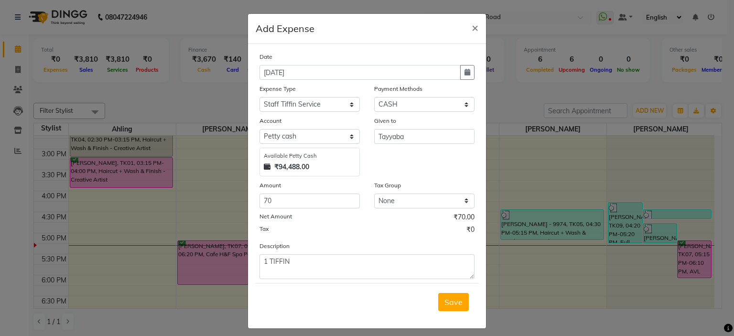
click at [451, 303] on span "Save" at bounding box center [453, 302] width 18 height 10
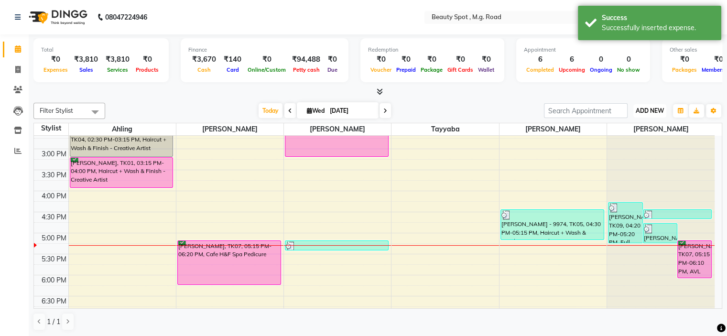
click at [658, 108] on span "ADD NEW" at bounding box center [649, 110] width 28 height 7
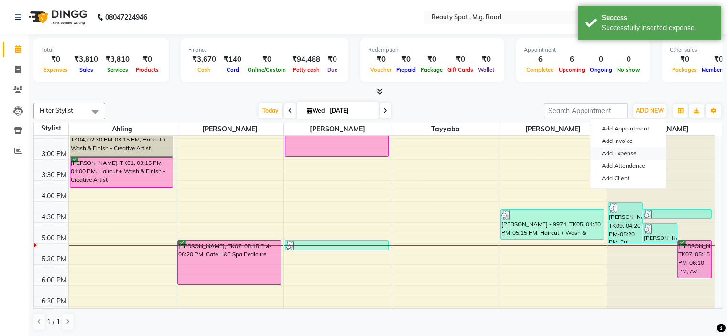
click at [631, 153] on link "Add Expense" at bounding box center [627, 153] width 75 height 12
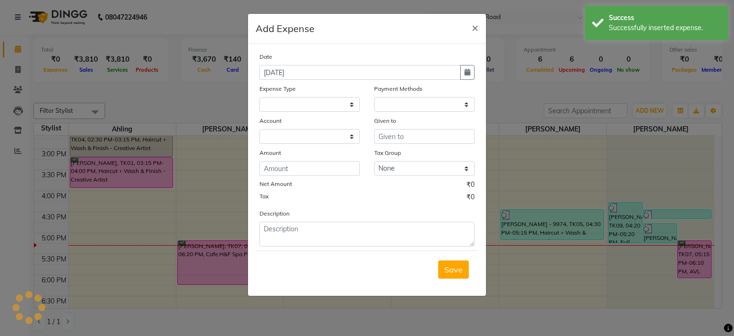
select select
select select "1"
select select "6458"
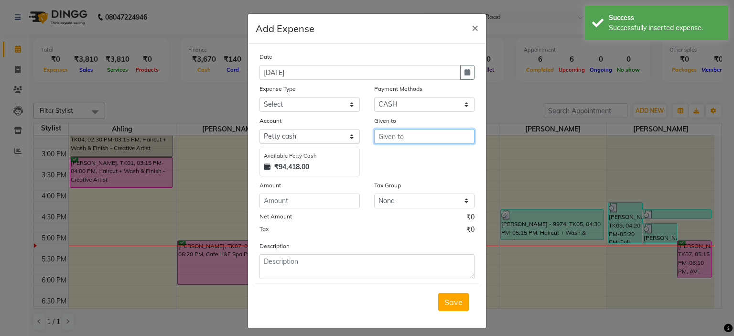
click at [415, 137] on input "text" at bounding box center [424, 136] width 100 height 15
click at [409, 159] on ngb-highlight "T ayyaba" at bounding box center [402, 157] width 32 height 10
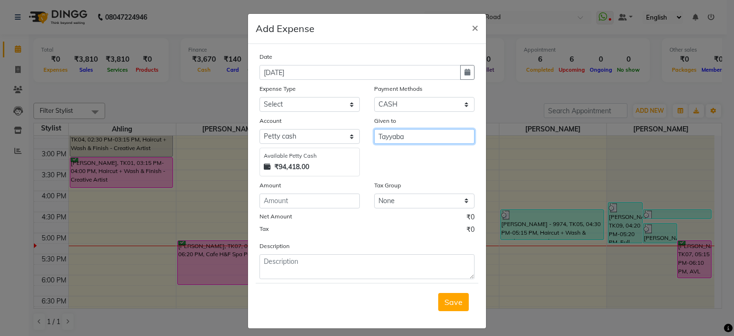
type input "Tayyaba"
click at [288, 102] on select "Select Advance Salary Bank charges Bank Deposit Car maintenance Cash transfer t…" at bounding box center [309, 104] width 100 height 15
select select "21240"
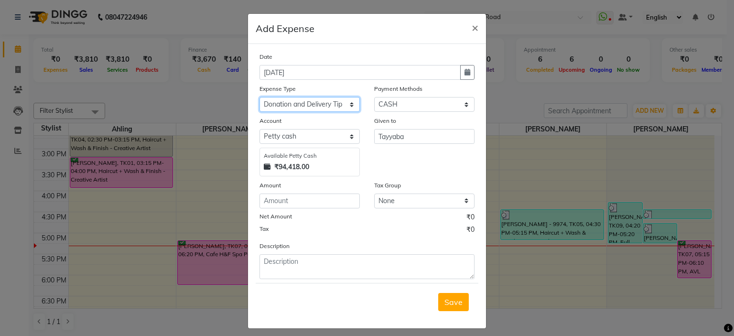
click at [259, 98] on select "Select Advance Salary Bank charges Bank Deposit Car maintenance Cash transfer t…" at bounding box center [309, 104] width 100 height 15
click at [286, 204] on input "number" at bounding box center [309, 201] width 100 height 15
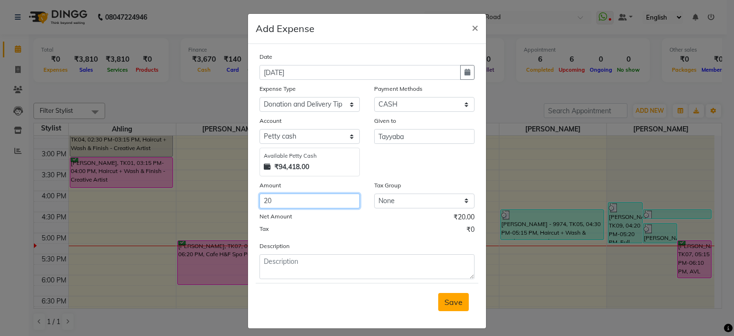
type input "20"
click at [444, 303] on span "Save" at bounding box center [453, 302] width 18 height 10
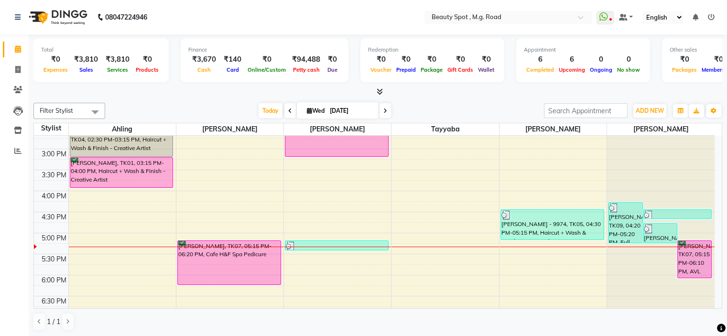
scroll to position [285, 0]
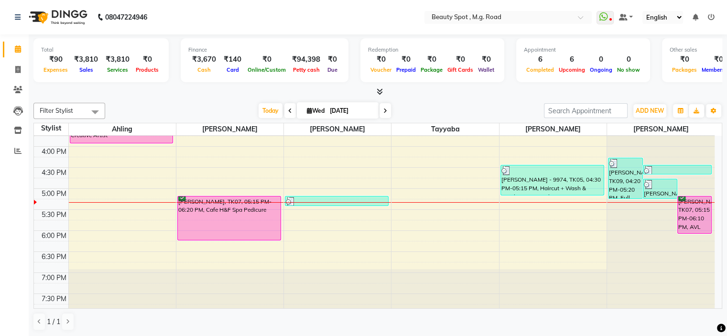
scroll to position [285, 0]
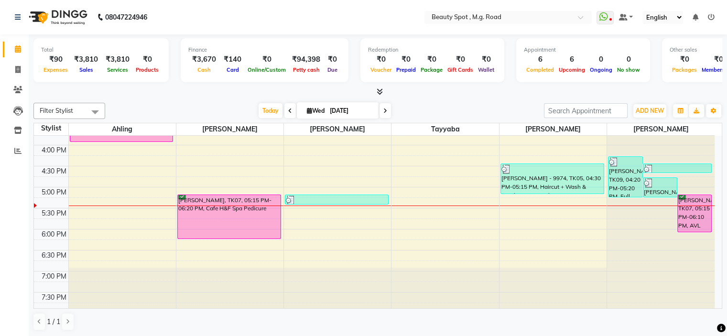
click at [385, 110] on icon at bounding box center [385, 111] width 4 height 6
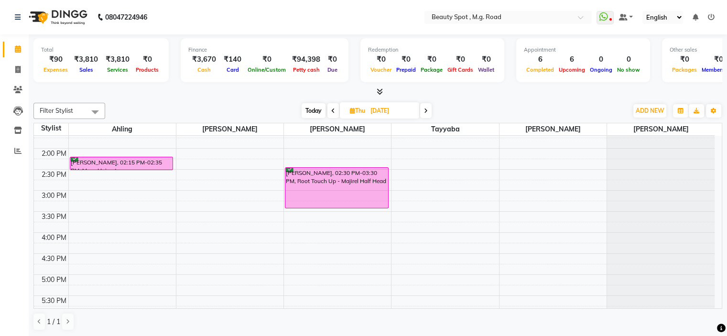
scroll to position [141, 0]
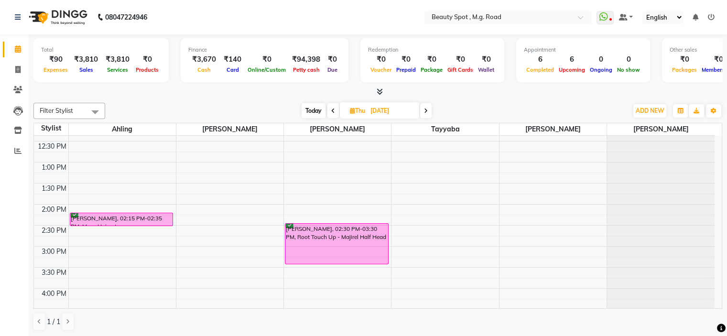
click at [428, 110] on icon at bounding box center [426, 111] width 4 height 6
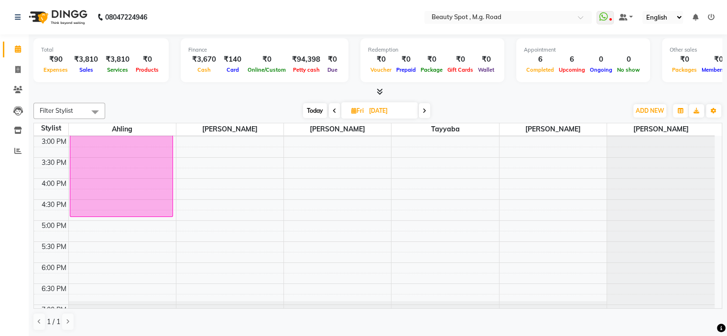
scroll to position [189, 0]
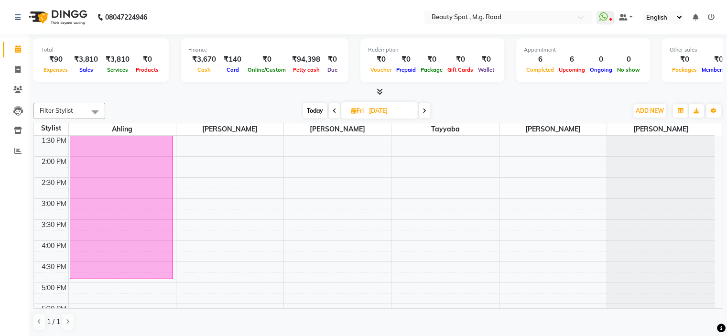
click at [340, 115] on div "[DATE] [DATE]" at bounding box center [366, 111] width 129 height 14
click at [335, 110] on icon at bounding box center [335, 111] width 4 height 6
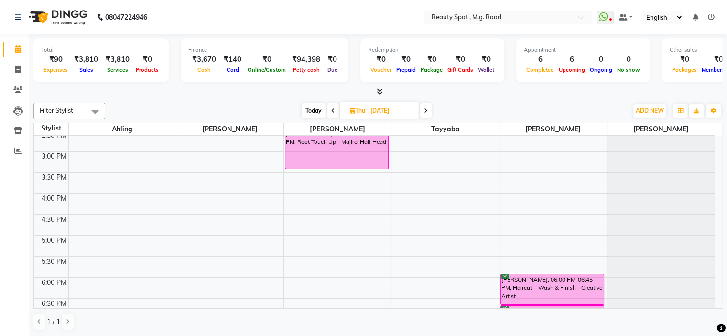
scroll to position [141, 0]
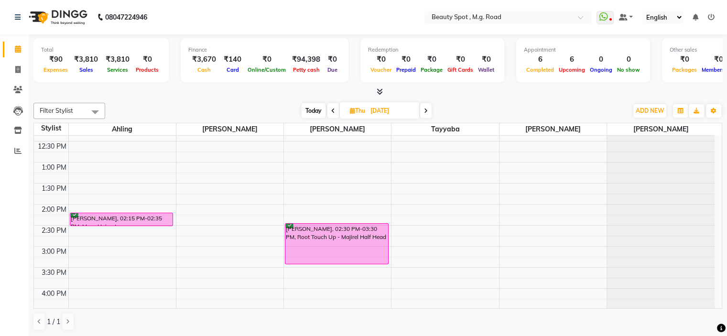
click at [310, 109] on span "Today" at bounding box center [313, 110] width 24 height 15
type input "[DATE]"
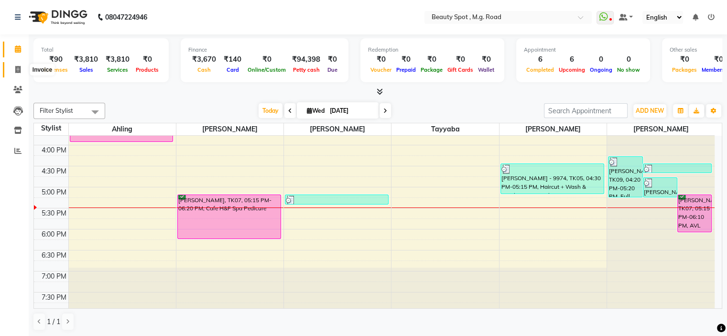
click at [13, 68] on span at bounding box center [18, 70] width 17 height 11
select select "7357"
select select "service"
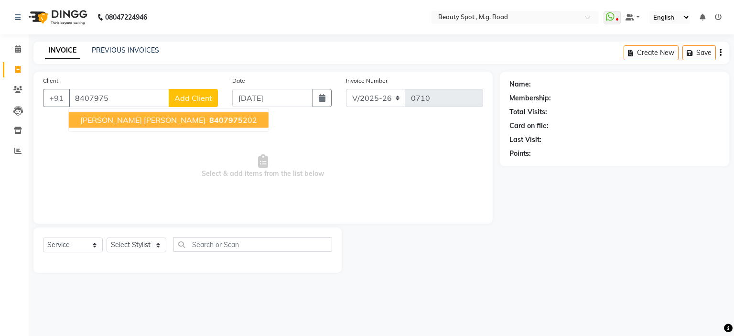
click at [128, 121] on span "AALIYA HASAN ZAHERA" at bounding box center [142, 120] width 125 height 10
type input "8407975202"
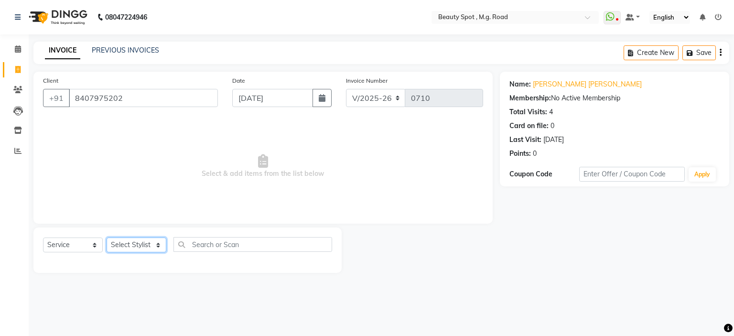
click at [138, 246] on select "Select Stylist Ahling Devika Manager Sanu Sheela Tayyaba Yen" at bounding box center [137, 244] width 60 height 15
select select "70085"
click at [107, 238] on select "Select Stylist Ahling Devika Manager Sanu Sheela Tayyaba Yen" at bounding box center [137, 244] width 60 height 15
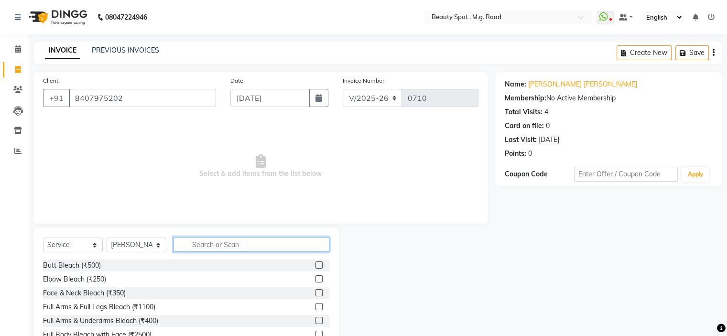
click at [227, 245] on input "text" at bounding box center [251, 244] width 156 height 15
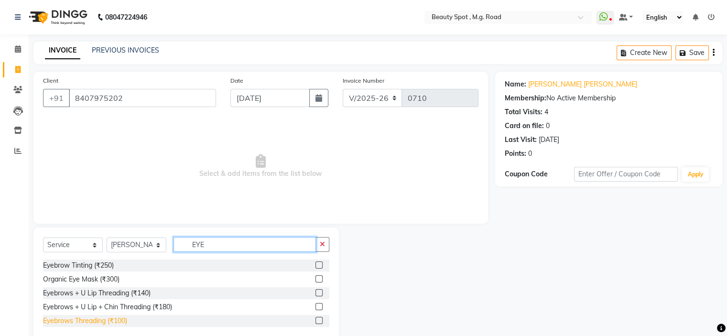
type input "EYE"
click at [94, 321] on div "Eyebrows Threading (₹100)" at bounding box center [85, 321] width 84 height 10
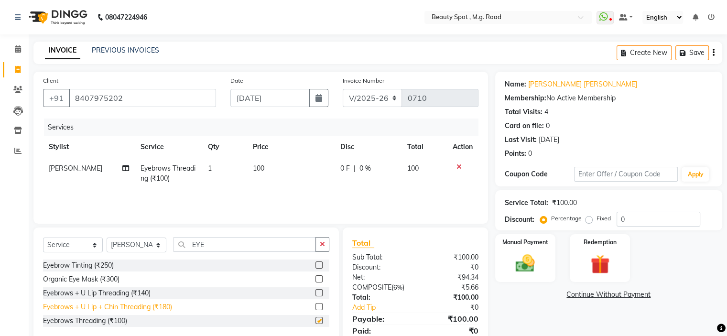
checkbox input "false"
click at [532, 264] on img at bounding box center [525, 263] width 32 height 23
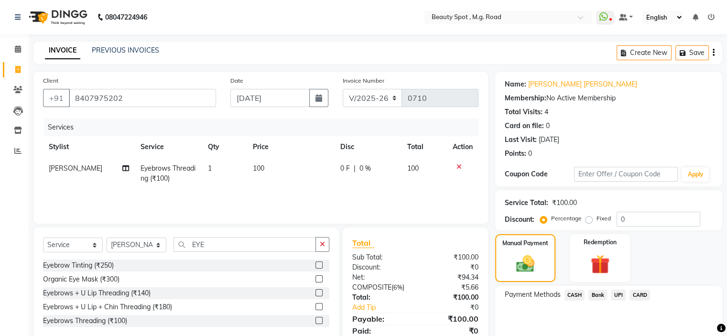
click at [616, 293] on span "UPI" at bounding box center [618, 295] width 15 height 11
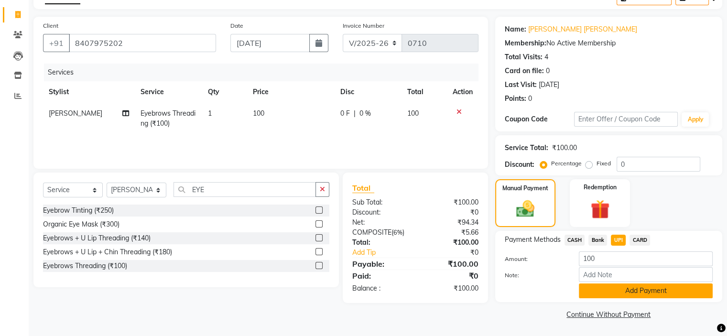
click at [624, 292] on button "Add Payment" at bounding box center [646, 290] width 134 height 15
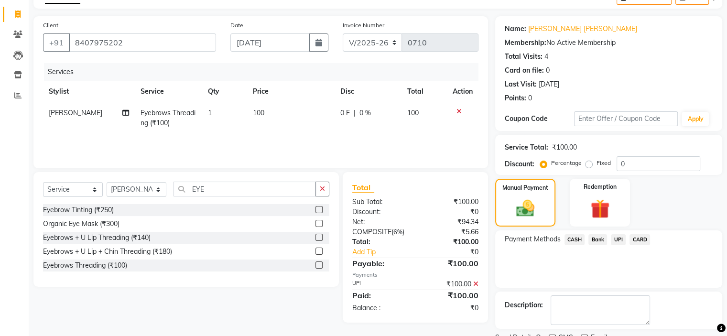
scroll to position [94, 0]
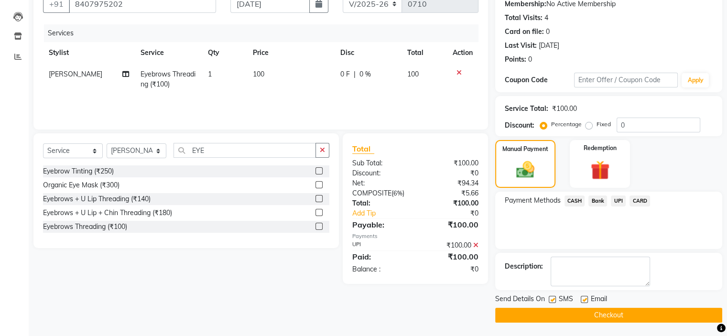
click at [612, 316] on button "Checkout" at bounding box center [608, 315] width 227 height 15
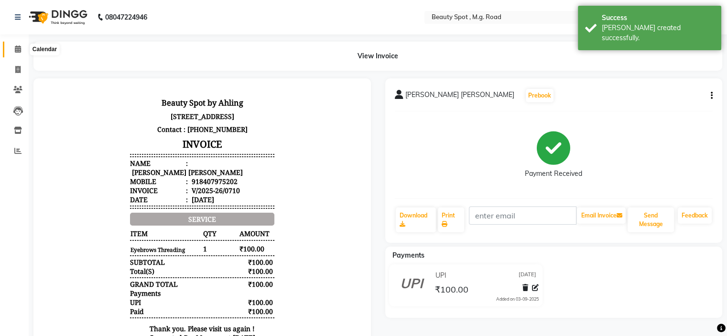
click at [17, 49] on icon at bounding box center [18, 48] width 6 height 7
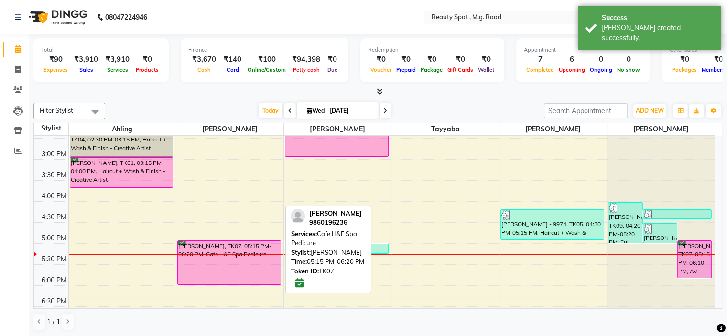
scroll to position [191, 0]
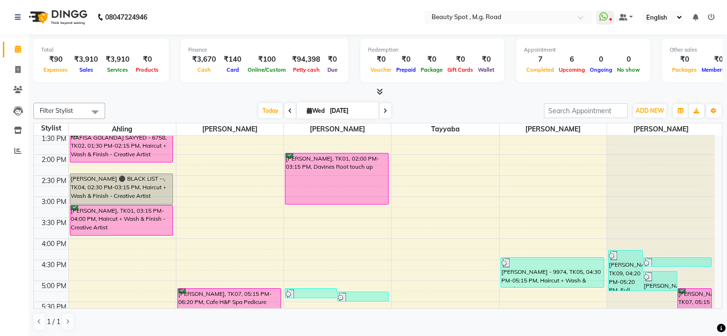
click at [385, 109] on icon at bounding box center [385, 111] width 4 height 6
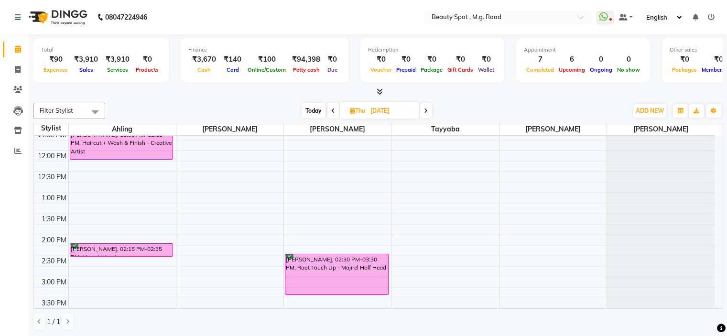
scroll to position [96, 0]
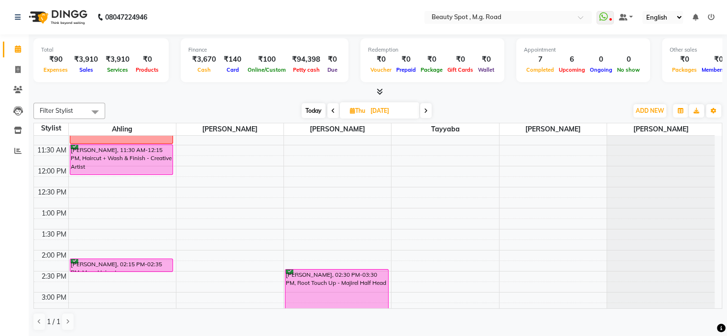
click at [314, 109] on span "Today" at bounding box center [313, 110] width 24 height 15
type input "[DATE]"
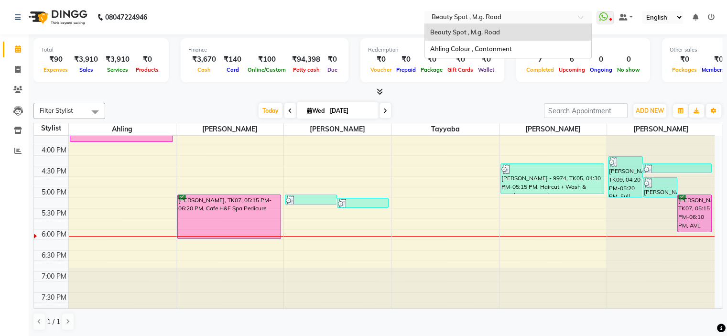
click at [470, 13] on input "text" at bounding box center [498, 18] width 139 height 10
click at [465, 50] on span "Ahling Colour , Cantonment" at bounding box center [471, 49] width 82 height 8
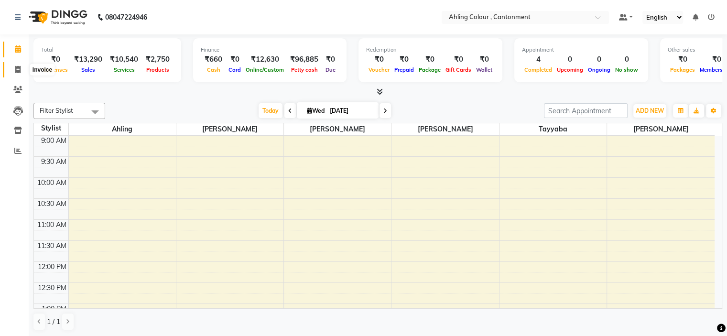
click at [17, 70] on icon at bounding box center [17, 69] width 5 height 7
select select "7830"
select select "service"
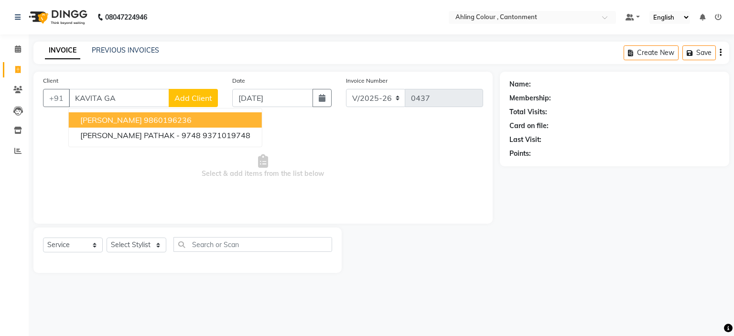
click at [127, 120] on span "[PERSON_NAME]" at bounding box center [111, 120] width 62 height 10
type input "9860196236"
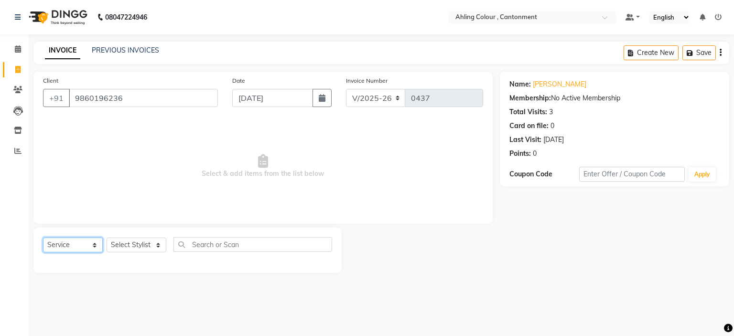
click at [72, 246] on select "Select Service Product Membership Package Voucher Prepaid Gift Card" at bounding box center [73, 244] width 60 height 15
select select "product"
click at [43, 238] on select "Select Service Product Membership Package Voucher Prepaid Gift Card" at bounding box center [73, 244] width 60 height 15
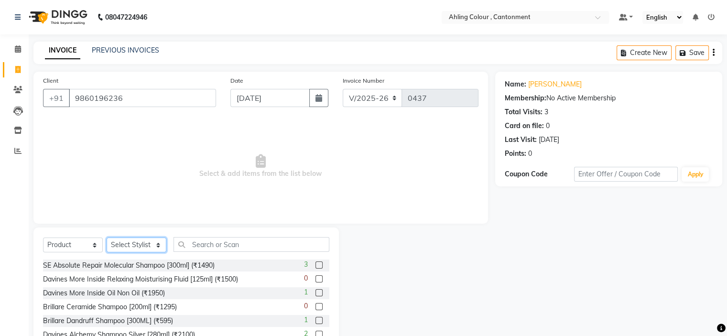
click at [126, 244] on select "Select Stylist [PERSON_NAME] [PERSON_NAME] [PERSON_NAME]" at bounding box center [137, 244] width 60 height 15
select select "72144"
click at [107, 238] on select "Select Stylist [PERSON_NAME] [PERSON_NAME] [PERSON_NAME]" at bounding box center [137, 244] width 60 height 15
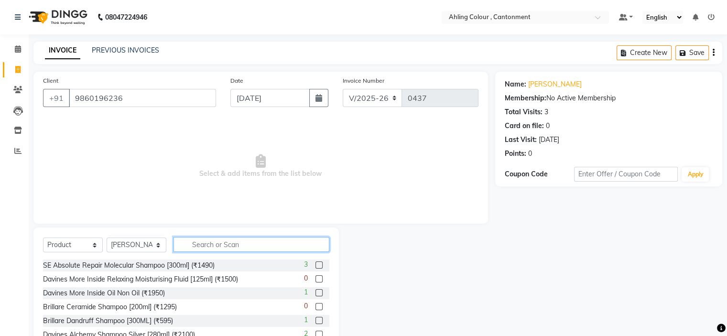
click at [220, 246] on input "text" at bounding box center [251, 244] width 156 height 15
type input "ABS"
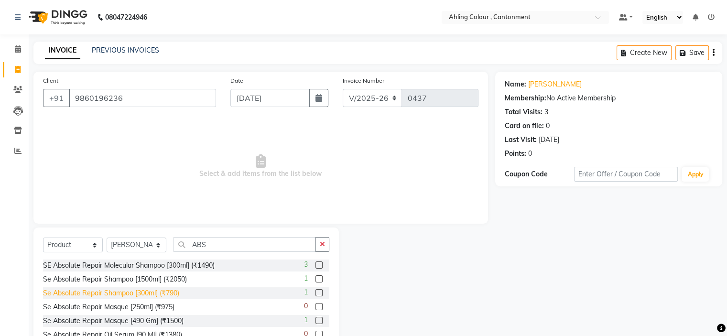
click at [128, 296] on div "Se Absolute Repair Shampoo [300ml] (₹790)" at bounding box center [111, 293] width 136 height 10
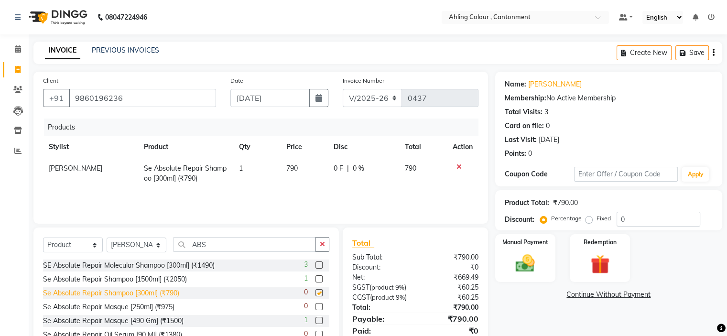
checkbox input "false"
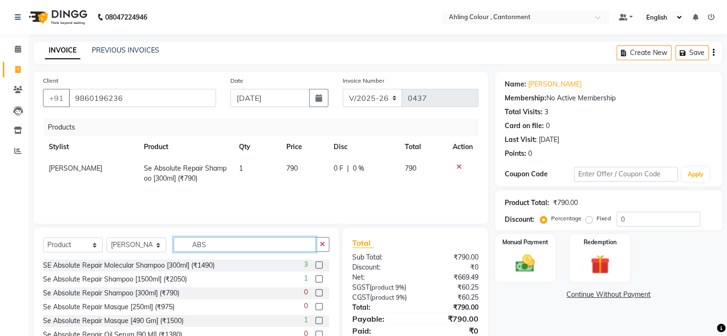
click at [226, 243] on input "ABS" at bounding box center [244, 244] width 142 height 15
type input "A"
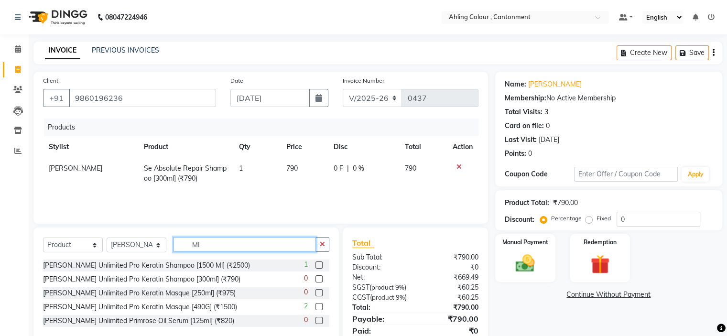
type input "M"
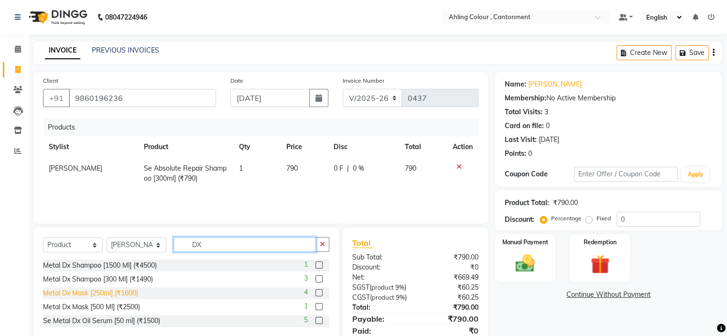
type input "DX"
click at [98, 296] on div "Metal Dx Mask [250ml] (₹1600)" at bounding box center [90, 293] width 95 height 10
checkbox input "false"
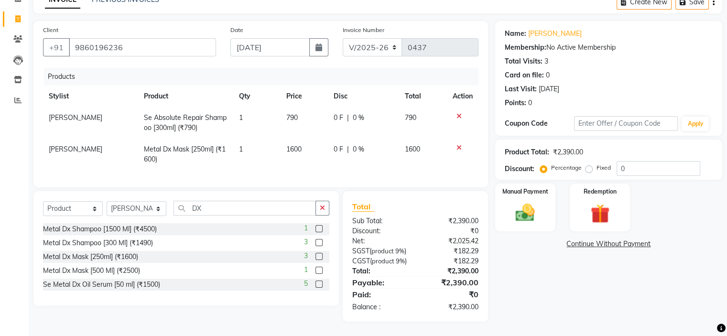
scroll to position [68, 0]
click at [522, 202] on img at bounding box center [525, 213] width 32 height 23
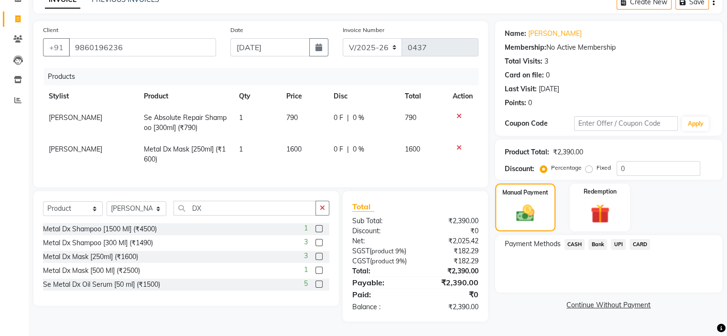
click at [574, 239] on span "CASH" at bounding box center [574, 244] width 21 height 11
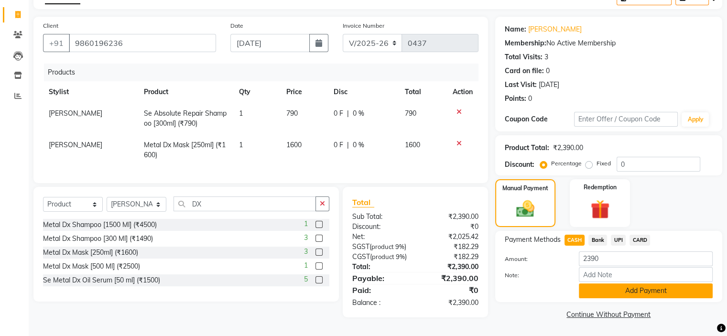
click at [644, 283] on button "Add Payment" at bounding box center [646, 290] width 134 height 15
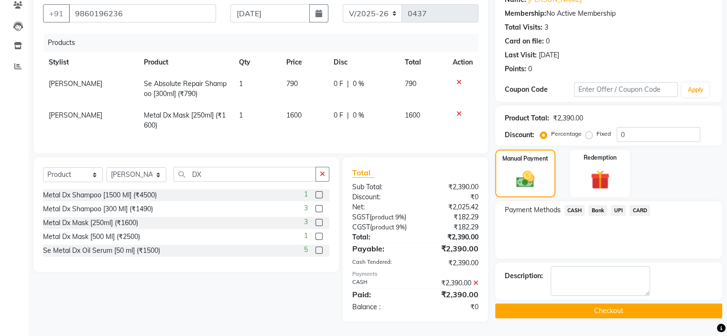
scroll to position [102, 0]
click at [630, 303] on button "Checkout" at bounding box center [608, 310] width 227 height 15
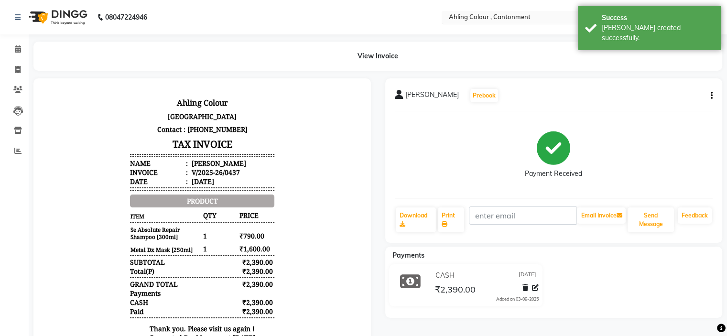
click at [495, 16] on input "text" at bounding box center [515, 18] width 139 height 10
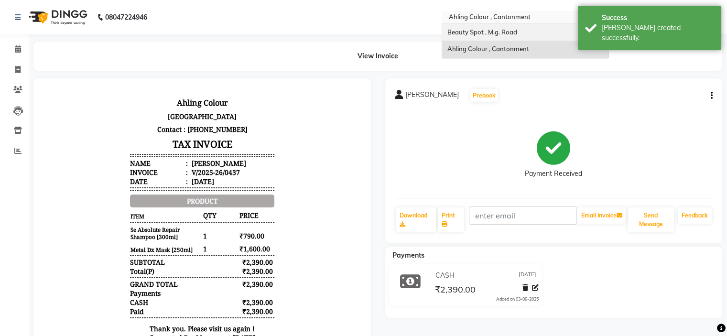
click at [495, 30] on span "Beauty Spot , M.g. Road" at bounding box center [482, 32] width 70 height 8
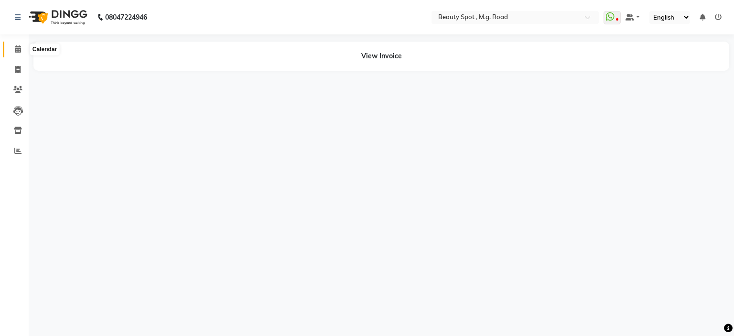
click at [19, 48] on icon at bounding box center [18, 48] width 6 height 7
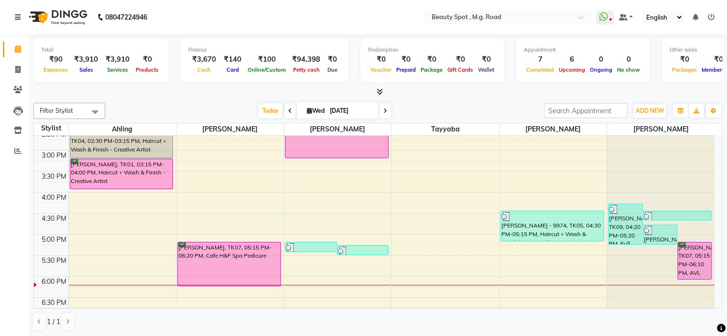
scroll to position [239, 0]
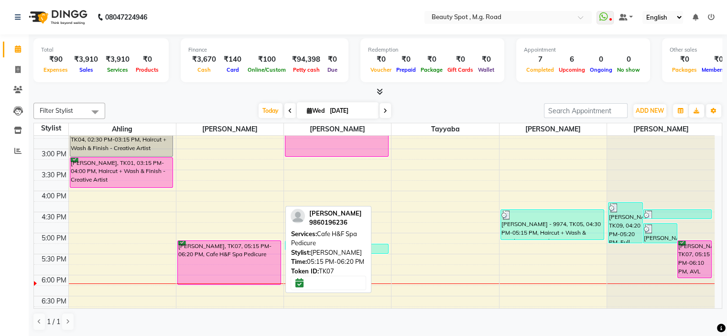
click at [262, 260] on div "[PERSON_NAME], TK07, 05:15 PM-06:20 PM, Cafe H&F Spa Pedicure" at bounding box center [229, 262] width 103 height 43
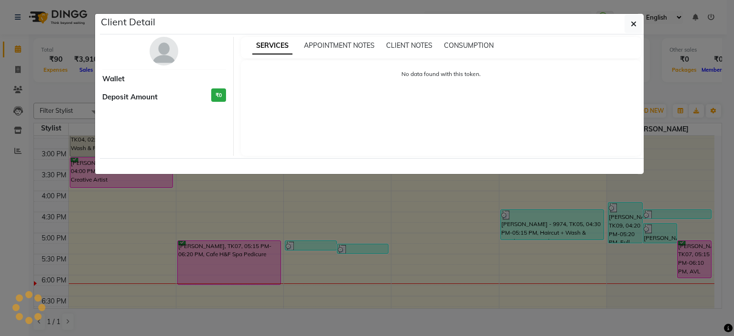
select select "6"
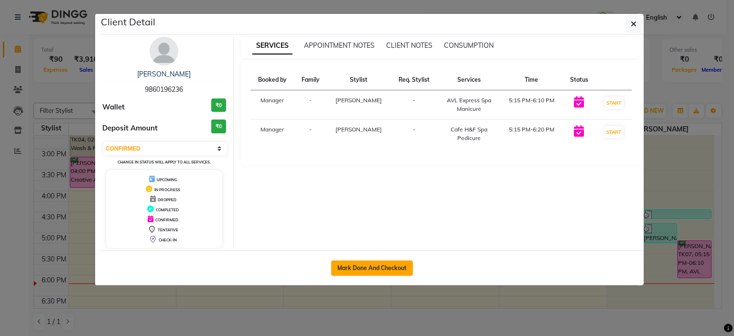
click at [365, 267] on button "Mark Done And Checkout" at bounding box center [372, 267] width 82 height 15
select select "service"
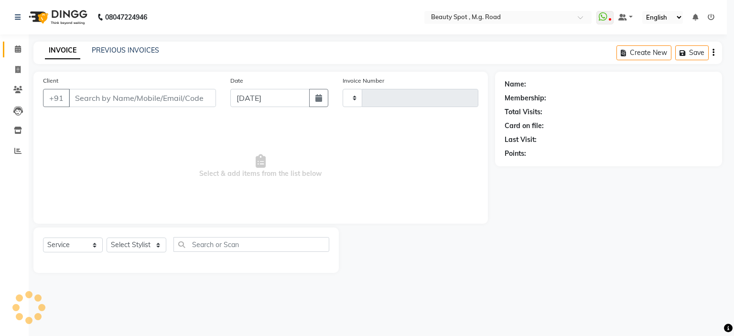
type input "0711"
select select "7357"
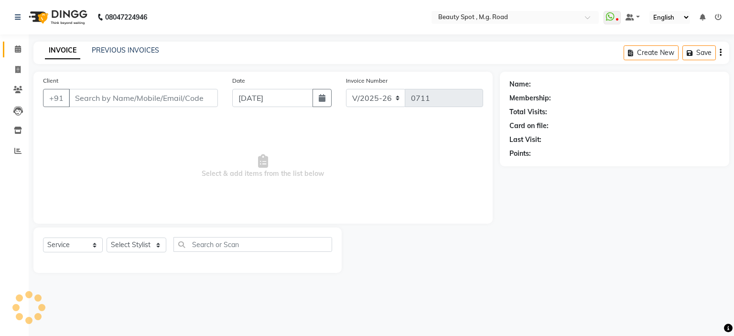
type input "9860196236"
select select "63580"
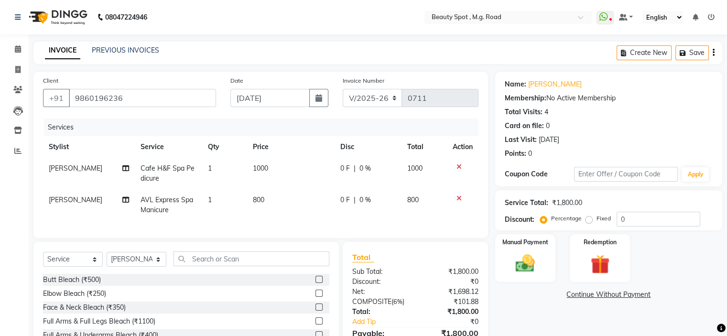
click at [459, 197] on icon at bounding box center [458, 198] width 5 height 7
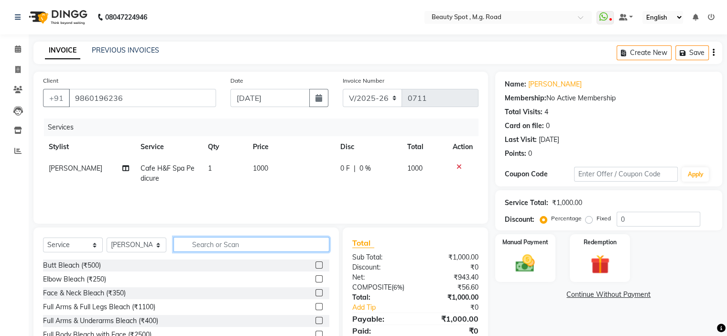
click at [221, 242] on input "text" at bounding box center [251, 244] width 156 height 15
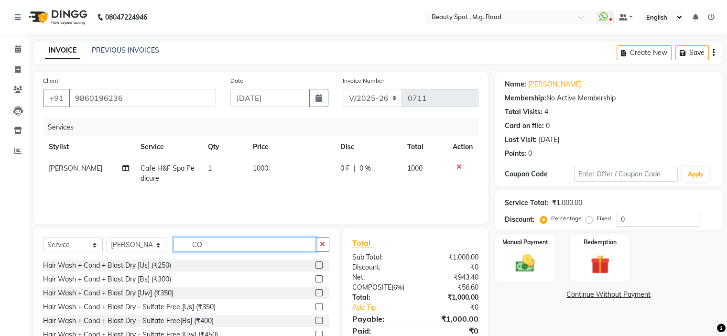
type input "C"
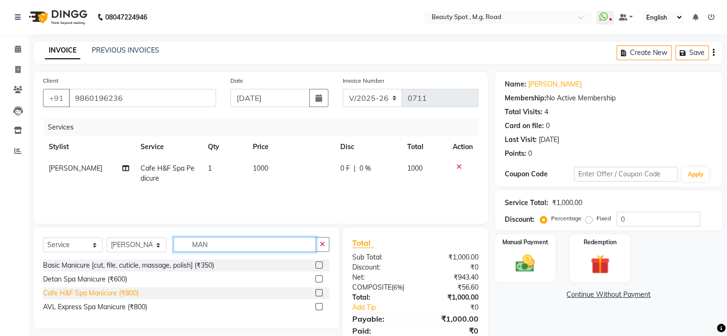
type input "MAN"
click at [104, 294] on div "Cafe H&F Spa Manicure (₹800)" at bounding box center [91, 293] width 96 height 10
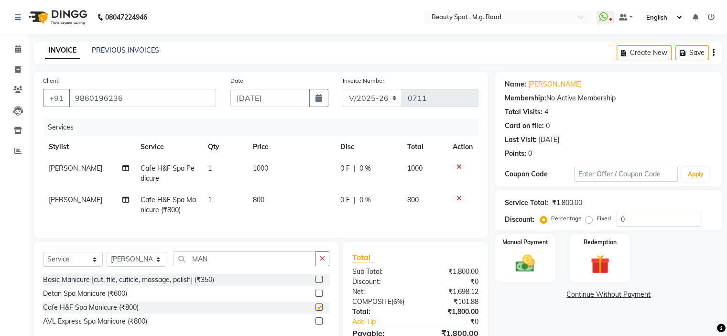
checkbox input "false"
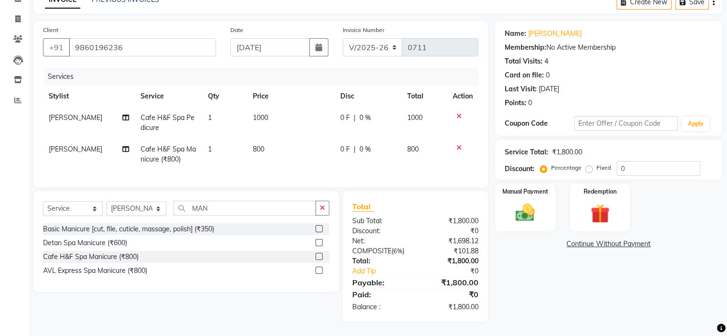
scroll to position [58, 0]
click at [525, 205] on img at bounding box center [525, 213] width 32 height 23
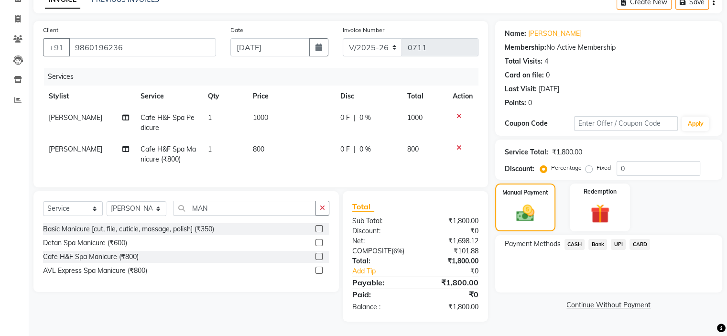
click at [578, 239] on span "CASH" at bounding box center [574, 244] width 21 height 11
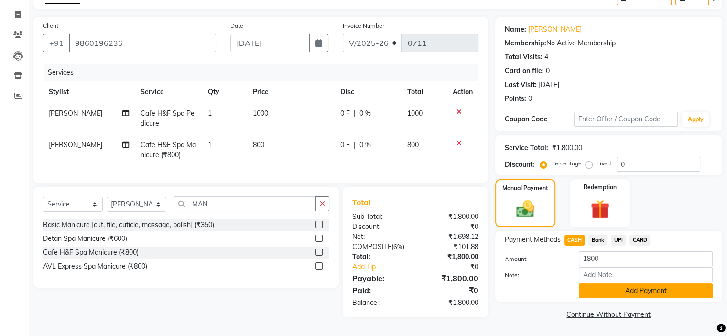
click at [641, 291] on button "Add Payment" at bounding box center [646, 290] width 134 height 15
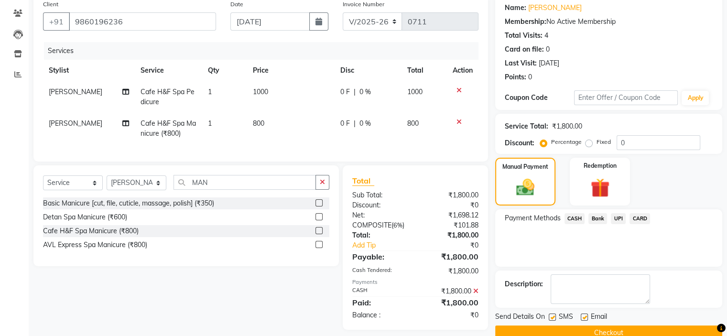
scroll to position [94, 0]
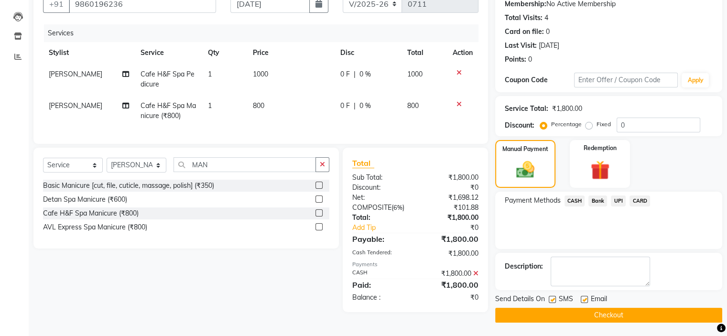
click at [608, 316] on button "Checkout" at bounding box center [608, 315] width 227 height 15
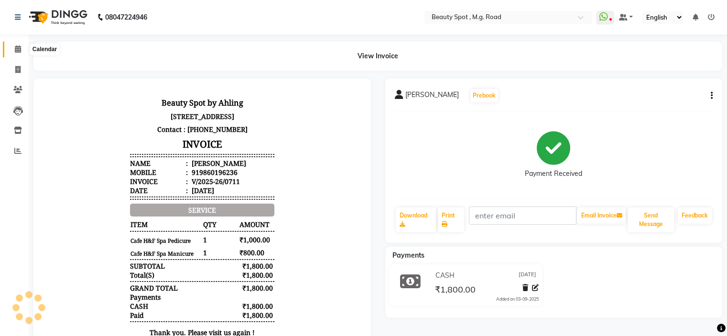
click at [15, 48] on icon at bounding box center [18, 48] width 6 height 7
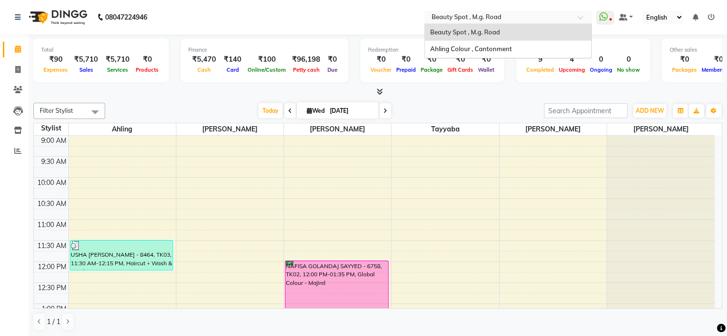
click at [487, 17] on input "text" at bounding box center [498, 18] width 139 height 10
click at [457, 49] on span "Ahling Colour , Cantonment" at bounding box center [471, 49] width 82 height 8
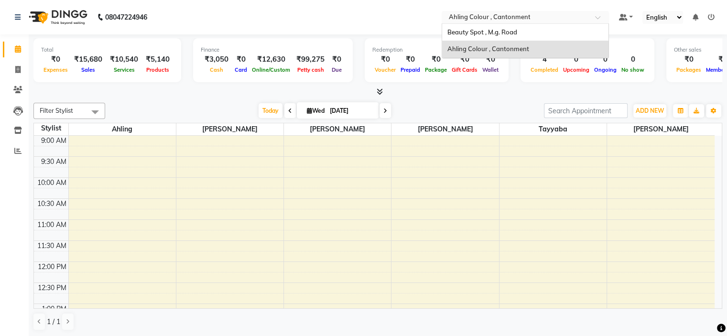
click at [474, 18] on input "text" at bounding box center [515, 18] width 139 height 10
click at [474, 29] on span "Beauty Spot , M.g. Road" at bounding box center [482, 32] width 70 height 8
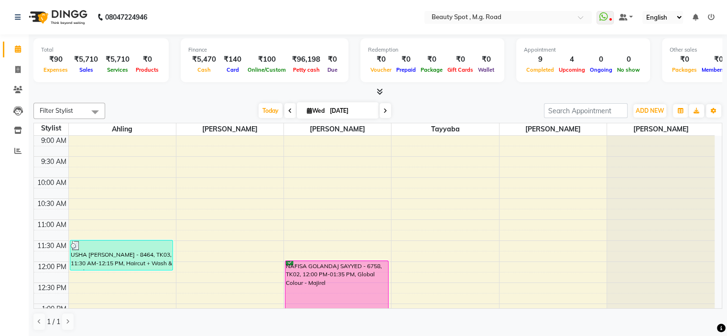
click at [385, 108] on icon at bounding box center [385, 111] width 4 height 6
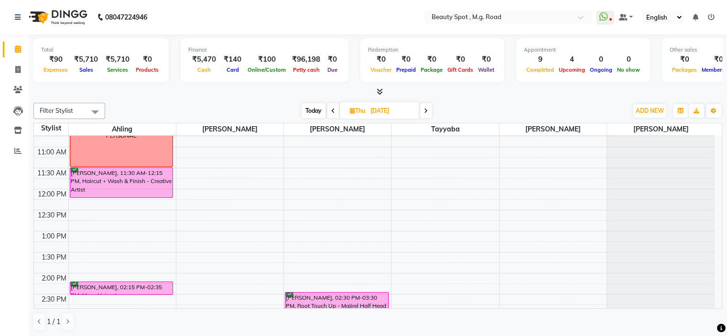
scroll to position [96, 0]
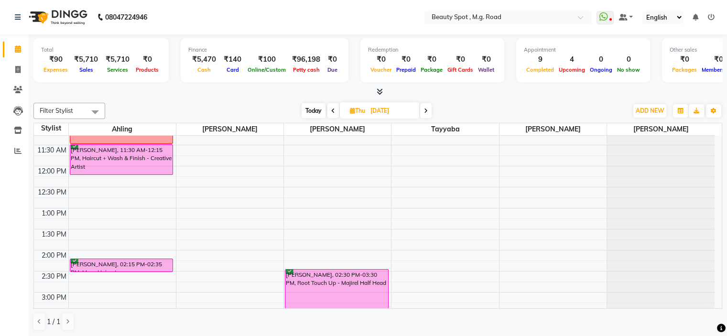
click at [427, 108] on icon at bounding box center [426, 111] width 4 height 6
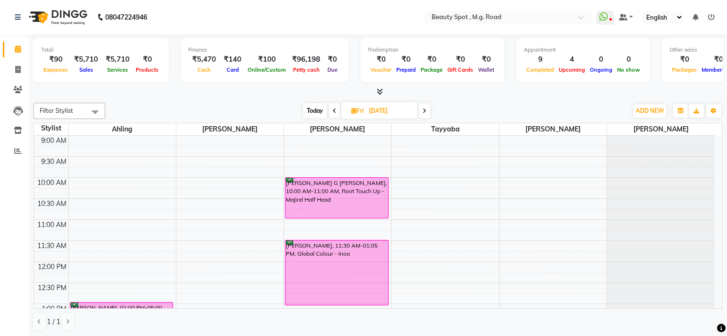
scroll to position [0, 0]
click at [424, 109] on icon at bounding box center [424, 111] width 4 height 6
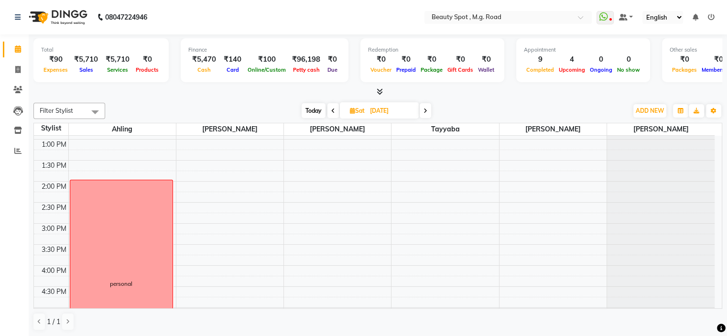
scroll to position [141, 0]
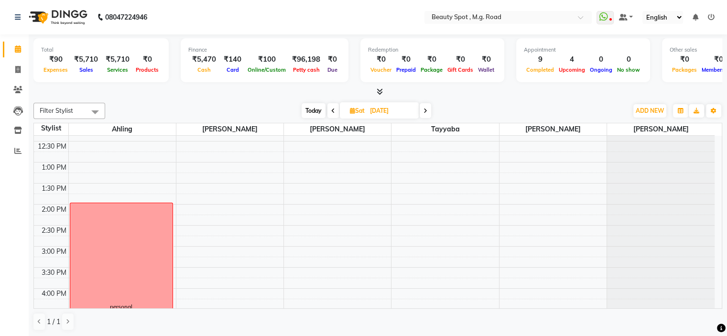
click at [426, 110] on icon at bounding box center [425, 111] width 4 height 6
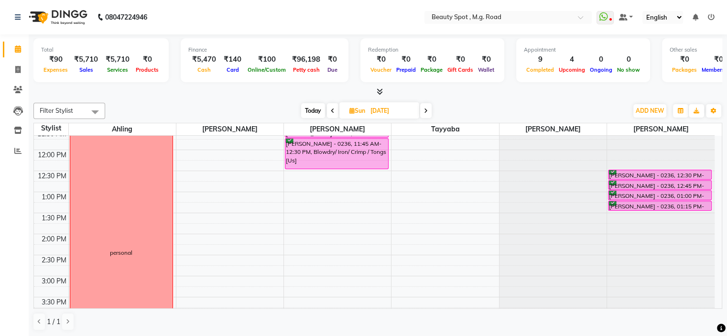
scroll to position [94, 0]
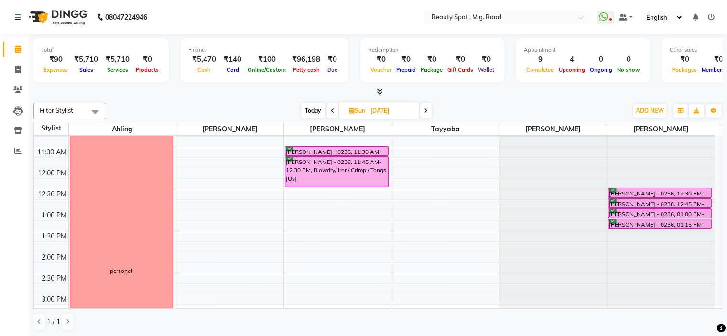
click at [424, 110] on icon at bounding box center [426, 111] width 4 height 6
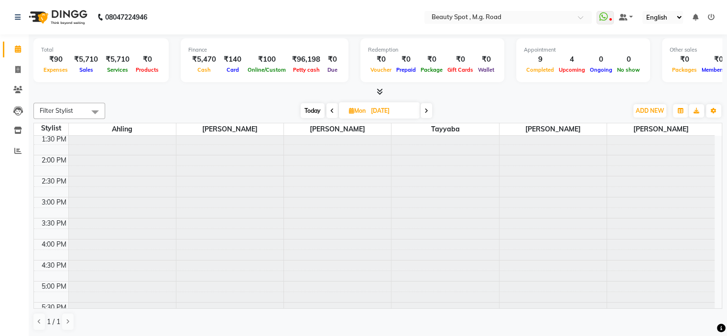
scroll to position [189, 0]
click at [425, 110] on icon at bounding box center [426, 111] width 4 height 6
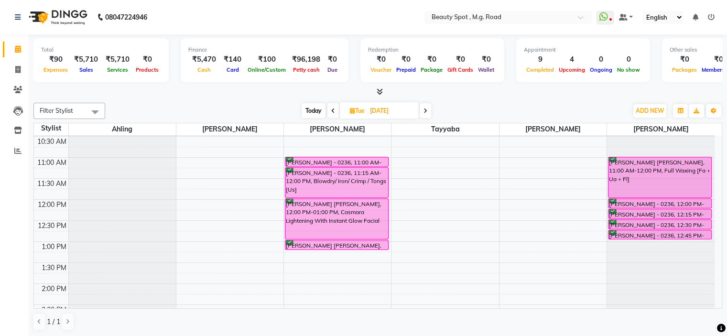
scroll to position [46, 0]
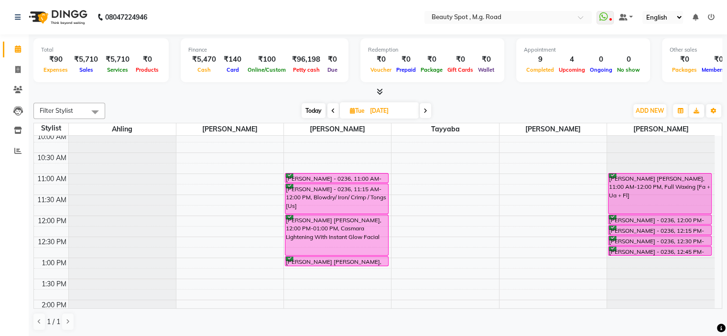
click at [312, 111] on span "Today" at bounding box center [313, 110] width 24 height 15
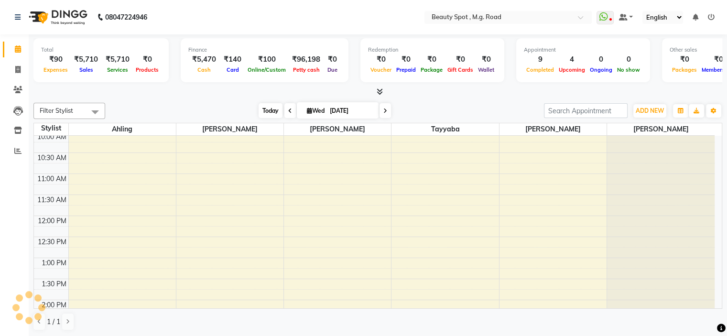
scroll to position [285, 0]
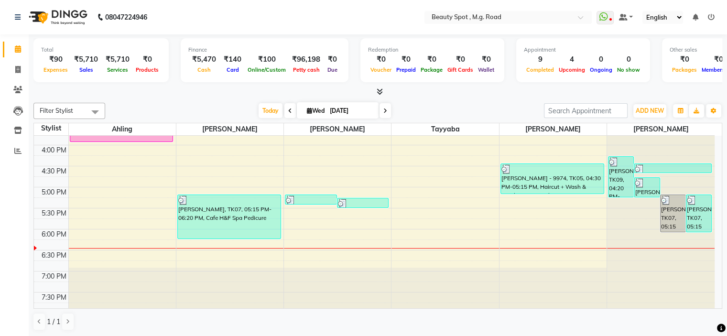
click at [383, 111] on icon at bounding box center [385, 111] width 4 height 6
type input "[DATE]"
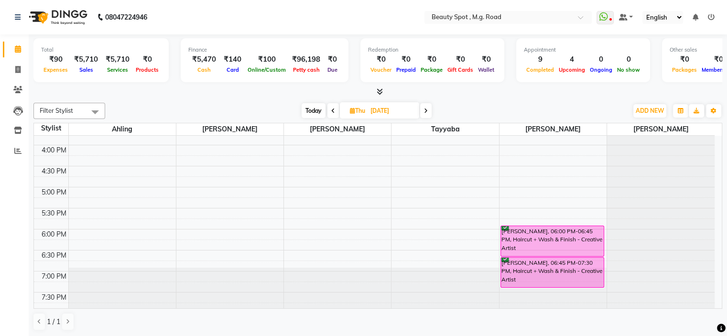
scroll to position [237, 0]
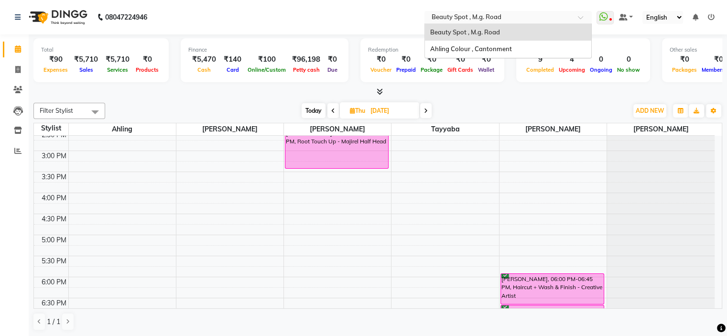
click at [504, 16] on input "text" at bounding box center [498, 18] width 139 height 10
click at [503, 49] on span "Ahling Colour , Cantonment" at bounding box center [471, 49] width 82 height 8
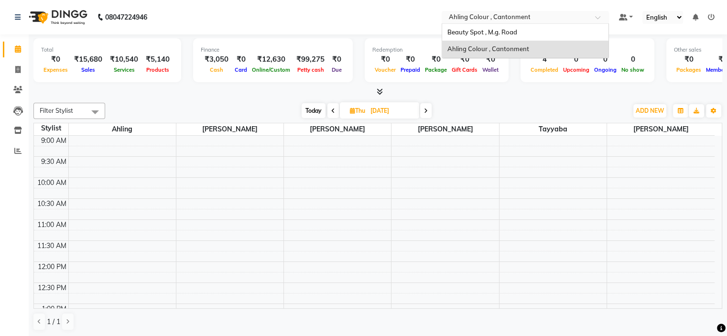
click at [524, 19] on input "text" at bounding box center [515, 18] width 139 height 10
click at [526, 37] on div "Beauty Spot , M.g. Road" at bounding box center [525, 32] width 166 height 17
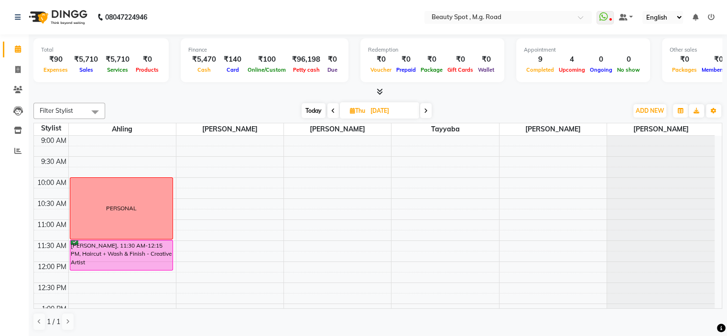
click at [304, 114] on span "Today" at bounding box center [313, 110] width 24 height 15
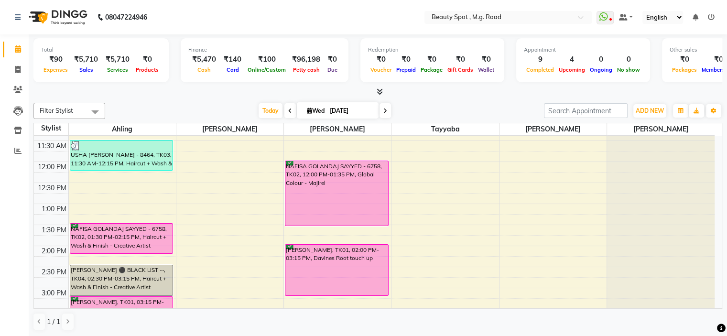
scroll to position [94, 0]
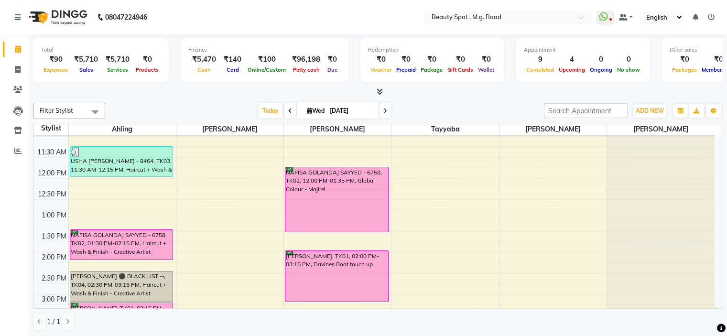
click at [386, 105] on span at bounding box center [384, 110] width 11 height 15
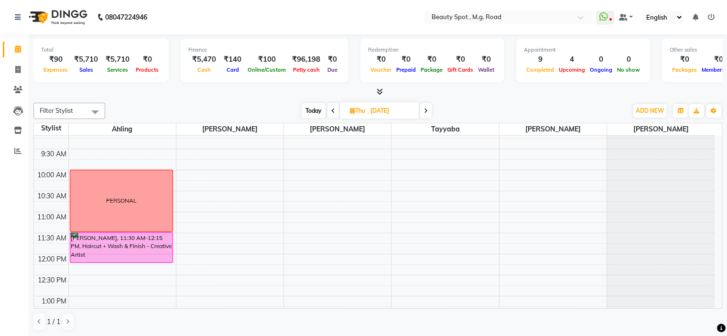
scroll to position [0, 0]
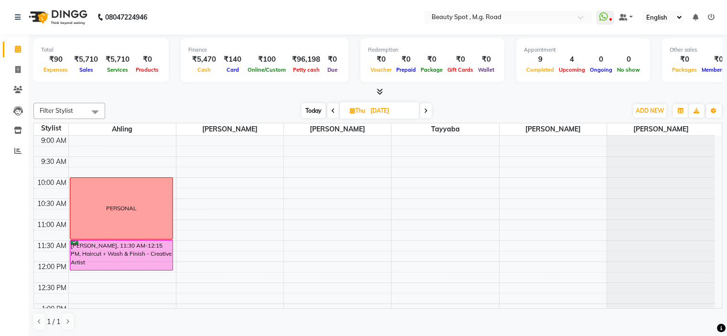
click at [304, 110] on span "Today" at bounding box center [313, 110] width 24 height 15
type input "[DATE]"
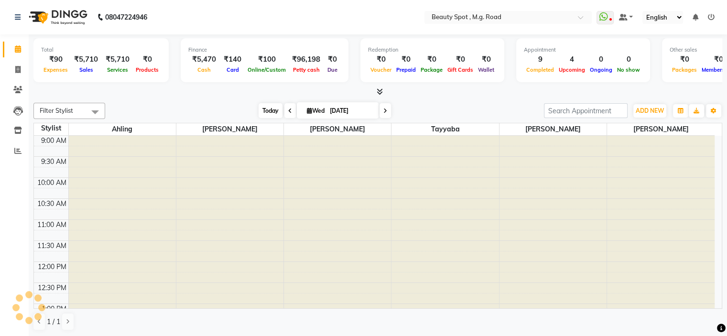
scroll to position [285, 0]
